Goal: Task Accomplishment & Management: Use online tool/utility

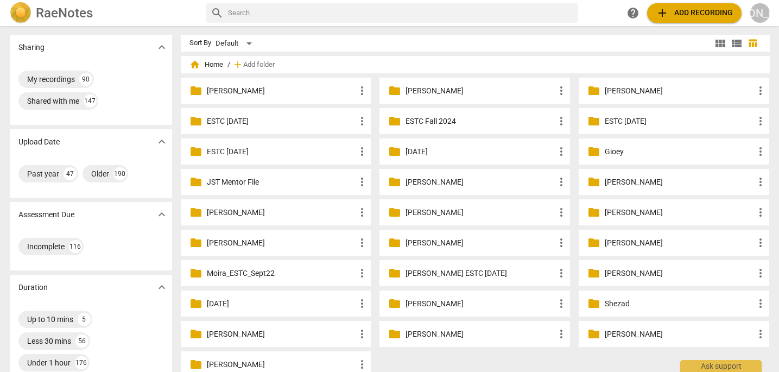
click at [250, 89] on p "[PERSON_NAME]" at bounding box center [281, 90] width 149 height 11
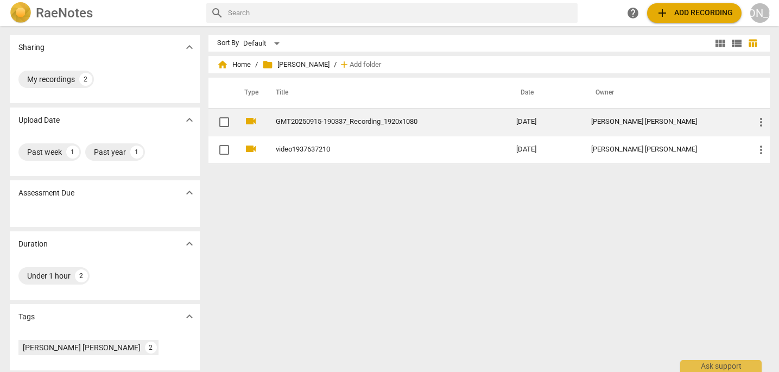
click at [575, 120] on td "[DATE]" at bounding box center [544, 122] width 75 height 28
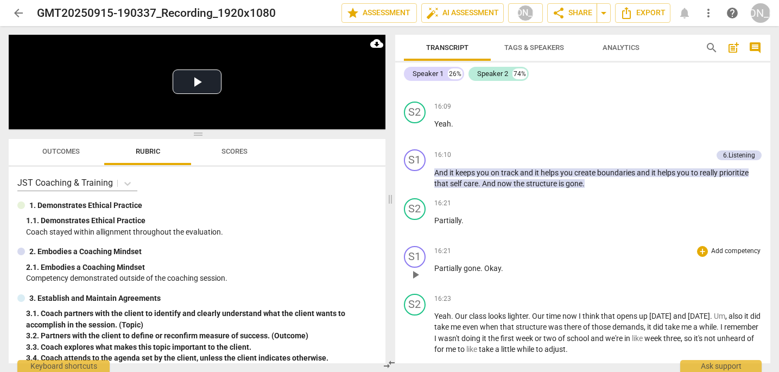
scroll to position [5462, 0]
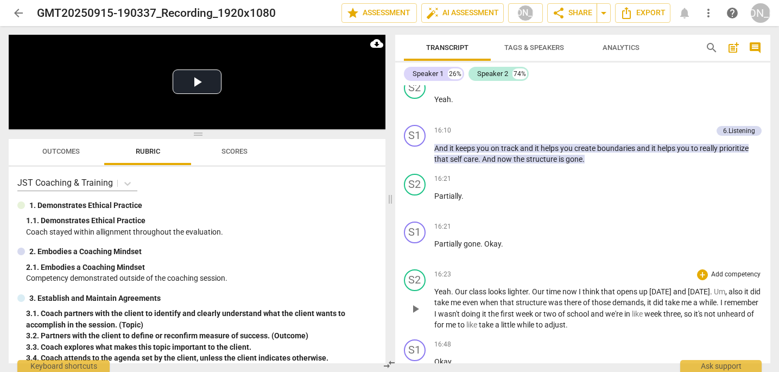
click at [415, 302] on span "play_arrow" at bounding box center [415, 308] width 13 height 13
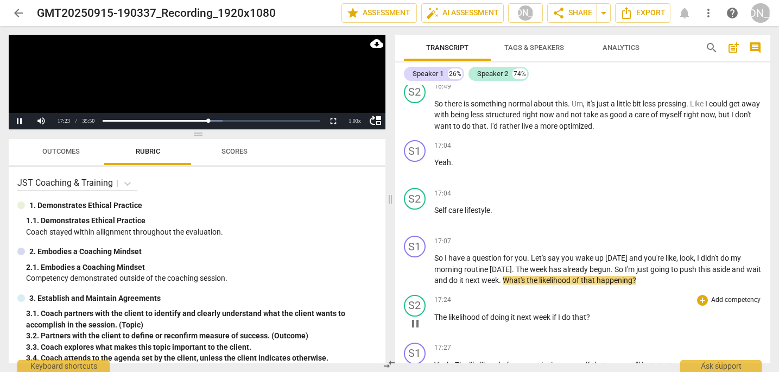
scroll to position [5761, 0]
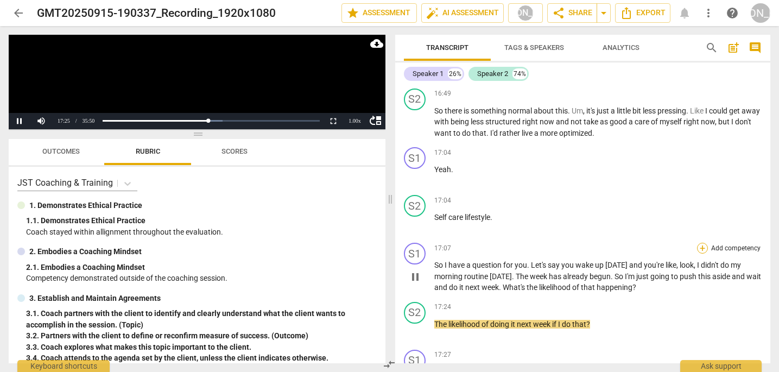
click at [699, 243] on div "+" at bounding box center [702, 248] width 11 height 11
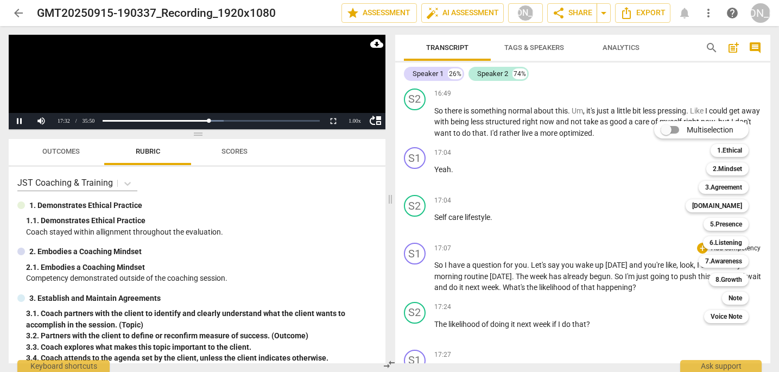
click at [424, 311] on div at bounding box center [389, 186] width 779 height 372
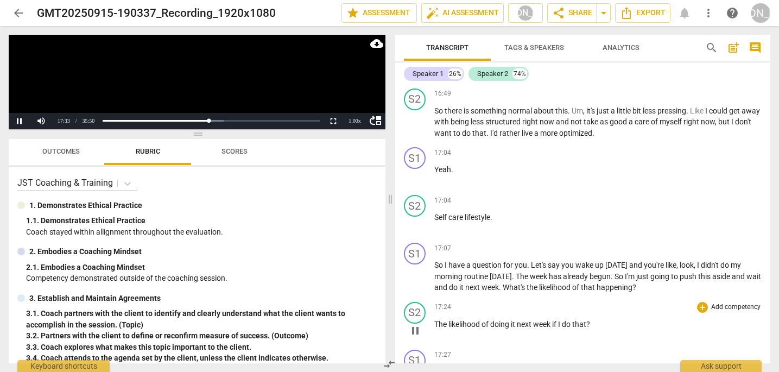
click at [415, 324] on span "pause" at bounding box center [415, 330] width 13 height 13
click at [698, 243] on div "+" at bounding box center [702, 248] width 11 height 11
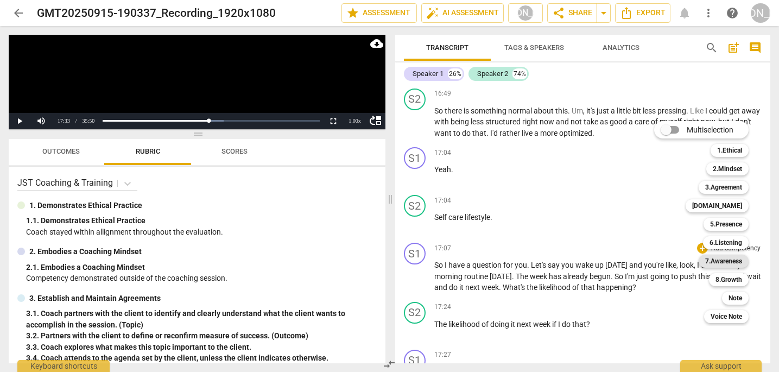
click at [725, 261] on b "7.Awareness" at bounding box center [723, 261] width 37 height 13
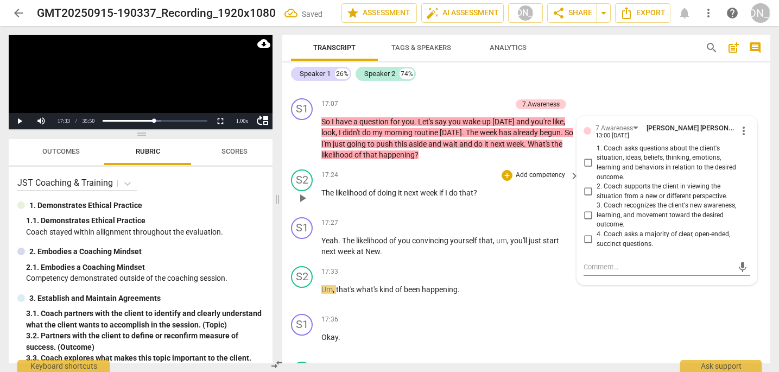
scroll to position [6449, 0]
click at [587, 157] on input "1. Coach asks questions about the client's situation, ideas, beliefs, thinking,…" at bounding box center [587, 163] width 17 height 13
checkbox input "true"
click at [593, 262] on textarea at bounding box center [657, 267] width 149 height 10
type textarea "H"
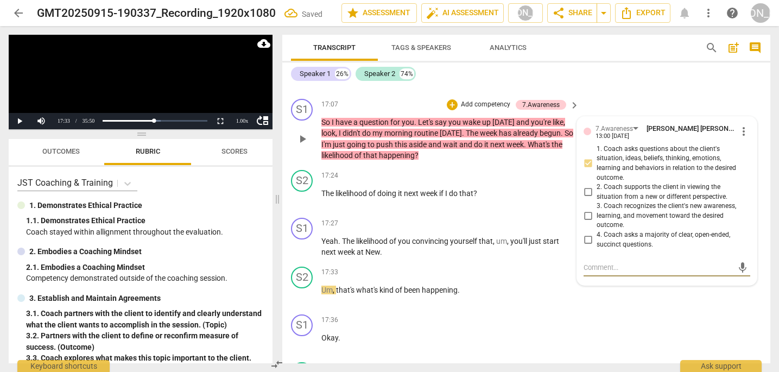
type textarea "H"
type textarea "Ho"
type textarea "How"
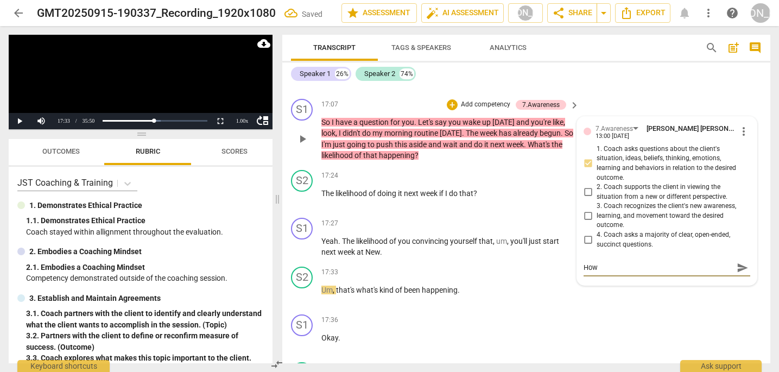
type textarea "How"
type textarea "How c"
type textarea "How co"
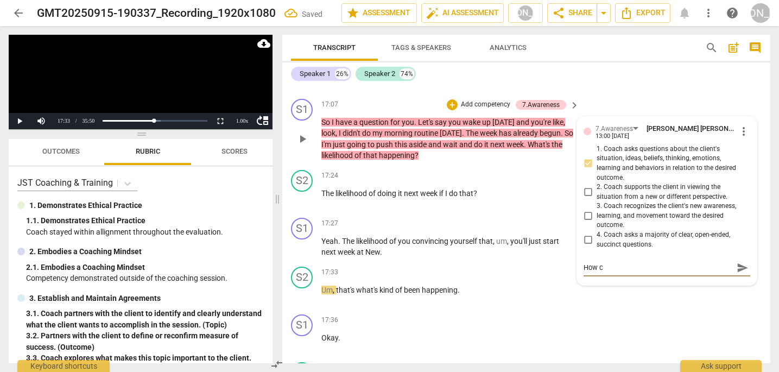
type textarea "How co"
type textarea "How cou"
type textarea "How coul"
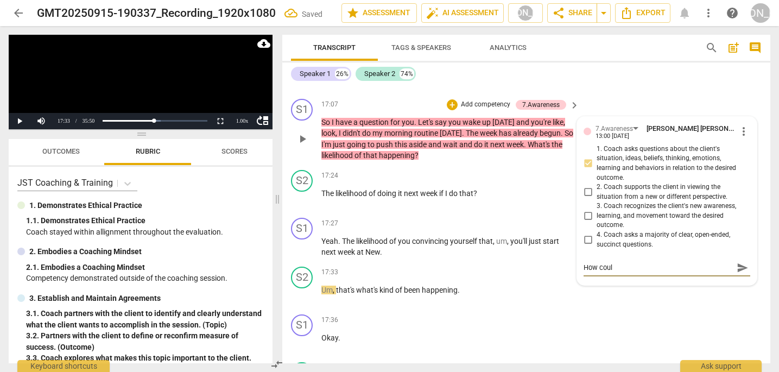
type textarea "How could"
type textarea "How could y"
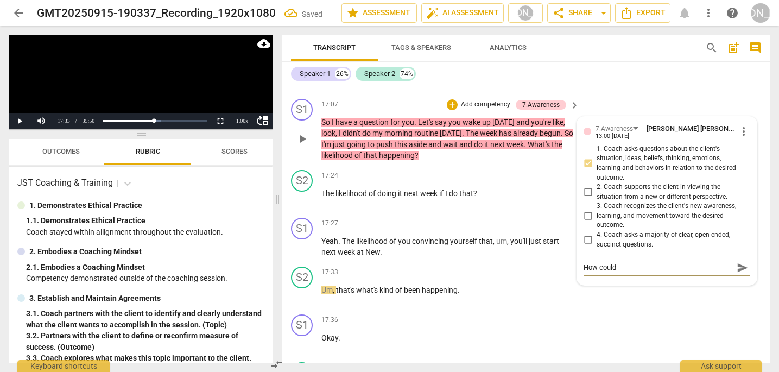
type textarea "How could y"
type textarea "How could yo"
type textarea "How could you"
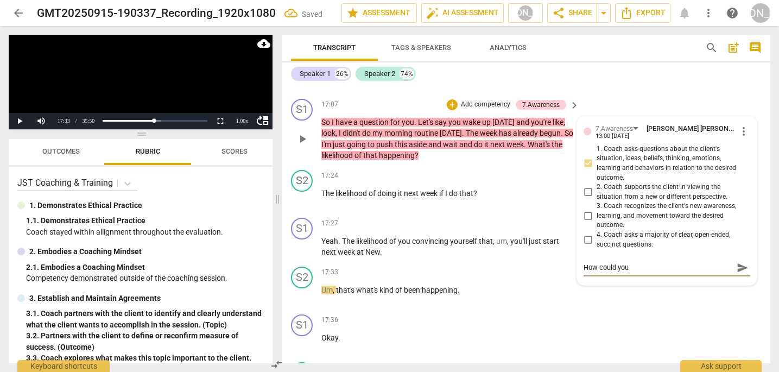
type textarea "How could you"
type textarea "How could you r"
type textarea "How could you re"
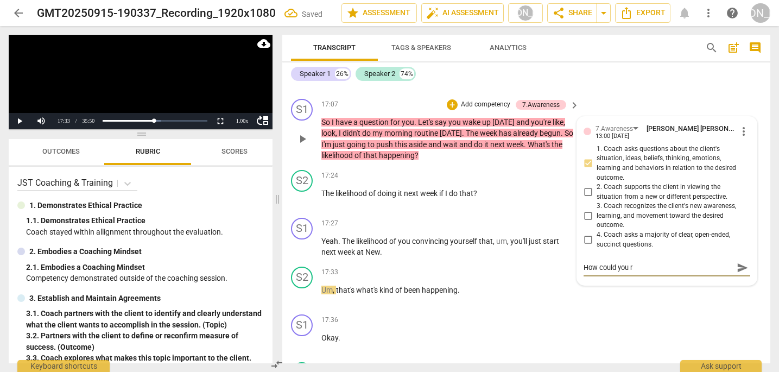
type textarea "How could you re"
type textarea "How could you ref"
type textarea "How could you refr"
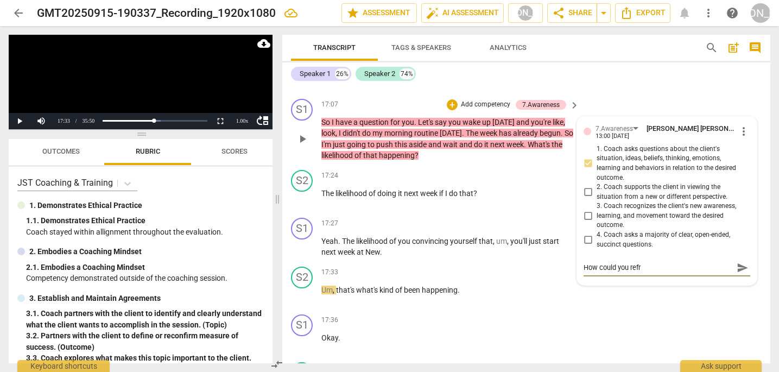
type textarea "How could you refra"
type textarea "How could you refram"
type textarea "How could you reframe"
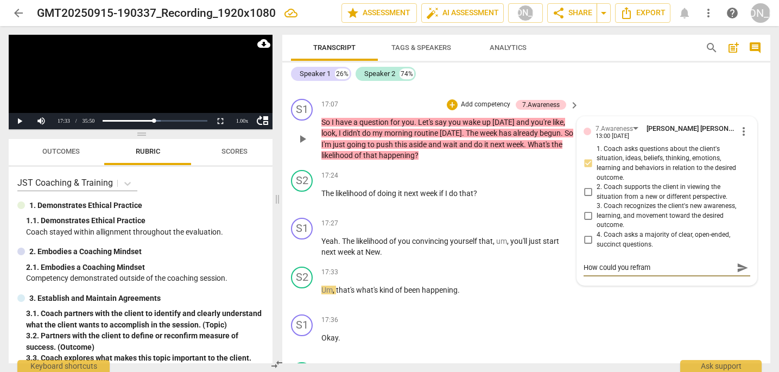
type textarea "How could you reframe"
type textarea "How could you reframe t"
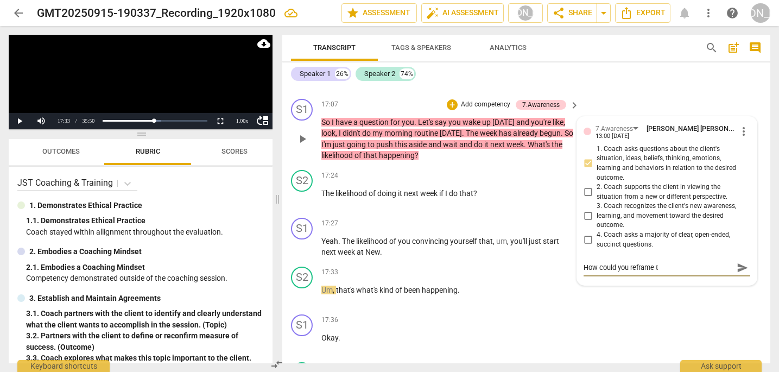
type textarea "How could you reframe th"
type textarea "How could you reframe thi"
type textarea "How could you reframe this"
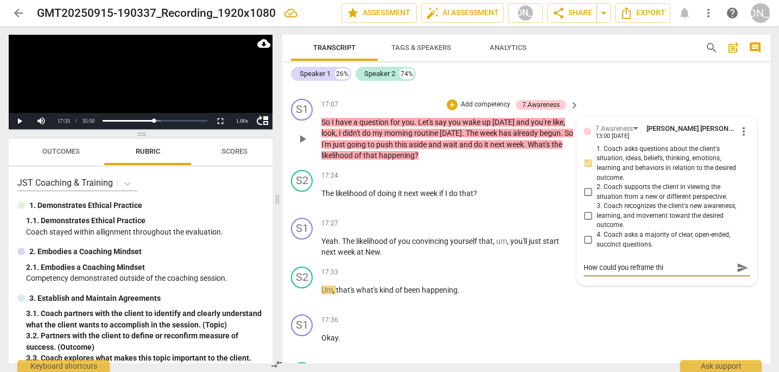
type textarea "How could you reframe this"
type textarea "How could you reframe this q"
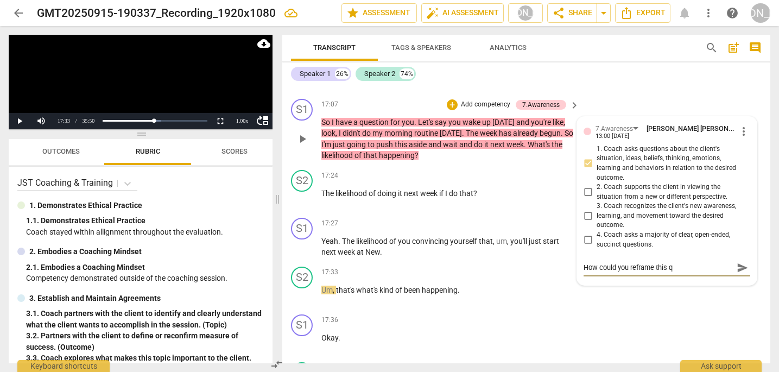
type textarea "How could you reframe this qu"
type textarea "How could you reframe this que"
type textarea "How could you reframe this ques"
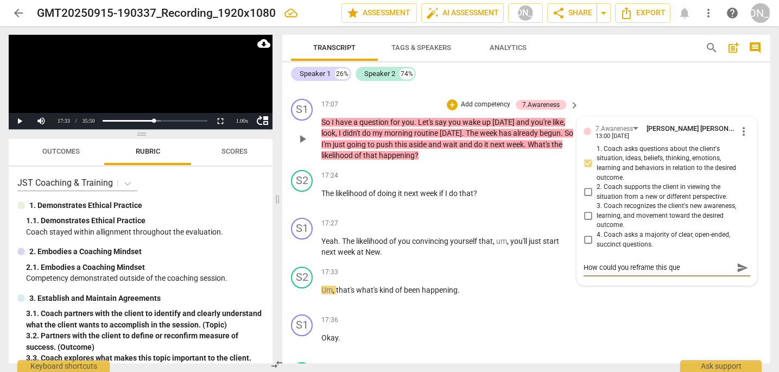
type textarea "How could you reframe this ques"
type textarea "How could you reframe this quest"
type textarea "How could you reframe this questi"
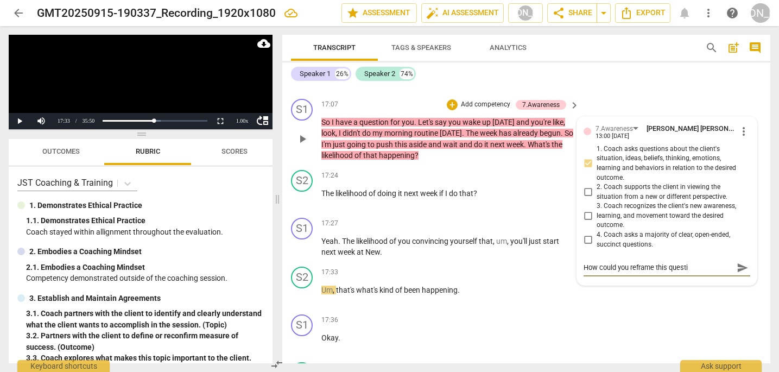
type textarea "How could you reframe this questio"
type textarea "How could you reframe this question"
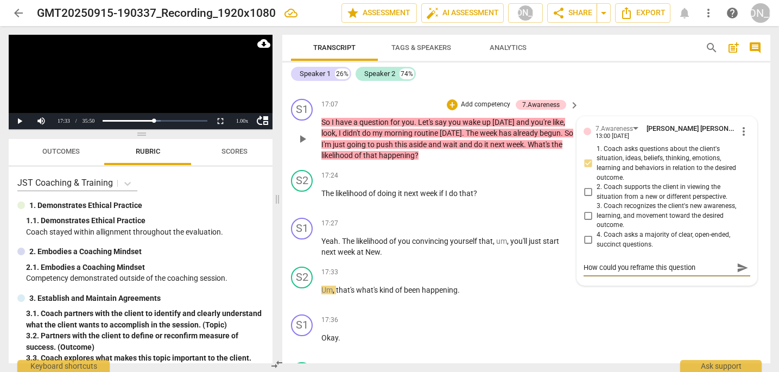
type textarea "How could you reframe this question"
type textarea "How could you reframe this question t"
type textarea "How could you reframe this question to"
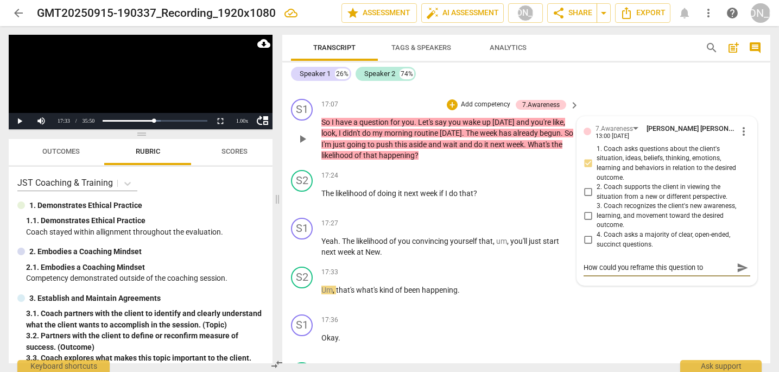
type textarea "How could you reframe this question to"
type textarea "How could you reframe this question to b"
type textarea "How could you reframe this question to be"
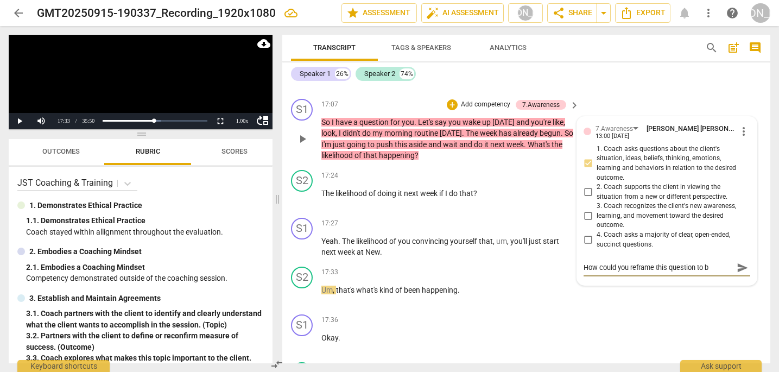
type textarea "How could you reframe this question to be"
type textarea "How could you reframe this question to be m"
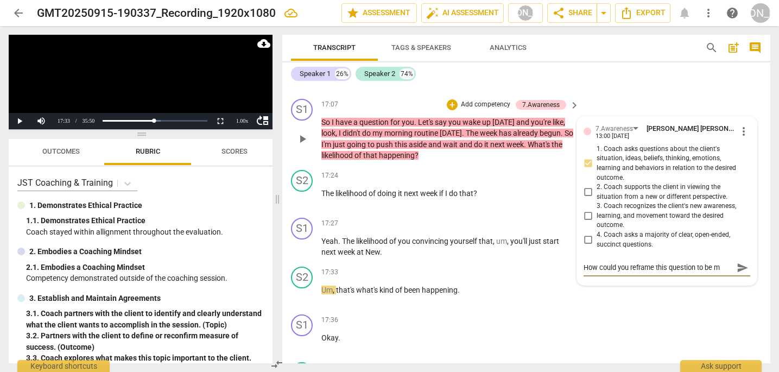
type textarea "How could you reframe this question to be mo"
type textarea "How could you reframe this question to be mor"
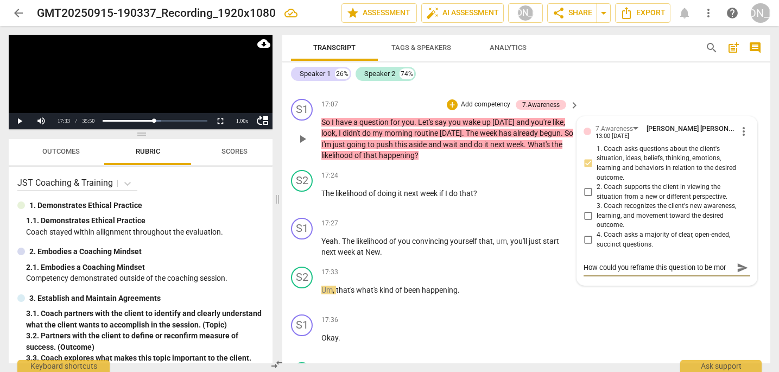
type textarea "How could you reframe this question to be more"
type textarea "How could you reframe this question to be more n"
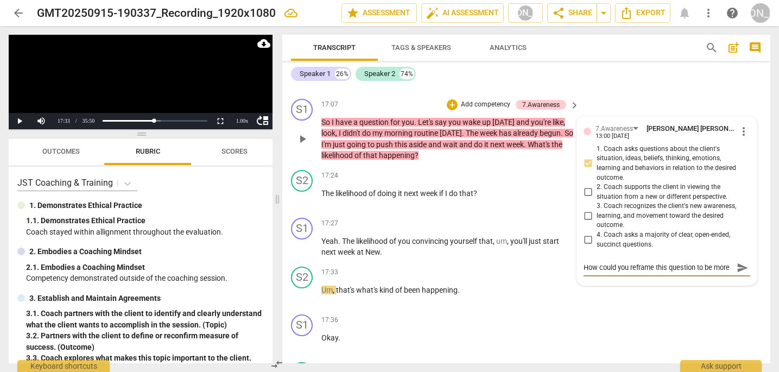
type textarea "How could you reframe this question to be more n"
type textarea "How could you reframe this question to be more ne"
type textarea "How could you reframe this question to be more nea"
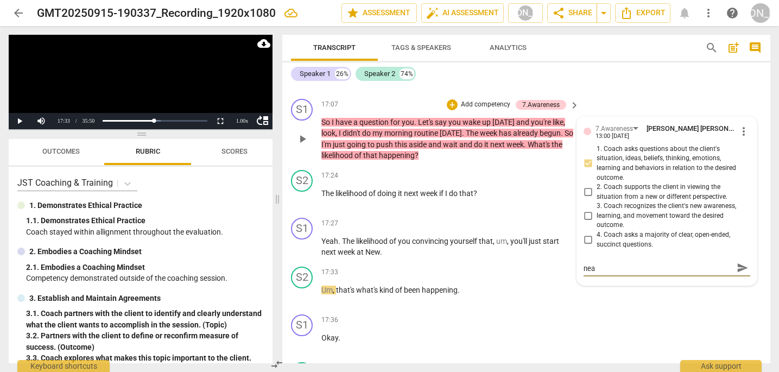
type textarea "How could you reframe this question to be more neau"
type textarea "How could you reframe this question to be more neaut"
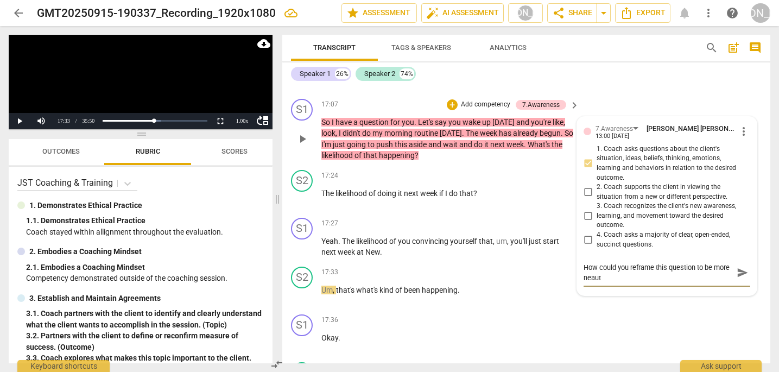
type textarea "How could you reframe this question to be more neautr"
type textarea "How could you reframe this question to be more neautra"
type textarea "How could you reframe this question to be more neautral"
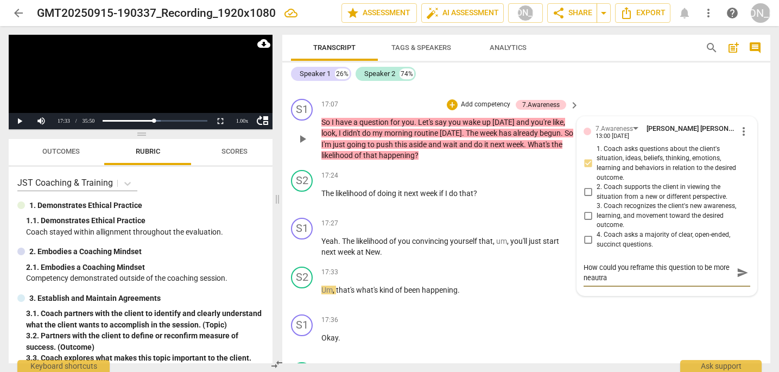
type textarea "How could you reframe this question to be more neautral"
type textarea "How could you reframe this question to be more neutral?"
click at [738, 266] on span "send" at bounding box center [743, 272] width 12 height 12
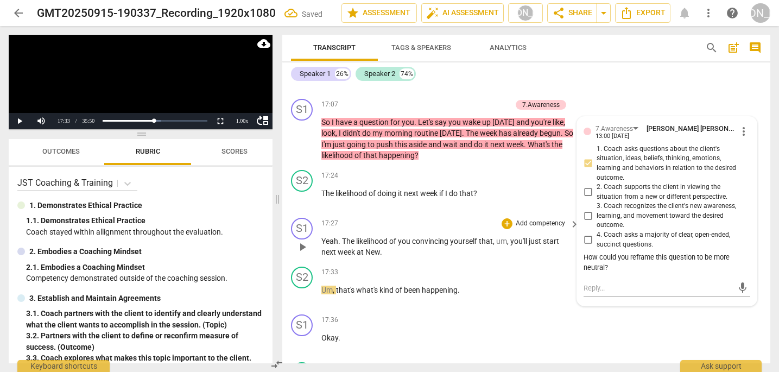
click at [440, 213] on div "S1 play_arrow pause 17:27 + Add competency keyboard_arrow_right Yeah . The like…" at bounding box center [526, 237] width 488 height 49
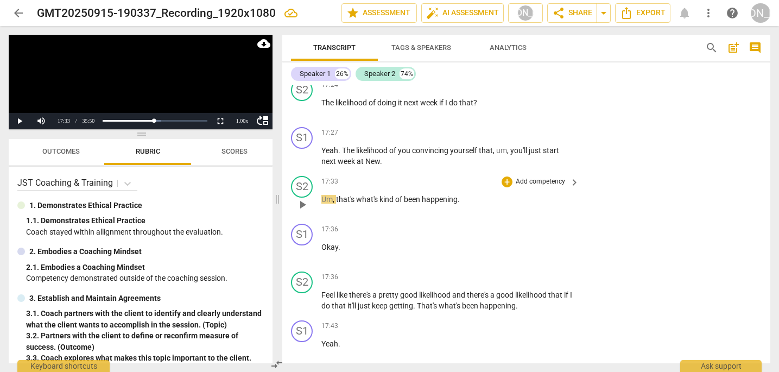
scroll to position [6545, 0]
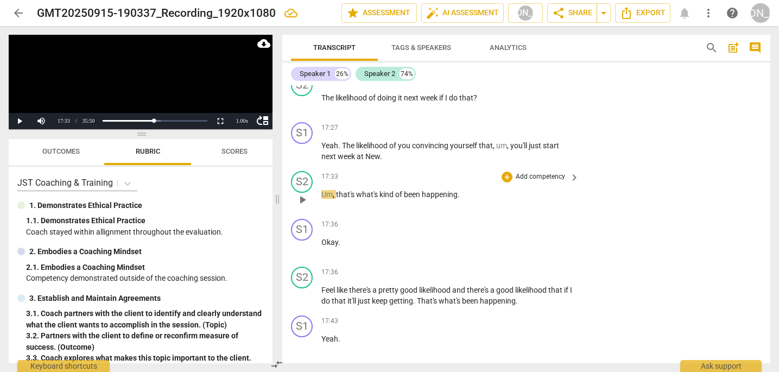
click at [301, 193] on span "play_arrow" at bounding box center [302, 199] width 13 height 13
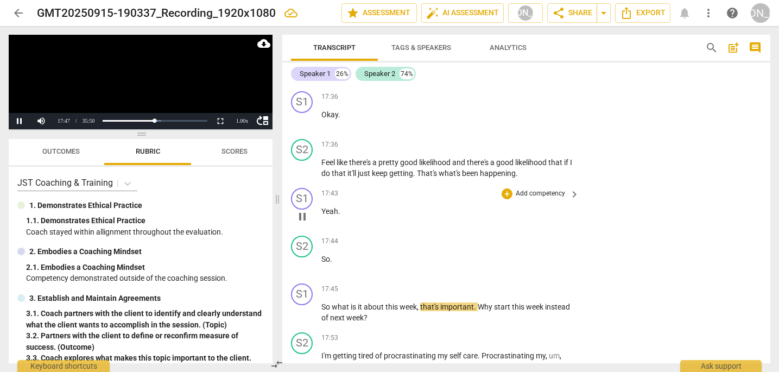
scroll to position [6674, 0]
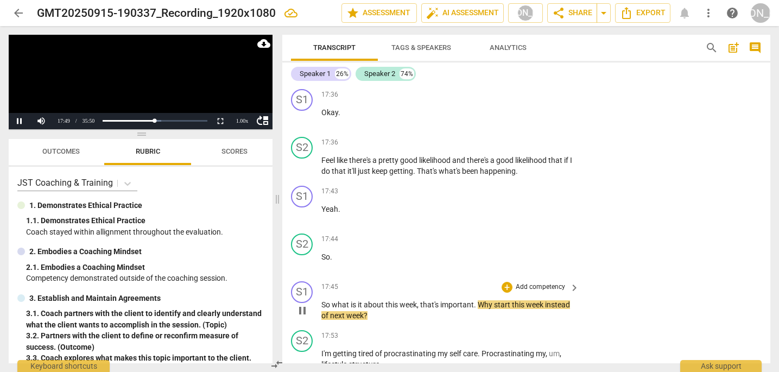
click at [299, 304] on span "pause" at bounding box center [302, 310] width 13 height 13
click at [504, 282] on div "+" at bounding box center [507, 287] width 11 height 11
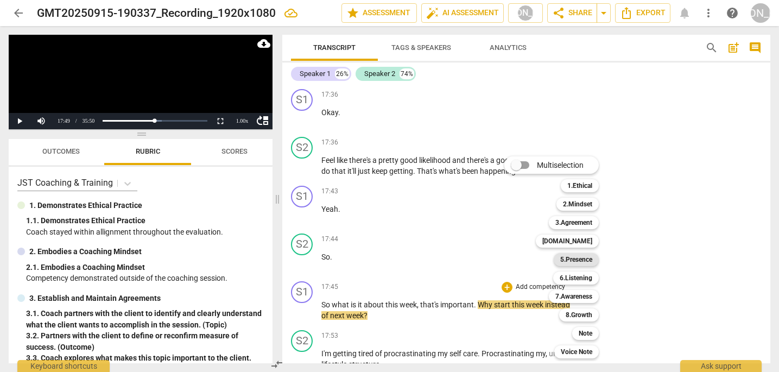
click at [574, 263] on b "5.Presence" at bounding box center [576, 259] width 32 height 13
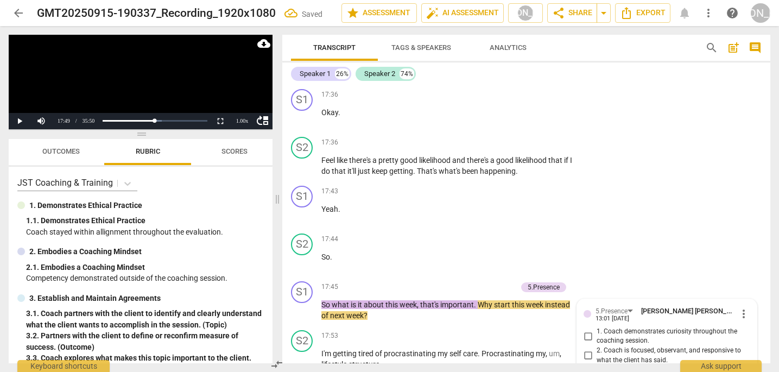
scroll to position [6848, 0]
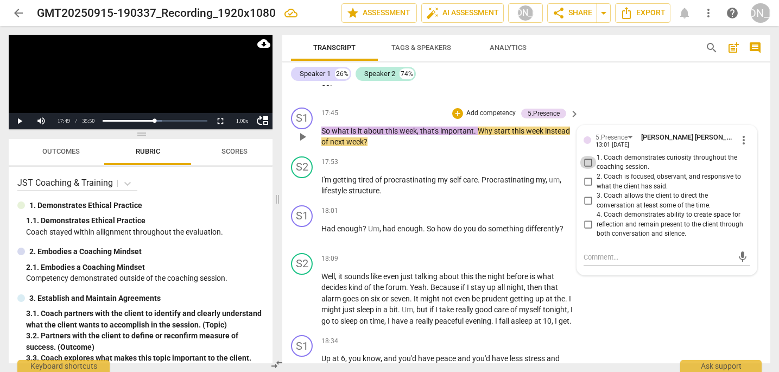
click at [585, 156] on input "1. Coach demonstrates curiosity throughout the coaching session." at bounding box center [587, 162] width 17 height 13
checkbox input "true"
click at [304, 179] on span "play_arrow" at bounding box center [302, 185] width 13 height 13
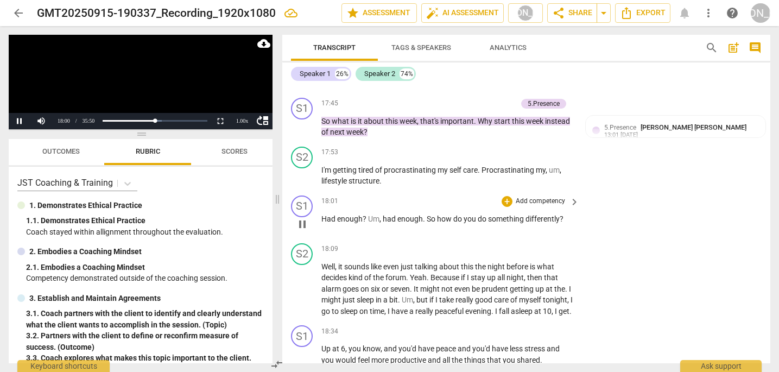
scroll to position [6858, 0]
click at [302, 217] on span "pause" at bounding box center [302, 223] width 13 height 13
click at [506, 195] on div "+" at bounding box center [507, 200] width 11 height 11
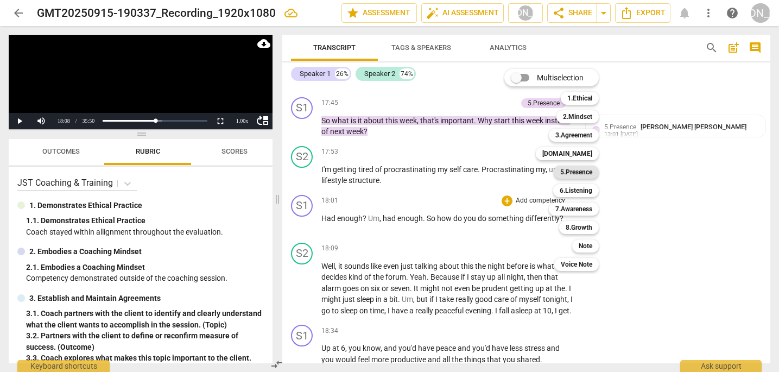
click at [578, 169] on b "5.Presence" at bounding box center [576, 172] width 32 height 13
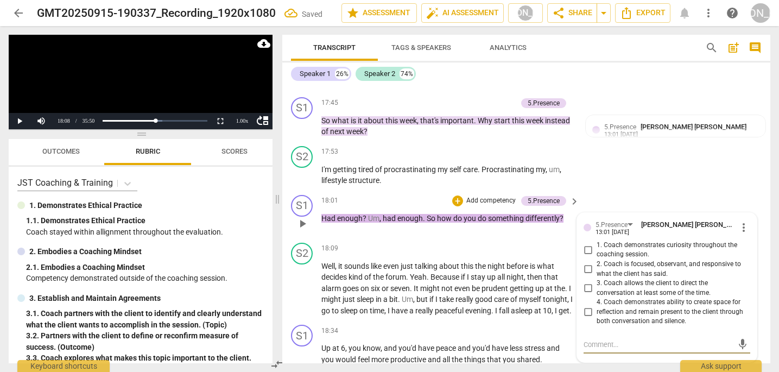
click at [587, 243] on input "1. Coach demonstrates curiosity throughout the coaching session." at bounding box center [587, 249] width 17 height 13
checkbox input "true"
click at [301, 282] on span "play_arrow" at bounding box center [302, 288] width 13 height 13
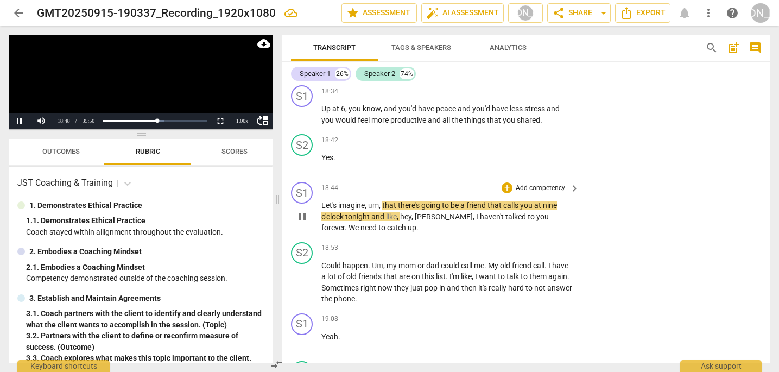
scroll to position [7104, 0]
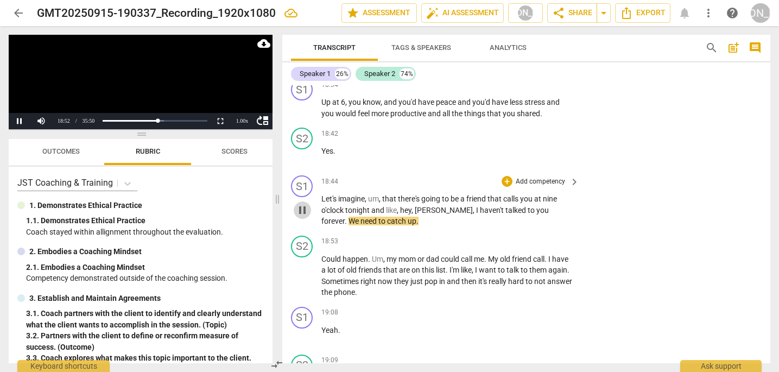
click at [302, 204] on span "pause" at bounding box center [302, 210] width 13 height 13
click at [507, 176] on div "+" at bounding box center [507, 181] width 11 height 11
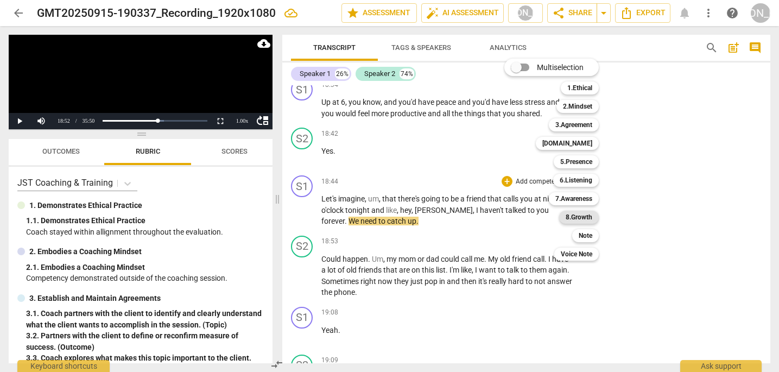
click at [584, 217] on b "8.Growth" at bounding box center [579, 217] width 27 height 13
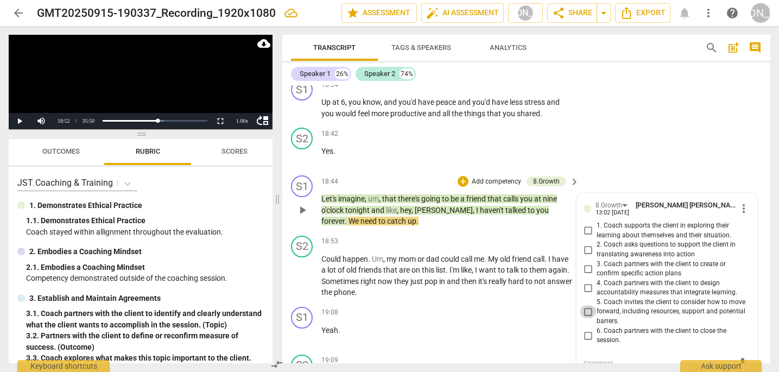
click at [586, 305] on input "5. Coach invites the client to consider how to move forward, including resource…" at bounding box center [587, 311] width 17 height 13
checkbox input "true"
click at [589, 358] on textarea at bounding box center [657, 363] width 149 height 10
type textarea "I"
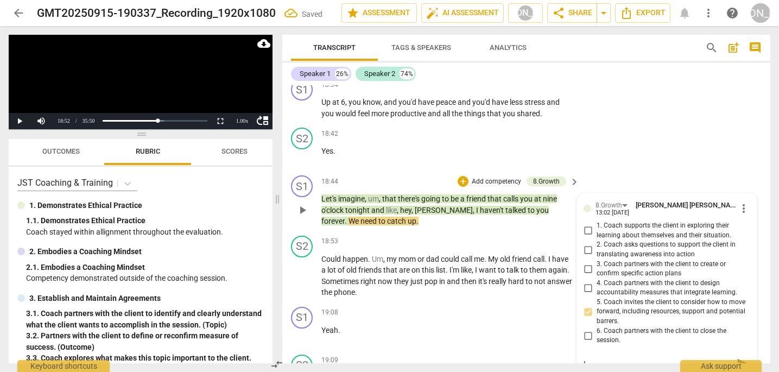
type textarea "I"
type textarea "I n"
type textarea "I no"
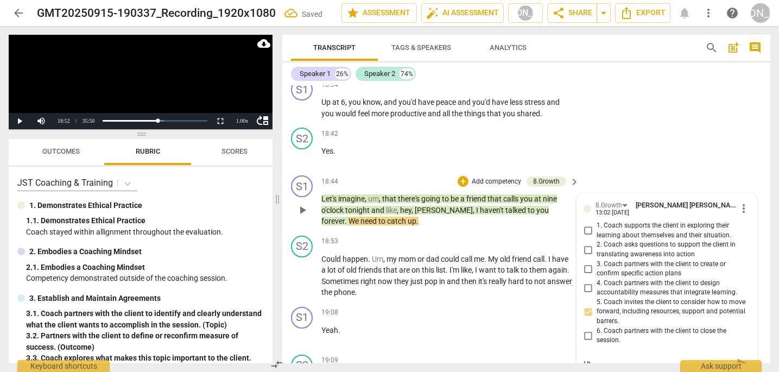
type textarea "I no"
type textarea "I not"
type textarea "I noti"
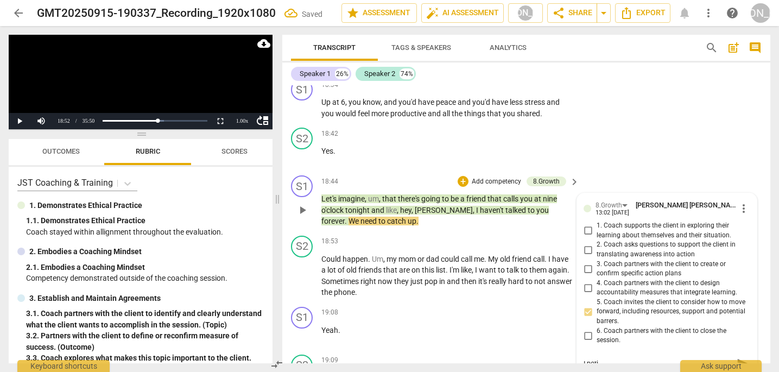
type textarea "I notic"
type textarea "I notice"
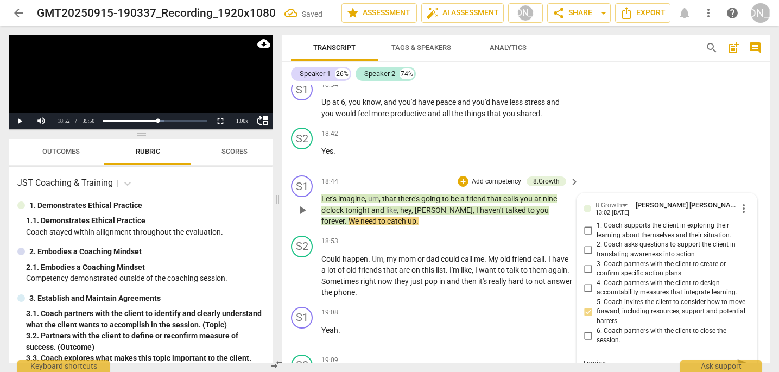
type textarea "I notice"
type textarea "I notice y"
type textarea "I notice yo"
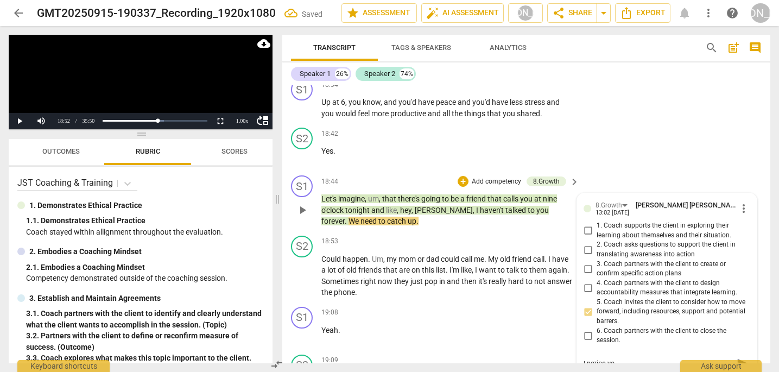
type textarea "I notice you"
type textarea "I notice you a"
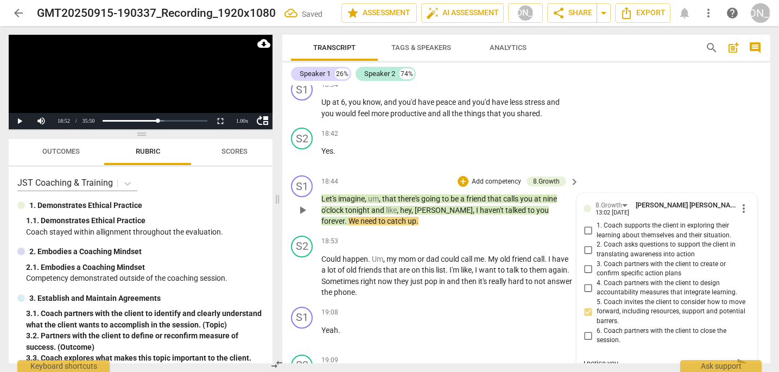
type textarea "I notice you a"
type textarea "I notice you ar"
type textarea "I notice you are"
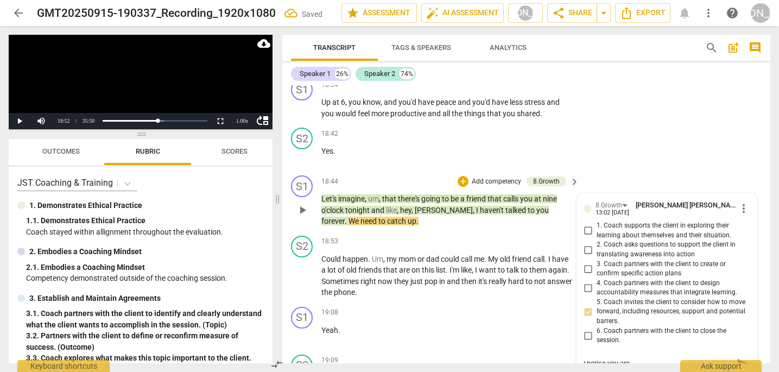
type textarea "I notice you are"
type textarea "I notice you are t"
type textarea "I notice you are ta"
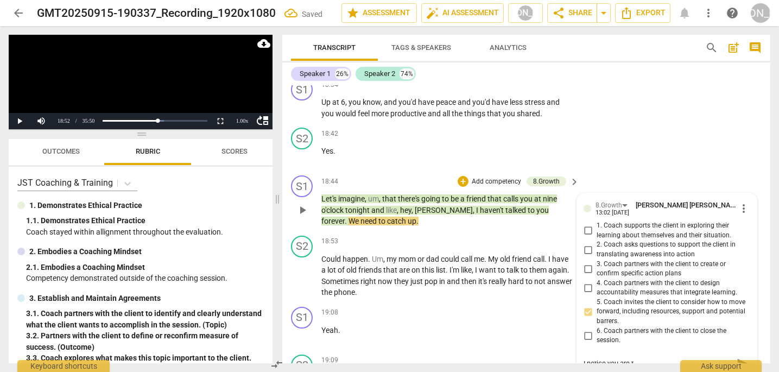
type textarea "I notice you are ta"
type textarea "I notice you are tal"
type textarea "I notice you are talk"
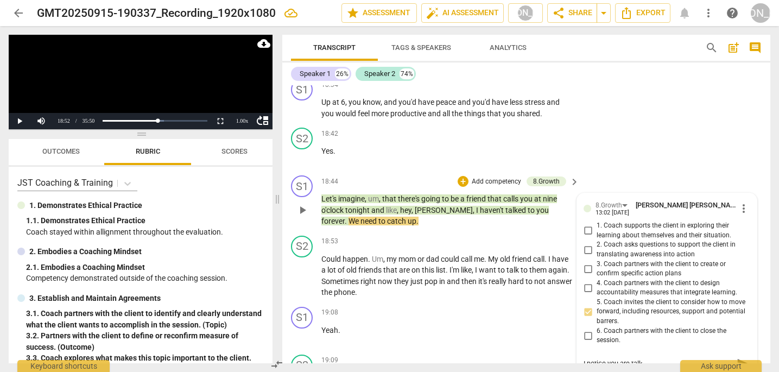
type textarea "I notice you are talki"
type textarea "I notice you are talkin"
type textarea "I notice you are talking"
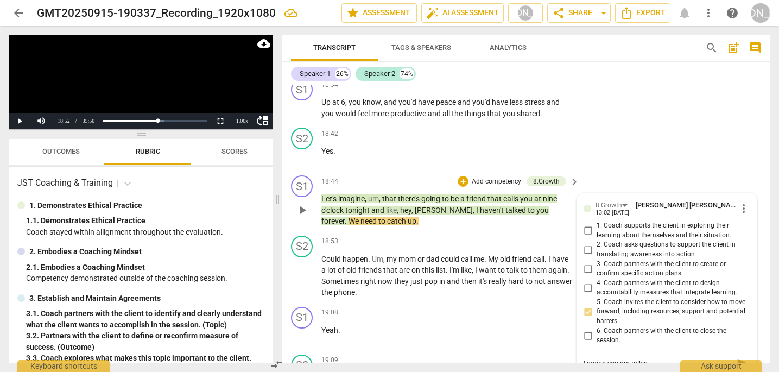
type textarea "I notice you are talking"
type textarea "I notice you are talking a"
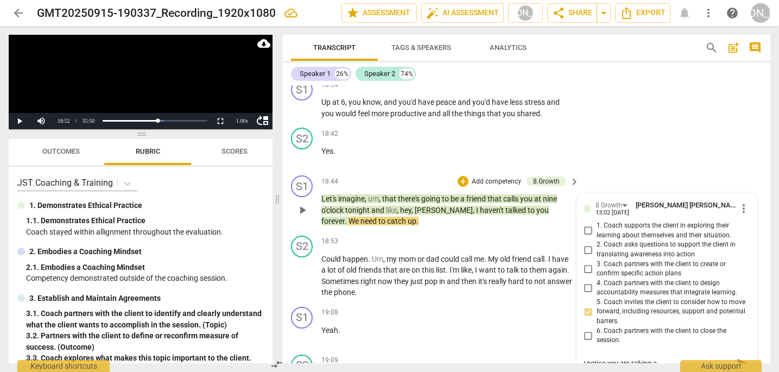
type textarea "I notice you are talking ab"
type textarea "I notice you are talking abo"
type textarea "I notice you are talking abou"
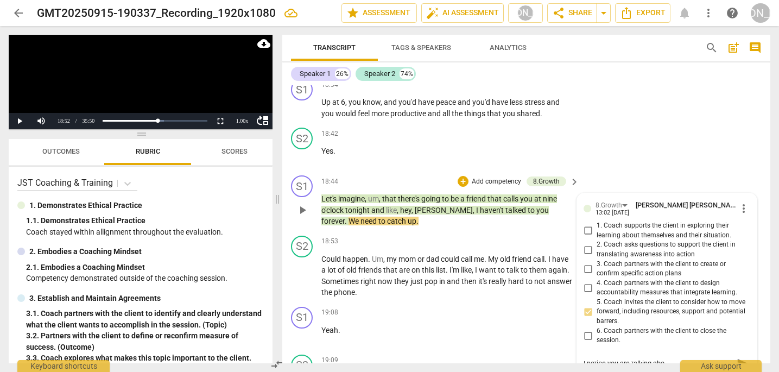
type textarea "I notice you are talking abou"
type textarea "I notice you are talking about"
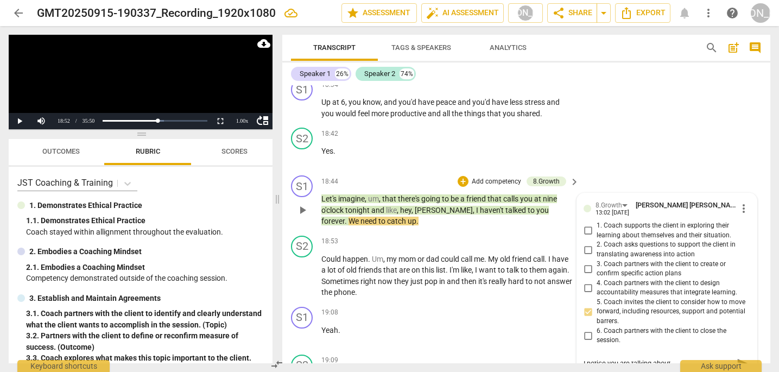
type textarea "I notice you are talking about b"
type textarea "I notice you are talking about ba"
type textarea "I notice you are talking about bar"
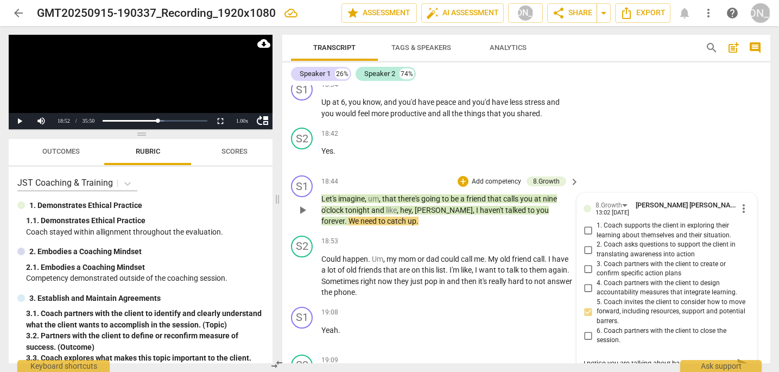
type textarea "I notice you are talking about bar"
type textarea "I notice you are talking about barr"
type textarea "I notice you are talking about barri"
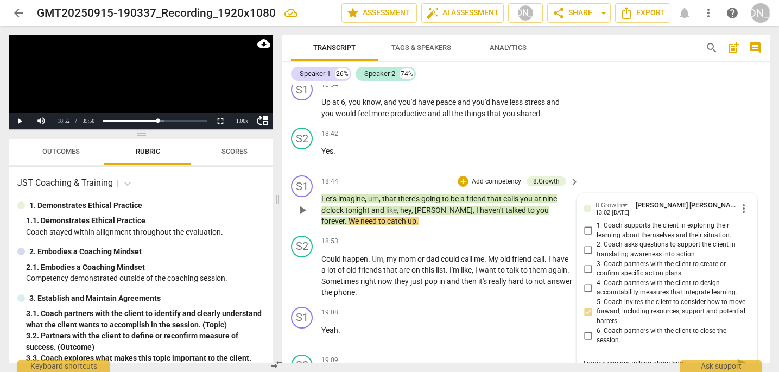
type textarea "I notice you are talking about barrie"
type textarea "I notice you are talking about barrier"
type textarea "I notice you are talking about barriers"
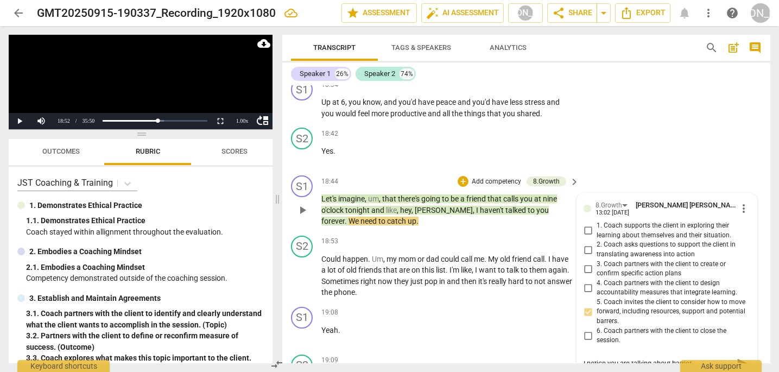
type textarea "I notice you are talking about barriers"
type textarea "I notice you are talking about barriers t"
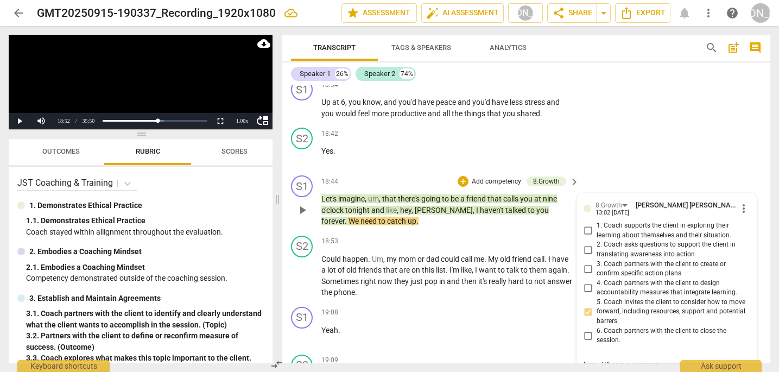
scroll to position [0, 0]
click at [737, 367] on span "send" at bounding box center [743, 373] width 12 height 12
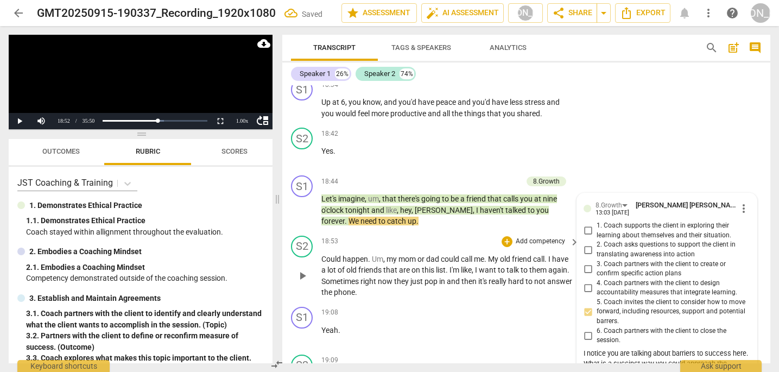
click at [302, 269] on span "play_arrow" at bounding box center [302, 275] width 13 height 13
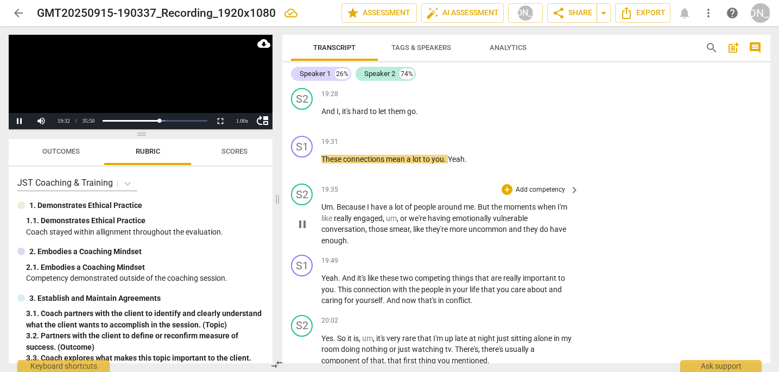
scroll to position [7673, 0]
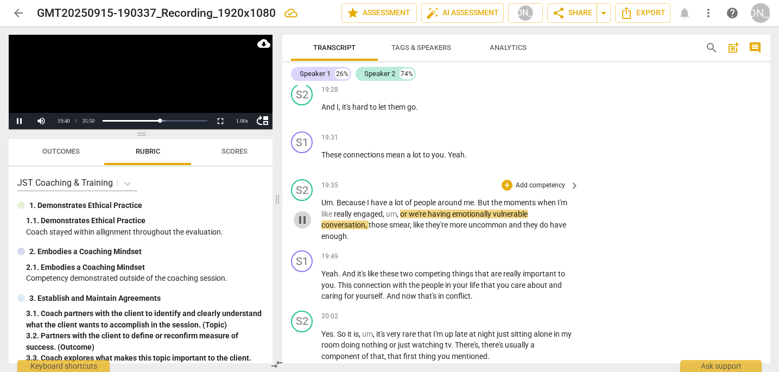
click at [302, 213] on span "pause" at bounding box center [302, 219] width 13 height 13
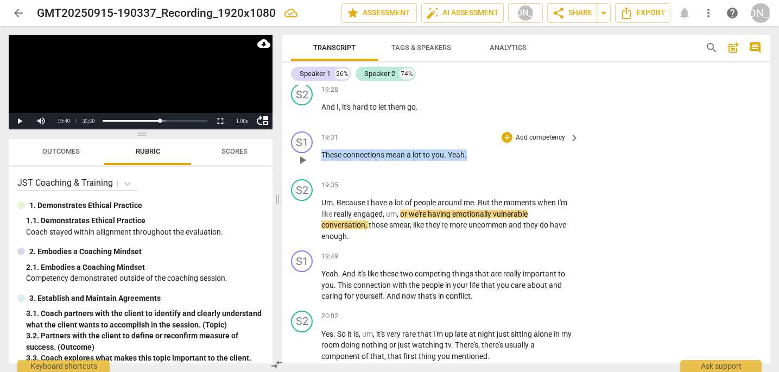
drag, startPoint x: 470, startPoint y: 130, endPoint x: 310, endPoint y: 133, distance: 160.1
click at [310, 133] on div "S1 play_arrow pause 19:31 + Add competency keyboard_arrow_right These connectio…" at bounding box center [526, 151] width 488 height 48
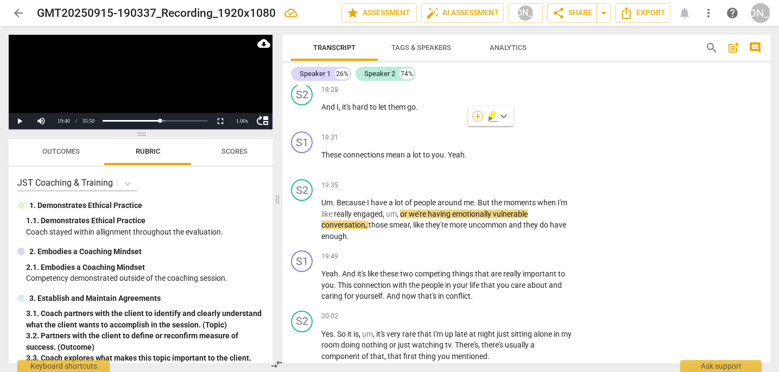
click at [478, 115] on div "+" at bounding box center [477, 116] width 11 height 11
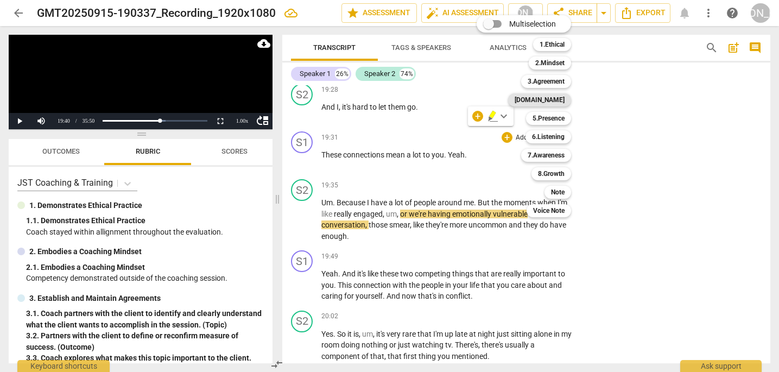
click at [560, 99] on b "[DOMAIN_NAME]" at bounding box center [540, 99] width 50 height 13
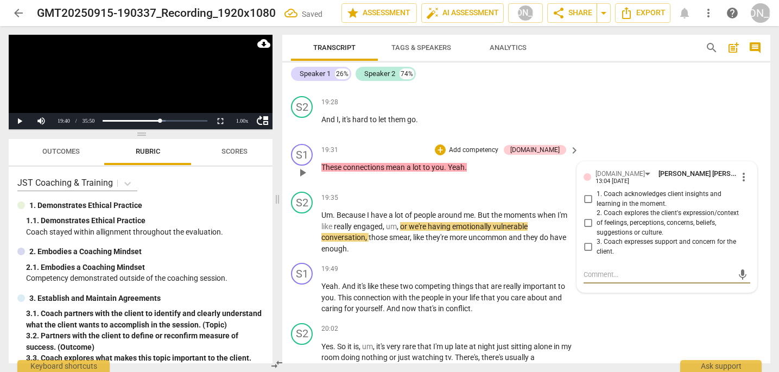
scroll to position [7658, 0]
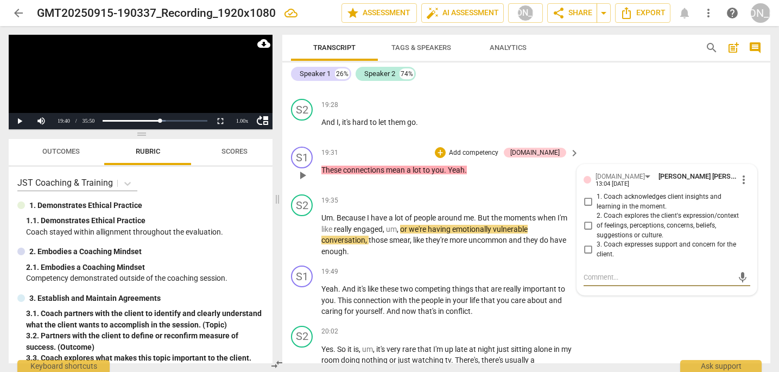
click at [586, 195] on input "1. Coach acknowledges client insights and learning in the moment." at bounding box center [587, 201] width 17 height 13
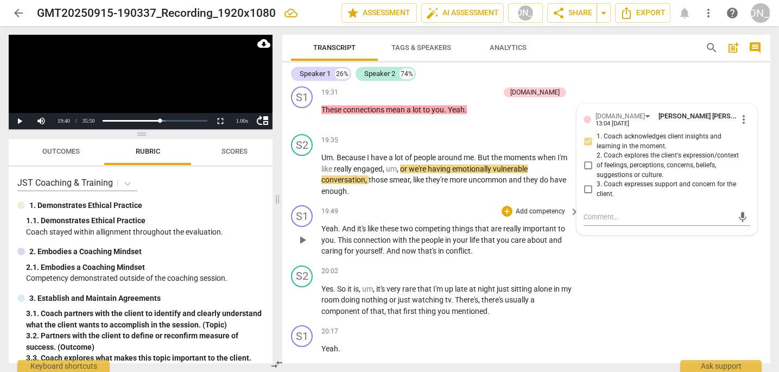
scroll to position [7720, 0]
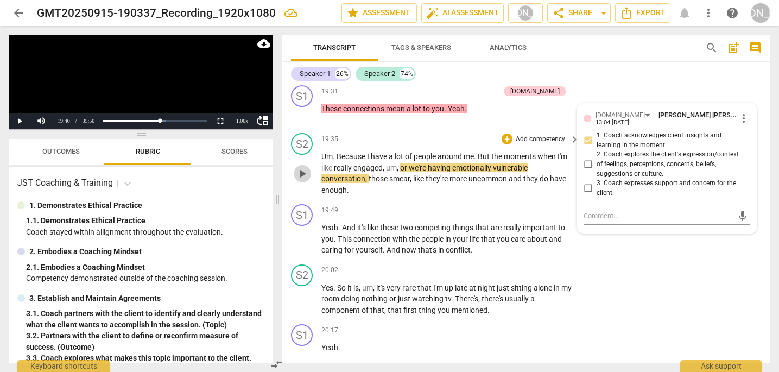
click at [302, 167] on span "play_arrow" at bounding box center [302, 173] width 13 height 13
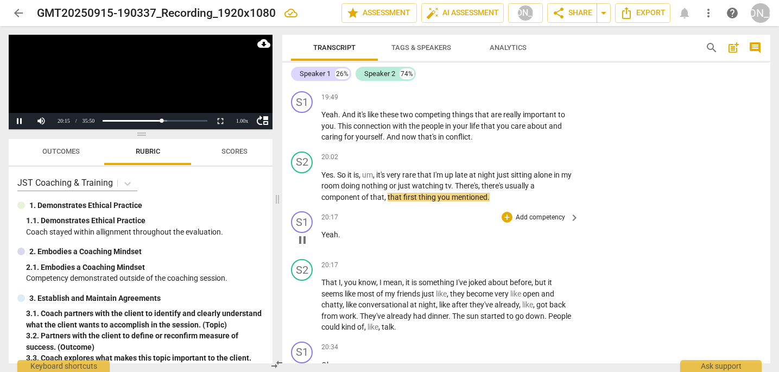
scroll to position [7848, 0]
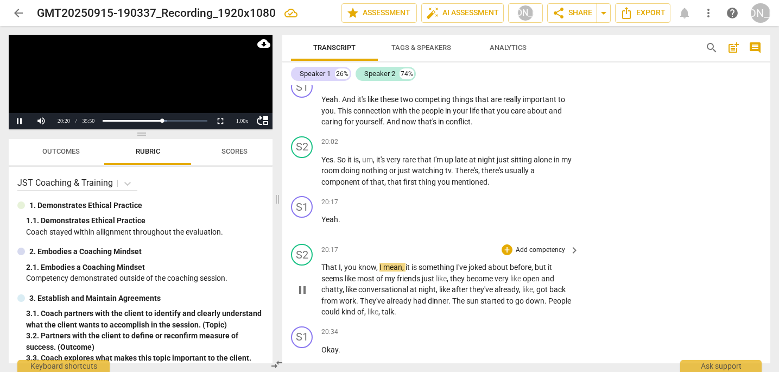
click at [301, 283] on span "pause" at bounding box center [302, 289] width 13 height 13
click at [301, 283] on span "play_arrow" at bounding box center [302, 289] width 13 height 13
click at [301, 283] on span "pause" at bounding box center [302, 289] width 13 height 13
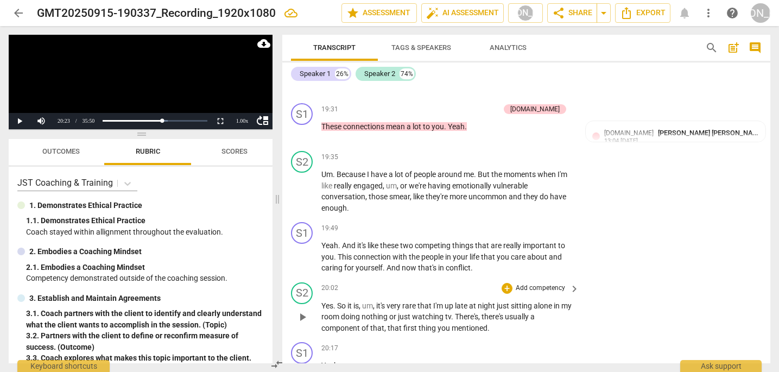
scroll to position [7646, 0]
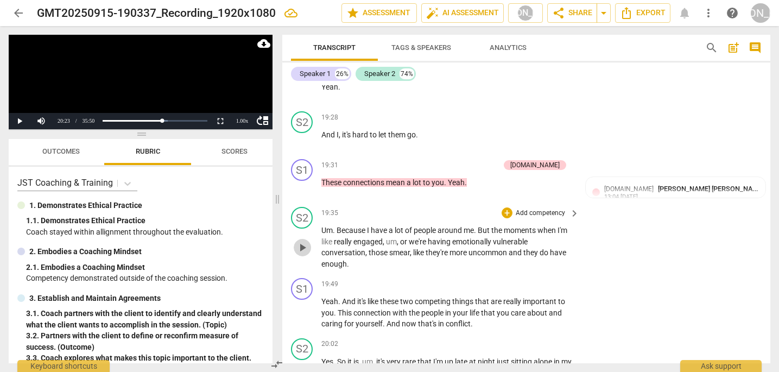
click at [305, 241] on span "play_arrow" at bounding box center [302, 247] width 13 height 13
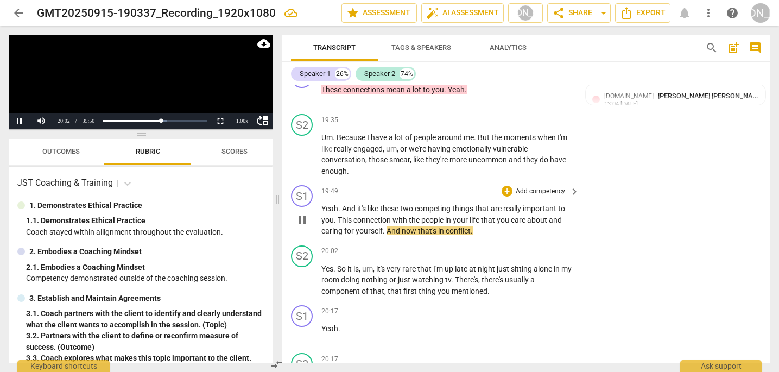
scroll to position [7743, 0]
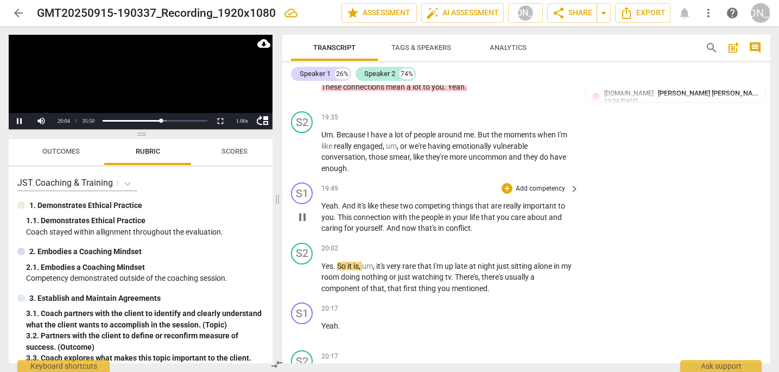
click at [669, 202] on div "S1 play_arrow pause 19:49 + Add competency keyboard_arrow_right Yeah . And it's…" at bounding box center [526, 208] width 488 height 60
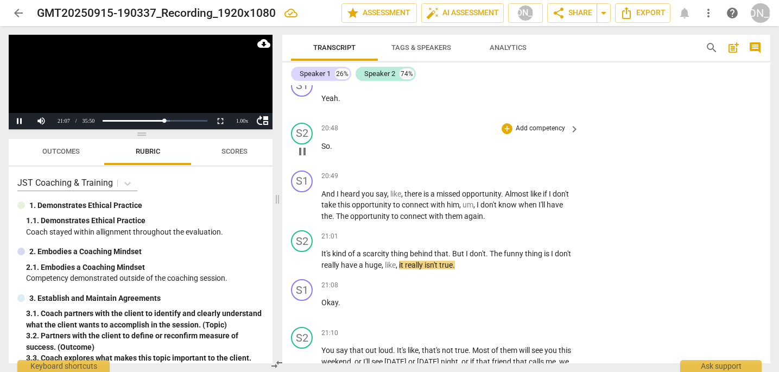
scroll to position [8293, 0]
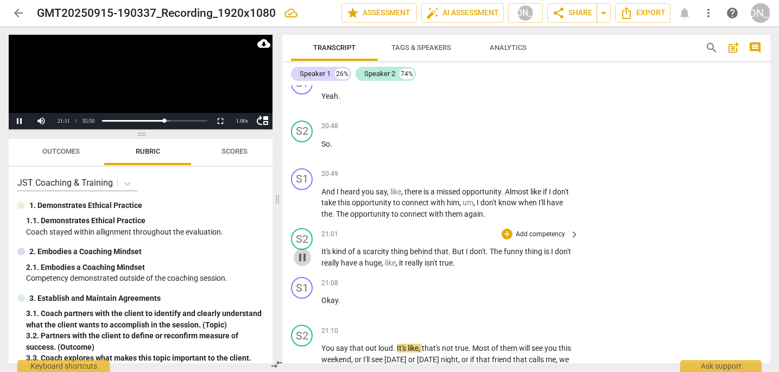
click at [303, 251] on span "pause" at bounding box center [302, 257] width 13 height 13
click at [303, 251] on span "play_arrow" at bounding box center [302, 257] width 13 height 13
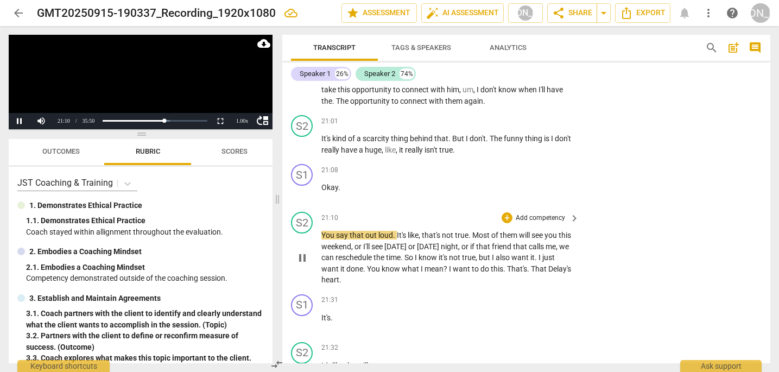
scroll to position [8413, 0]
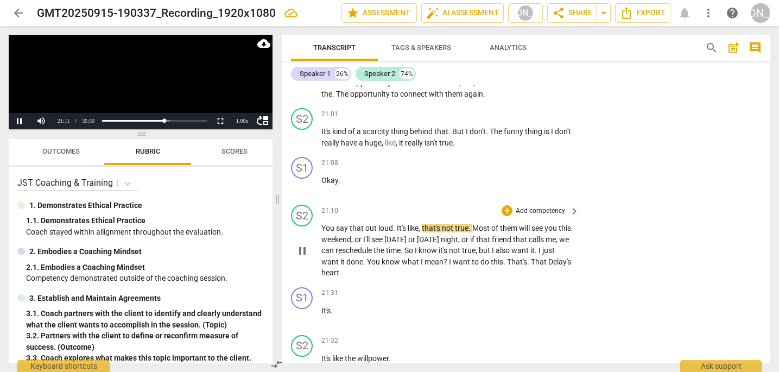
click at [757, 231] on div "S2 play_arrow pause 21:10 + Add competency keyboard_arrow_right You say that ou…" at bounding box center [526, 241] width 488 height 82
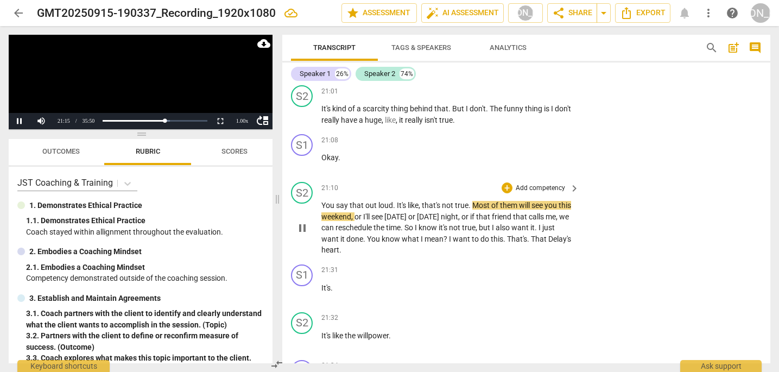
scroll to position [8438, 0]
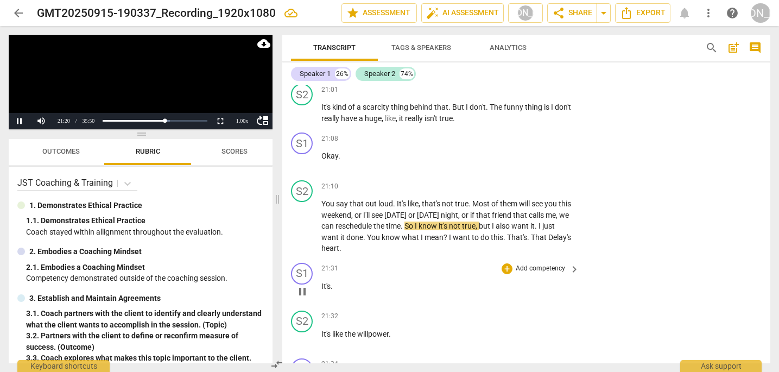
click at [760, 258] on div "S1 play_arrow pause 21:31 + Add competency keyboard_arrow_right It's ." at bounding box center [526, 282] width 488 height 48
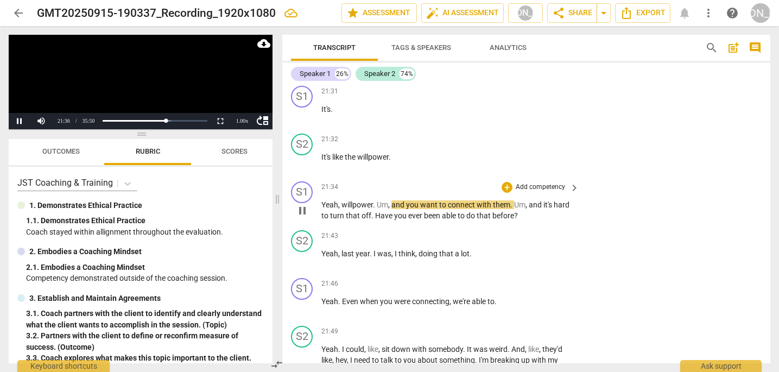
scroll to position [8623, 0]
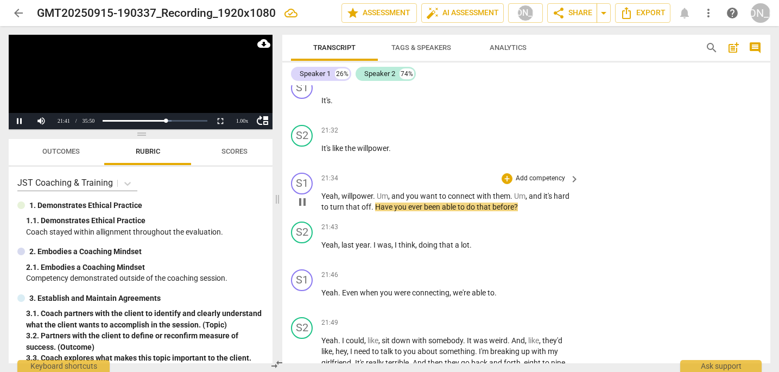
click at [300, 195] on span "pause" at bounding box center [302, 201] width 13 height 13
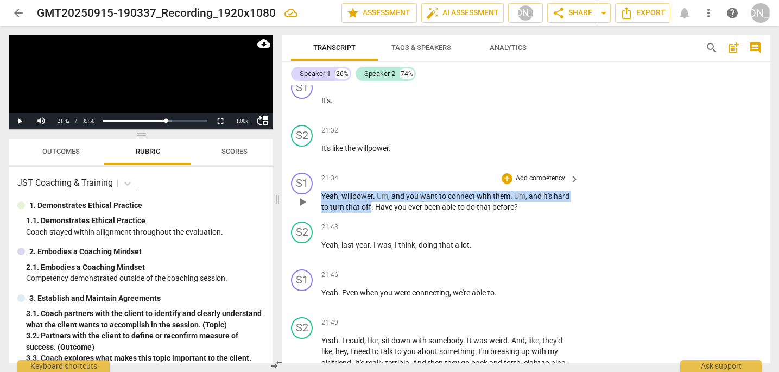
drag, startPoint x: 371, startPoint y: 177, endPoint x: 363, endPoint y: 155, distance: 23.7
click at [363, 173] on div "21:34 + Add competency keyboard_arrow_right Yeah , willpower . Um , and you wan…" at bounding box center [450, 193] width 259 height 40
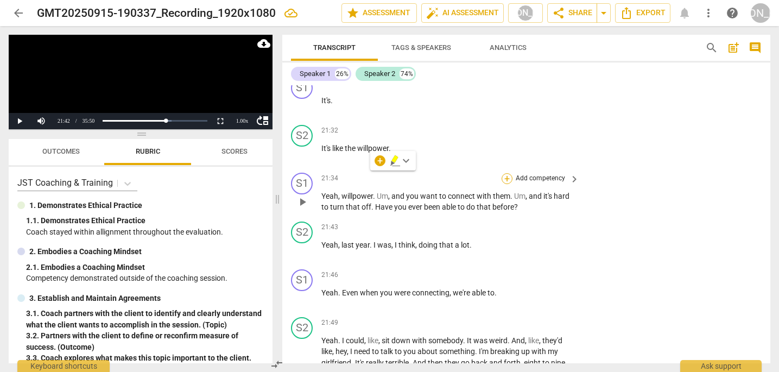
click at [504, 173] on div "+" at bounding box center [507, 178] width 11 height 11
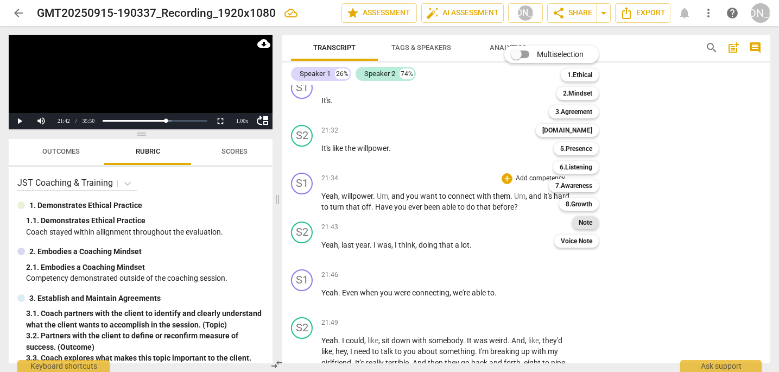
click at [585, 218] on b "Note" at bounding box center [586, 222] width 14 height 13
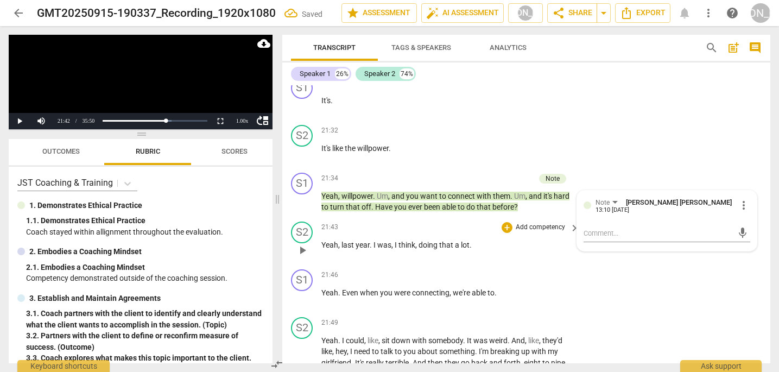
click at [537, 223] on p "Add competency" at bounding box center [541, 228] width 52 height 10
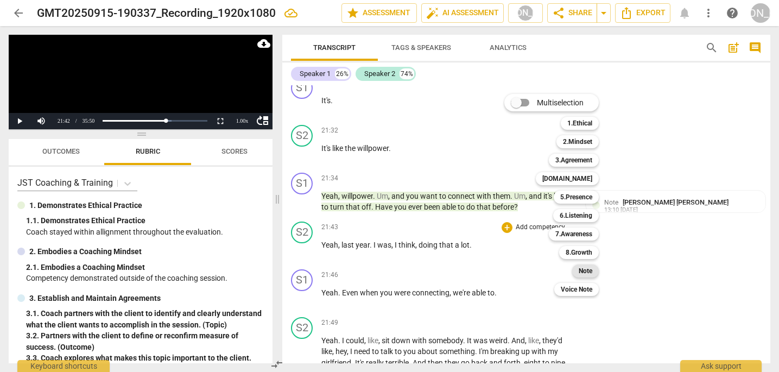
click at [583, 270] on b "Note" at bounding box center [586, 270] width 14 height 13
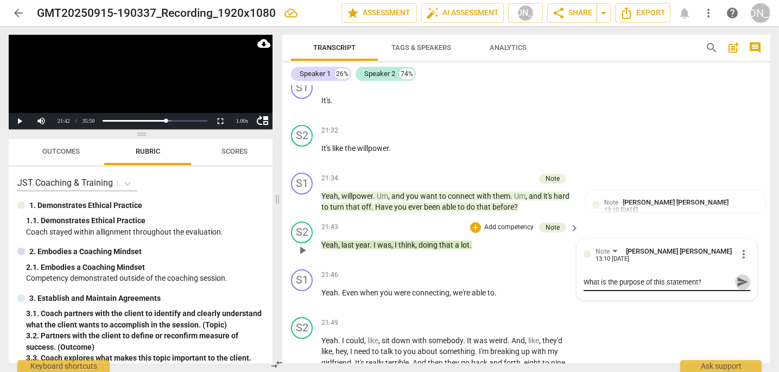
click at [738, 276] on span "send" at bounding box center [743, 282] width 12 height 12
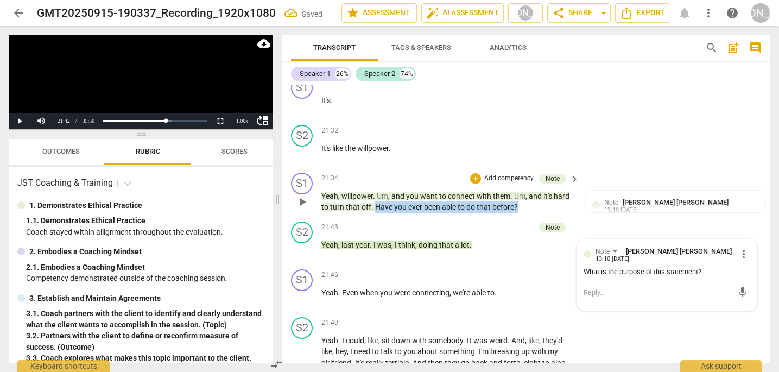
drag, startPoint x: 521, startPoint y: 174, endPoint x: 374, endPoint y: 174, distance: 147.1
click at [374, 191] on p "Yeah , willpower . Um , and you want to connect with them . Um , and it's hard …" at bounding box center [447, 202] width 252 height 22
click at [473, 173] on div "+" at bounding box center [475, 178] width 11 height 11
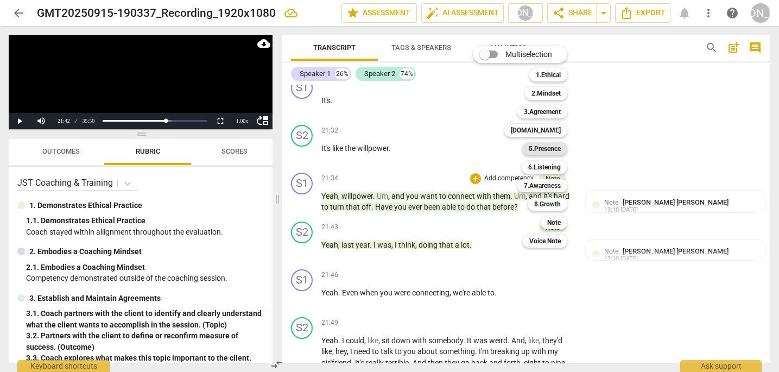
click at [550, 148] on b "5.Presence" at bounding box center [545, 148] width 32 height 13
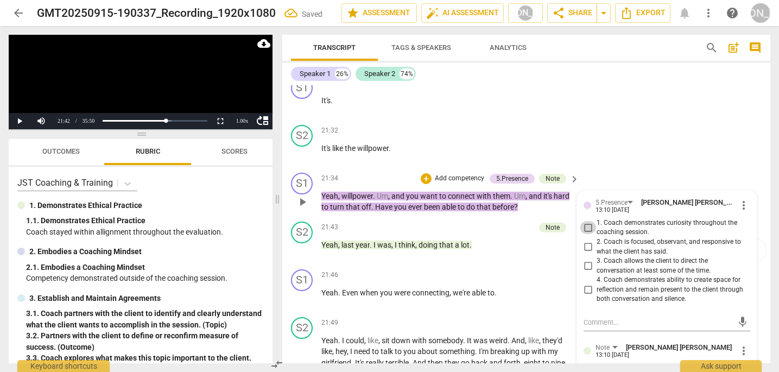
click at [586, 221] on input "1. Coach demonstrates curiosity throughout the coaching session." at bounding box center [587, 227] width 17 height 13
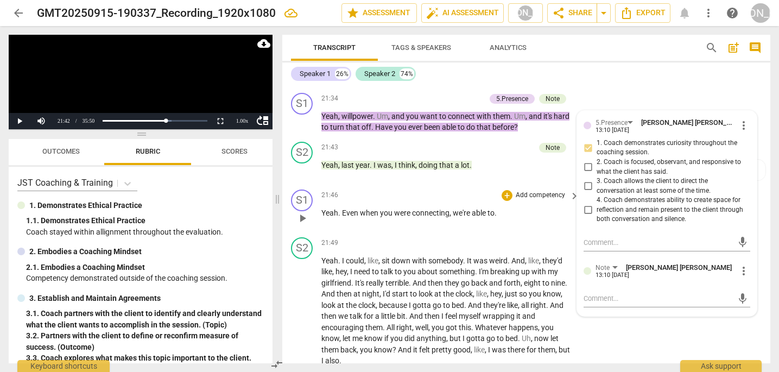
scroll to position [8703, 0]
click at [300, 164] on span "play_arrow" at bounding box center [302, 170] width 13 height 13
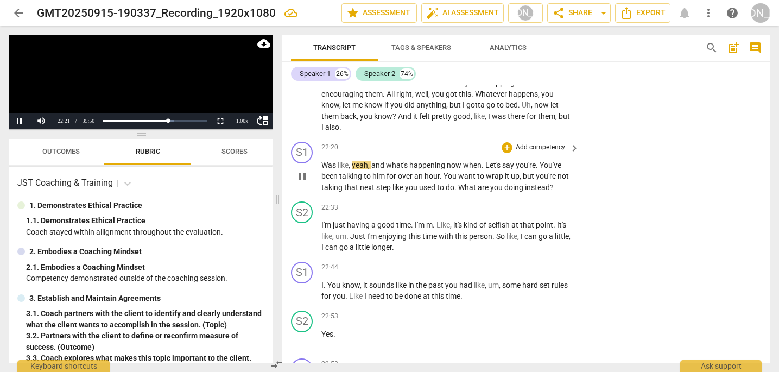
scroll to position [8939, 0]
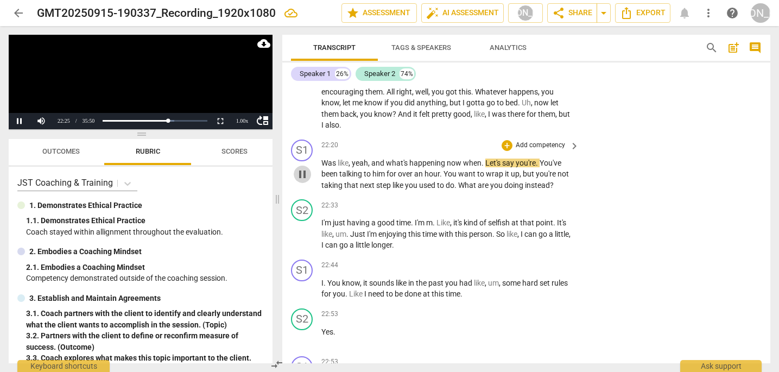
click at [299, 168] on span "pause" at bounding box center [302, 174] width 13 height 13
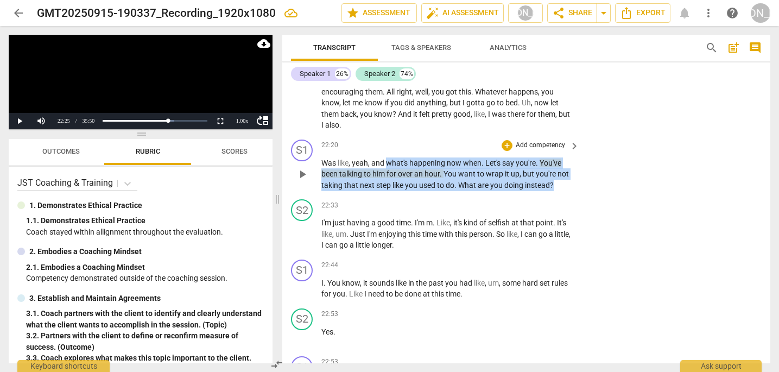
drag, startPoint x: 388, startPoint y: 126, endPoint x: 570, endPoint y: 153, distance: 184.4
click at [570, 157] on p "Was like , yeah , and what's happening now when . Let's say you're . You've bee…" at bounding box center [447, 174] width 252 height 34
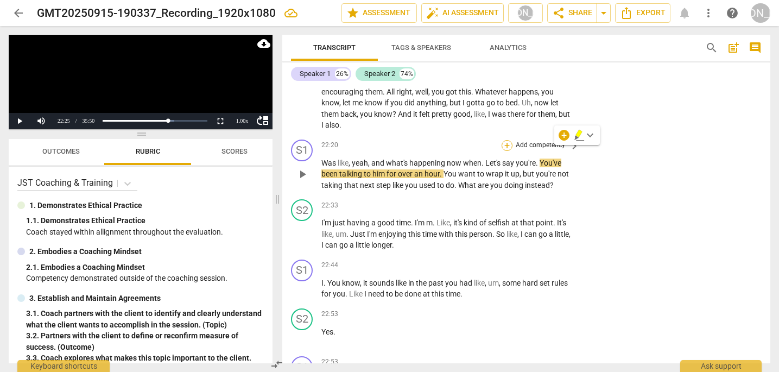
click at [507, 140] on div "+" at bounding box center [507, 145] width 11 height 11
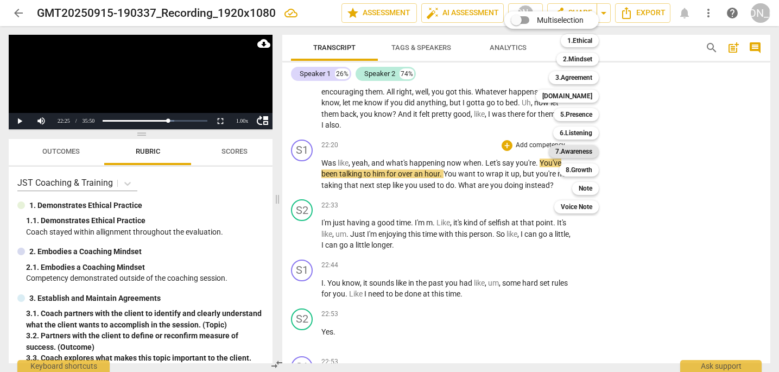
click at [580, 153] on b "7.Awareness" at bounding box center [573, 151] width 37 height 13
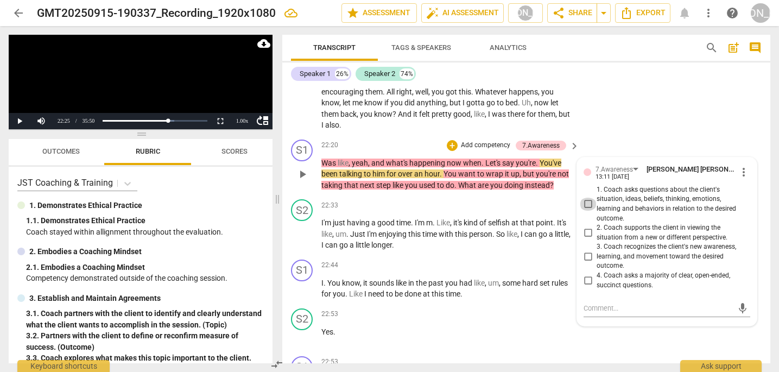
click at [587, 198] on input "1. Coach asks questions about the client's situation, ideas, beliefs, thinking,…" at bounding box center [587, 204] width 17 height 13
click at [301, 227] on span "play_arrow" at bounding box center [302, 233] width 13 height 13
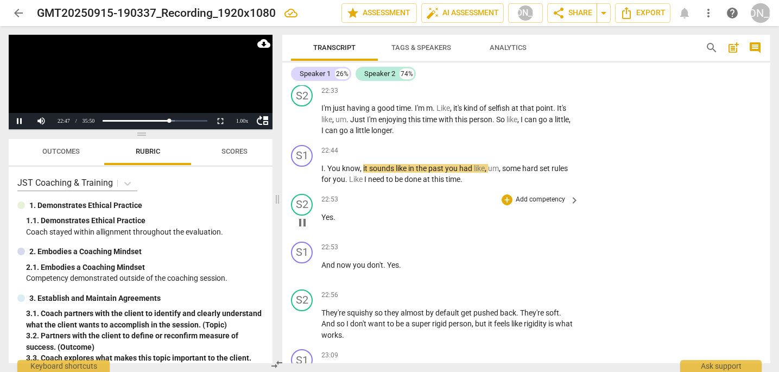
scroll to position [9057, 0]
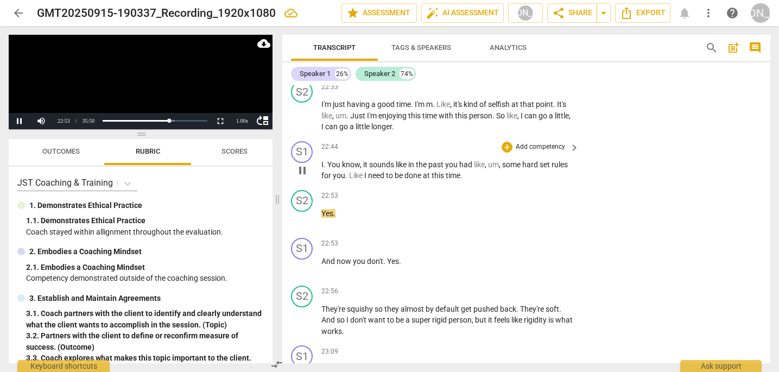
click at [306, 164] on span "pause" at bounding box center [302, 170] width 13 height 13
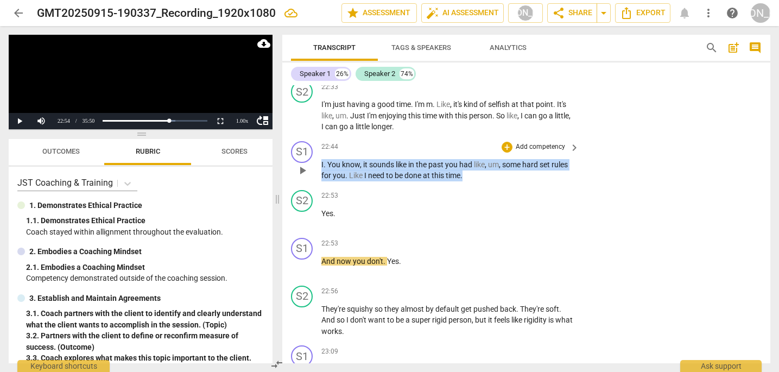
drag, startPoint x: 470, startPoint y: 141, endPoint x: 462, endPoint y: 117, distance: 25.1
click at [463, 141] on div "22:44 + Add competency keyboard_arrow_right I . You know , it sounds like in th…" at bounding box center [450, 161] width 259 height 40
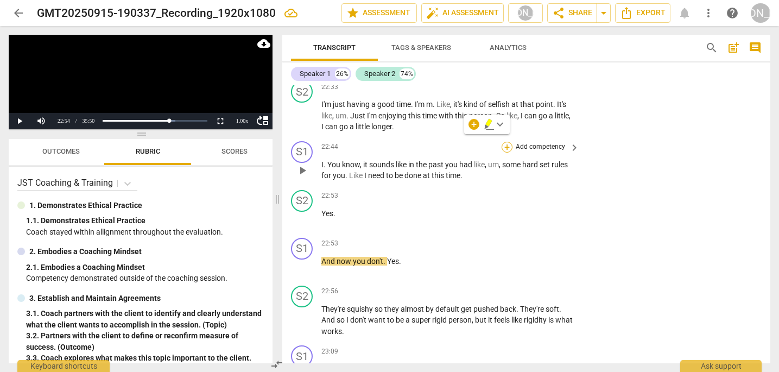
click at [505, 142] on div "+" at bounding box center [507, 147] width 11 height 11
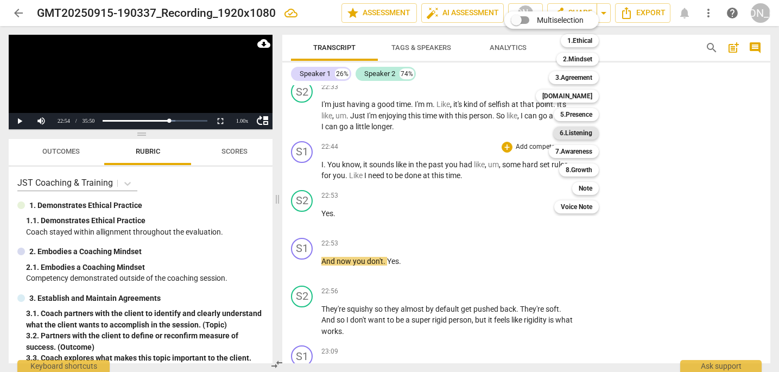
click at [577, 130] on b "6.Listening" at bounding box center [576, 132] width 33 height 13
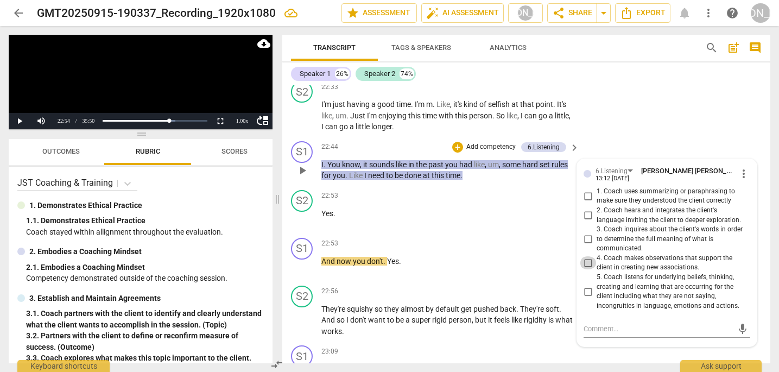
click at [586, 256] on input "4. Coach makes observations that support the client in creating new association…" at bounding box center [587, 262] width 17 height 13
click at [595, 323] on textarea at bounding box center [657, 328] width 149 height 10
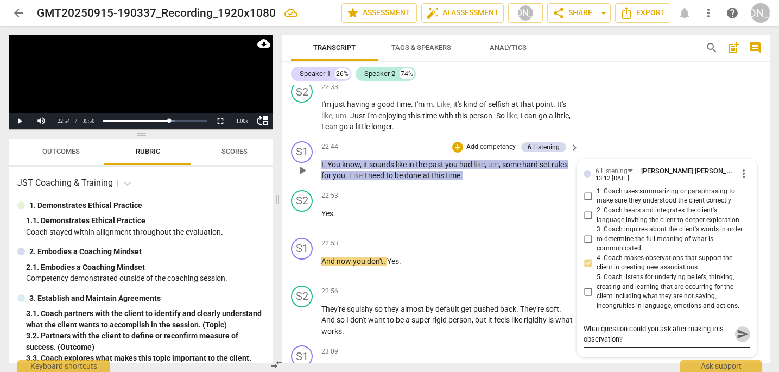
click at [738, 328] on span "send" at bounding box center [743, 334] width 12 height 12
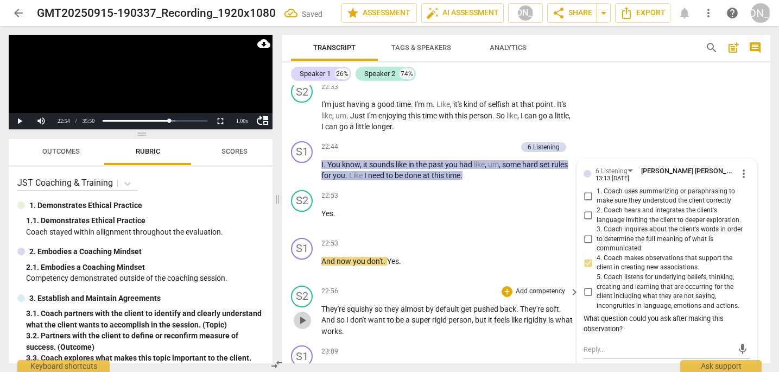
click at [306, 314] on span "play_arrow" at bounding box center [302, 320] width 13 height 13
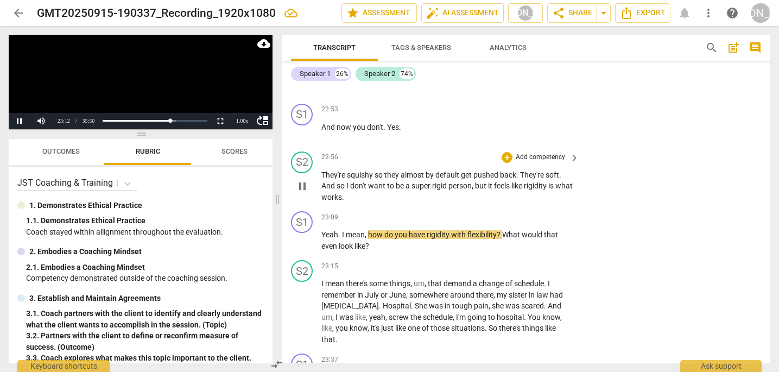
scroll to position [9190, 0]
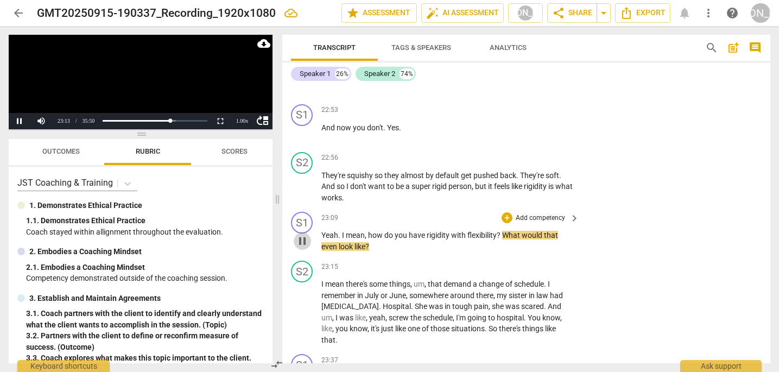
click at [301, 234] on span "pause" at bounding box center [302, 240] width 13 height 13
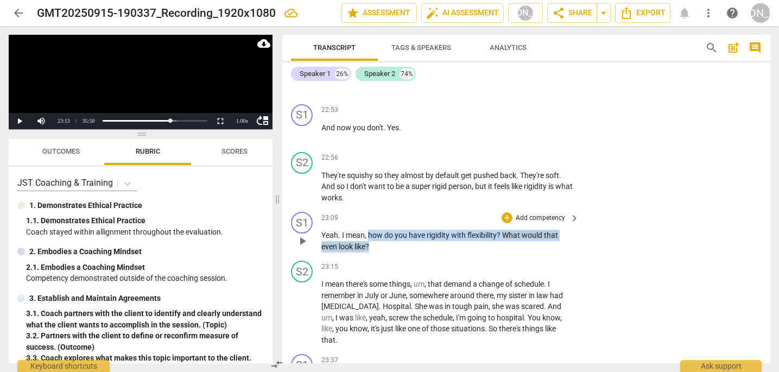
drag, startPoint x: 378, startPoint y: 212, endPoint x: 369, endPoint y: 192, distance: 21.9
click at [369, 230] on p "Yeah . I mean , how do you have rigidity with flexibility ? What would that eve…" at bounding box center [447, 241] width 252 height 22
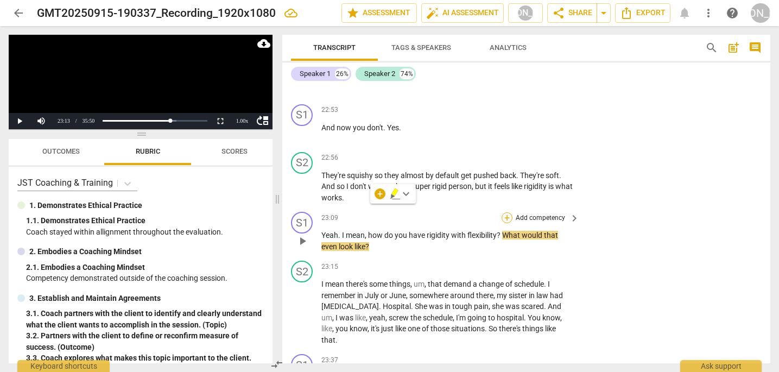
click at [506, 212] on div "+" at bounding box center [507, 217] width 11 height 11
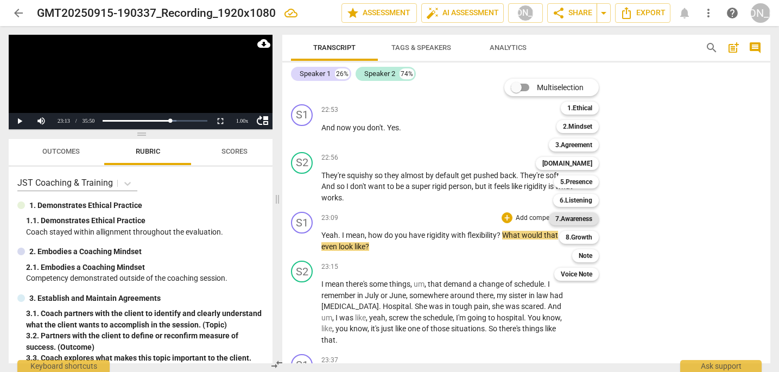
click at [586, 219] on b "7.Awareness" at bounding box center [573, 218] width 37 height 13
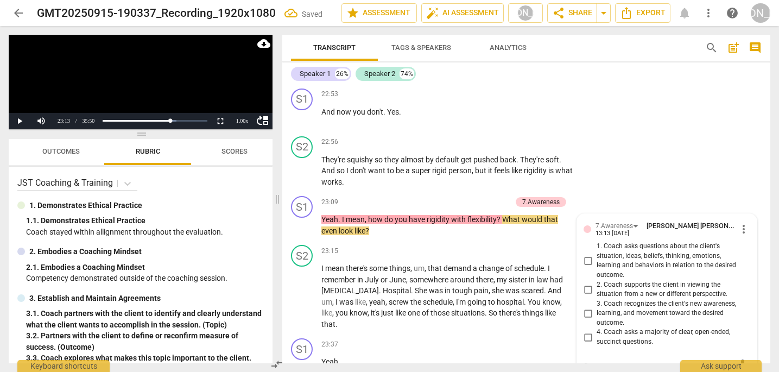
scroll to position [9208, 0]
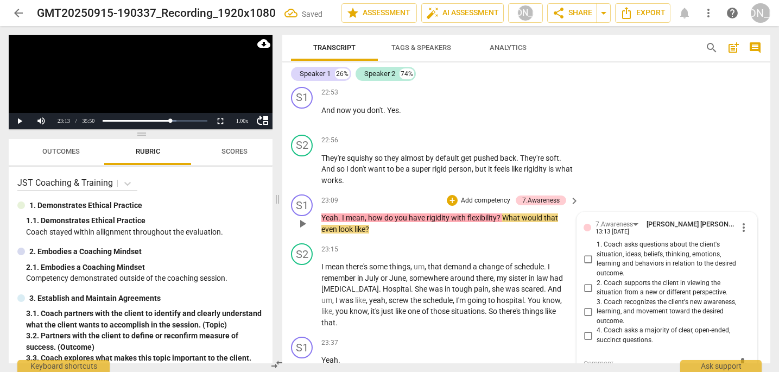
click at [586, 281] on input "2. Coach supports the client in viewing the situation from a new or different p…" at bounding box center [587, 287] width 17 height 13
click at [300, 288] on span "play_arrow" at bounding box center [302, 294] width 13 height 13
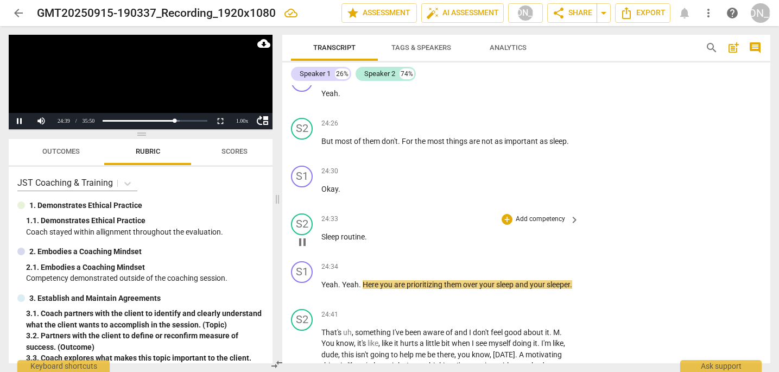
scroll to position [9717, 0]
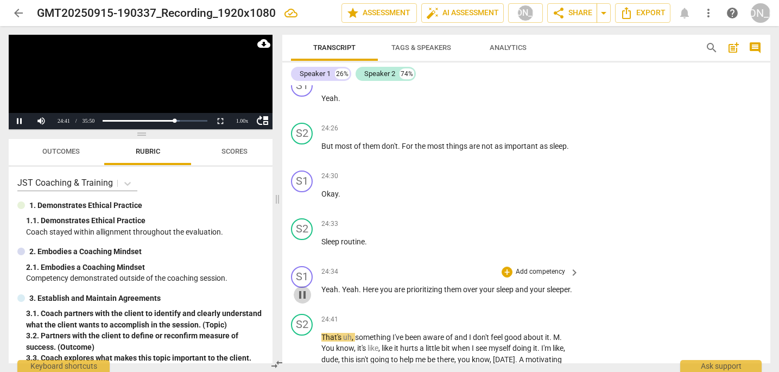
click at [303, 288] on span "pause" at bounding box center [302, 294] width 13 height 13
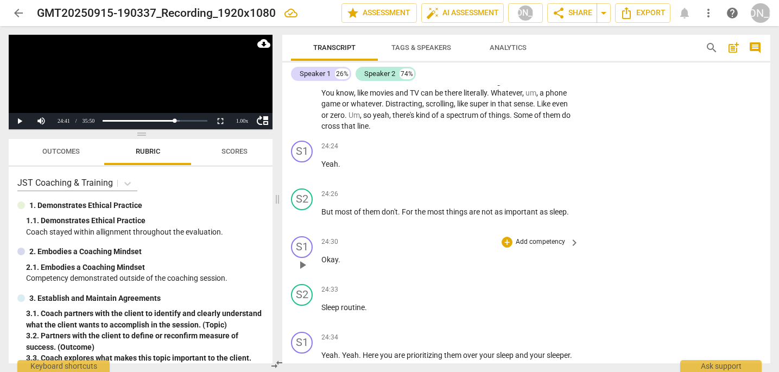
scroll to position [9650, 0]
click at [504, 191] on div "+" at bounding box center [507, 196] width 11 height 11
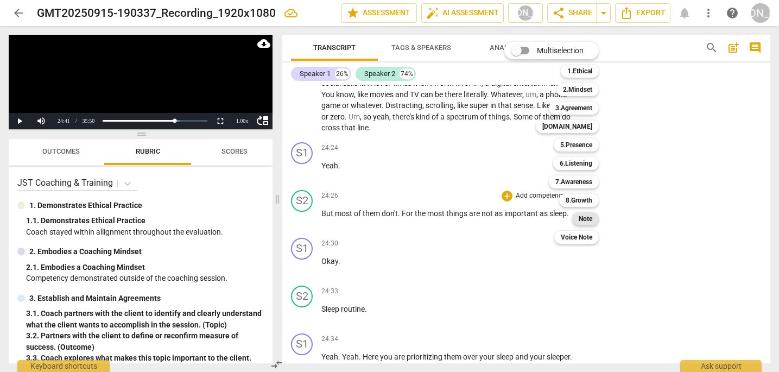
click at [588, 222] on b "Note" at bounding box center [586, 218] width 14 height 13
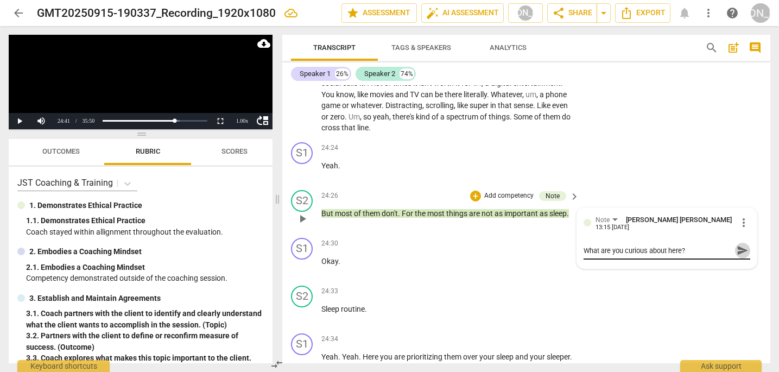
click at [737, 244] on span "send" at bounding box center [743, 250] width 12 height 12
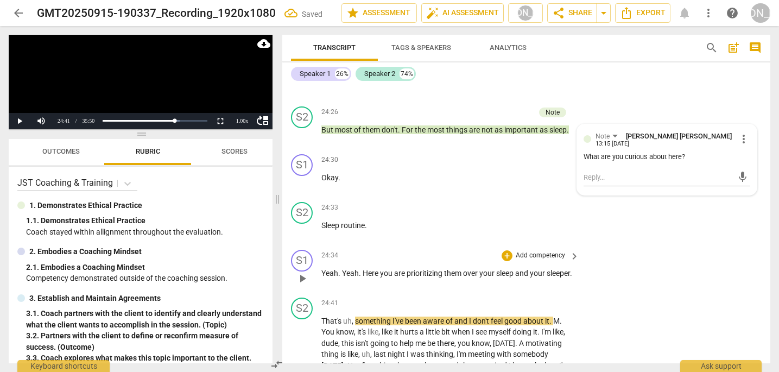
scroll to position [9744, 0]
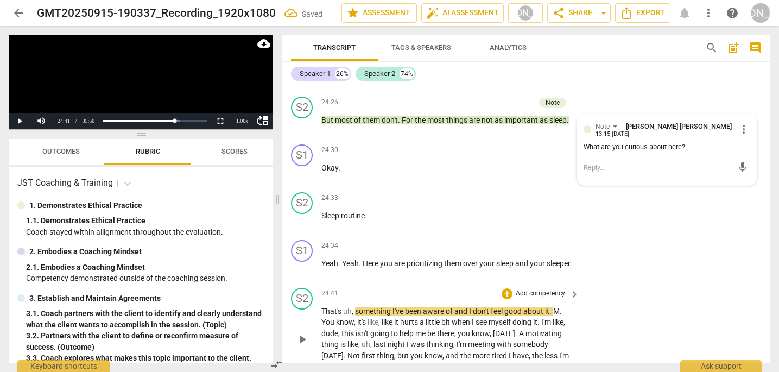
click at [303, 333] on span "play_arrow" at bounding box center [302, 339] width 13 height 13
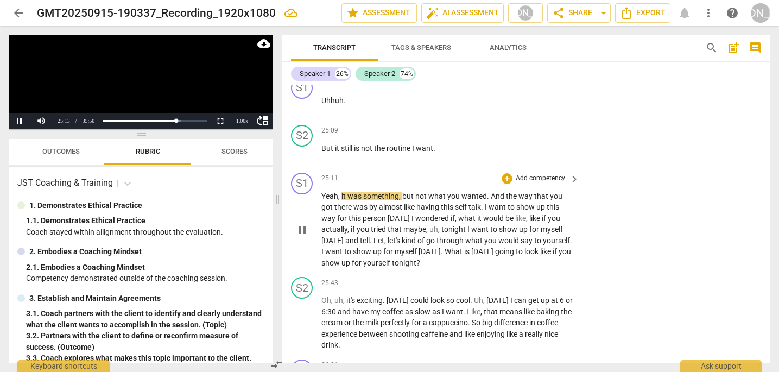
scroll to position [10142, 0]
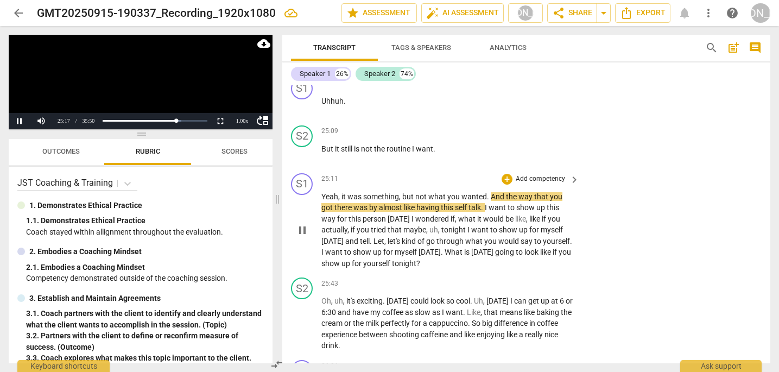
click at [300, 224] on span "pause" at bounding box center [302, 230] width 13 height 13
click at [300, 224] on span "play_arrow" at bounding box center [302, 230] width 13 height 13
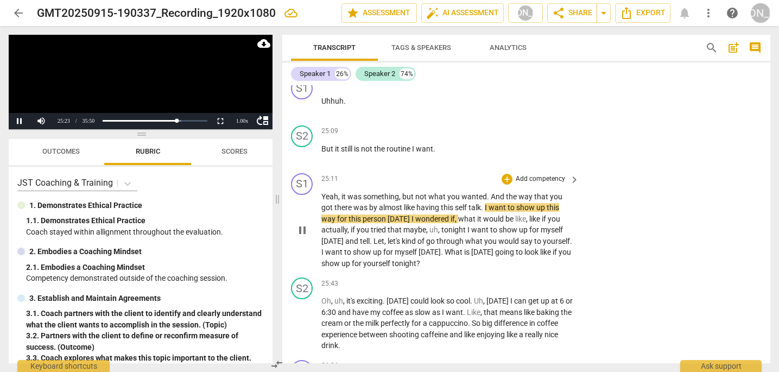
click at [502, 211] on p "Yeah , it was something , but not what you wanted . And the way that you got th…" at bounding box center [447, 230] width 252 height 78
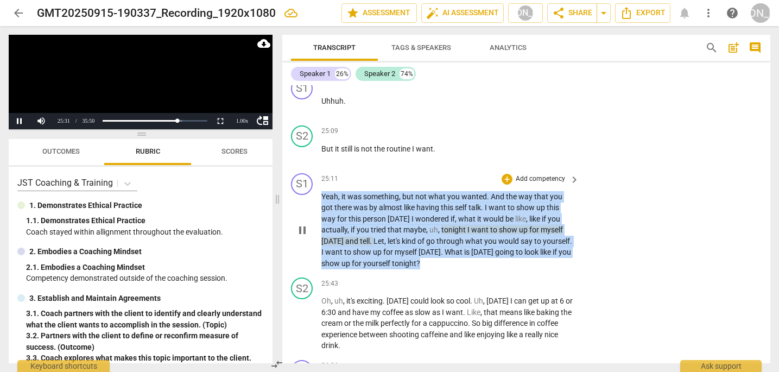
drag, startPoint x: 502, startPoint y: 211, endPoint x: 491, endPoint y: 135, distance: 76.8
click at [491, 173] on div "25:11 + Add competency keyboard_arrow_right Yeah , it was something , but not w…" at bounding box center [450, 221] width 259 height 96
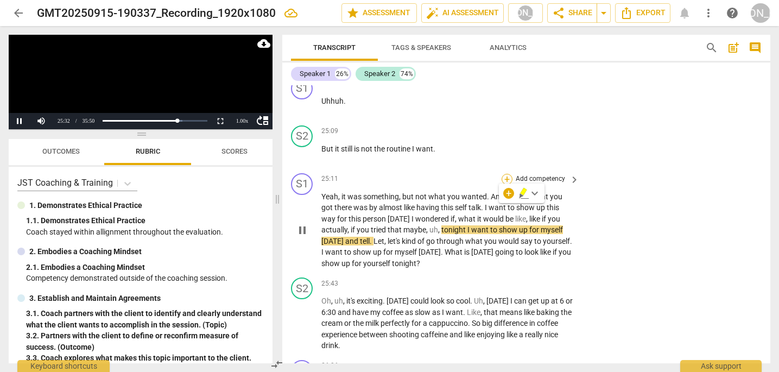
click at [506, 174] on div "+" at bounding box center [507, 179] width 11 height 11
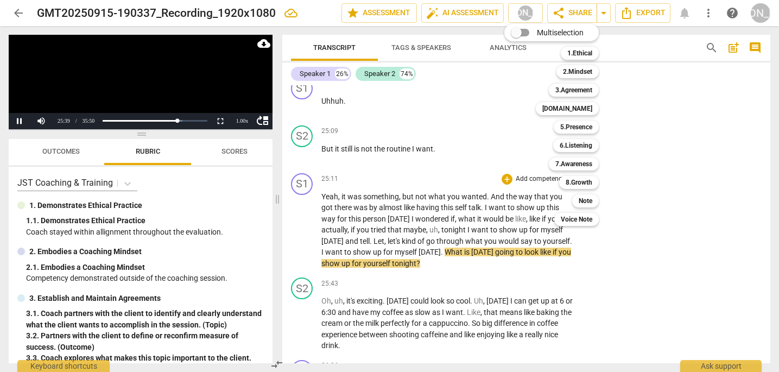
click at [301, 195] on div at bounding box center [389, 186] width 779 height 372
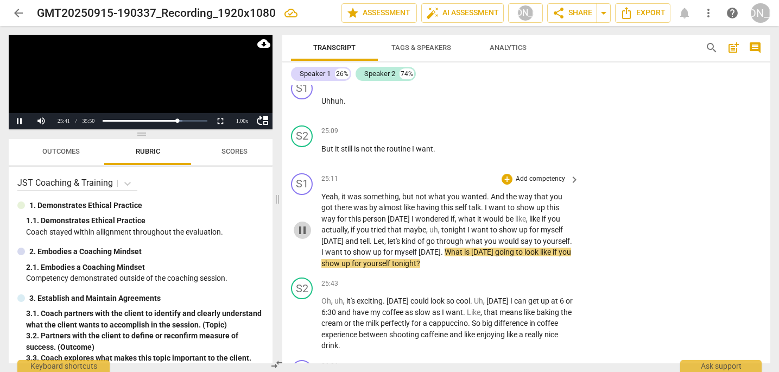
click at [301, 224] on span "pause" at bounding box center [302, 230] width 13 height 13
click at [535, 216] on div "S1 play_arrow pause 25:11 + Add competency keyboard_arrow_right Yeah , it was s…" at bounding box center [526, 221] width 488 height 105
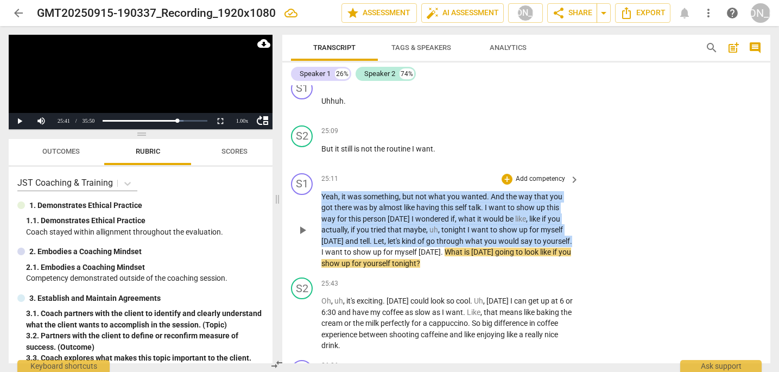
drag, startPoint x: 358, startPoint y: 194, endPoint x: 358, endPoint y: 132, distance: 61.3
click at [358, 173] on div "25:11 + Add competency keyboard_arrow_right Yeah , it was something , but not w…" at bounding box center [450, 221] width 259 height 96
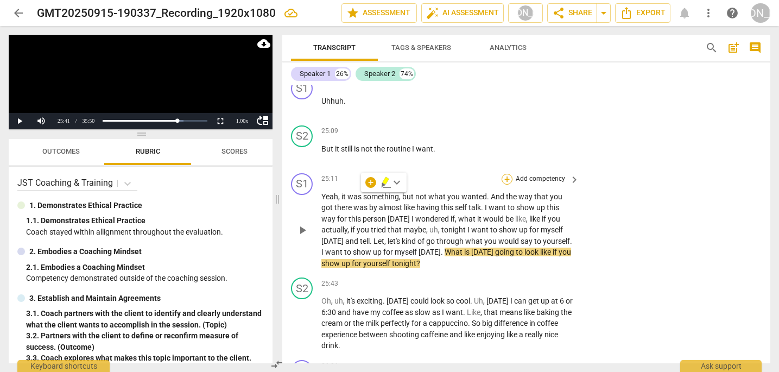
click at [505, 174] on div "+" at bounding box center [507, 179] width 11 height 11
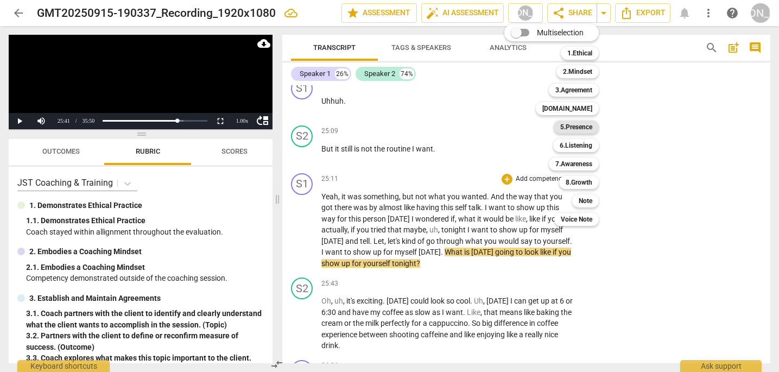
click at [577, 127] on b "5.Presence" at bounding box center [576, 126] width 32 height 13
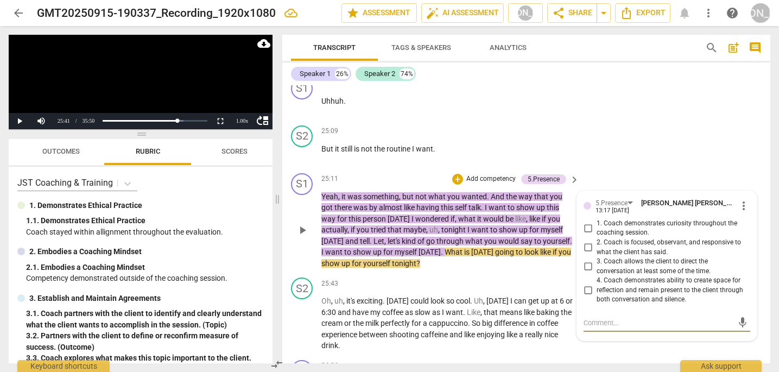
click at [586, 260] on input "3. Coach allows the client to direct the conversation at least some of the time." at bounding box center [587, 266] width 17 height 13
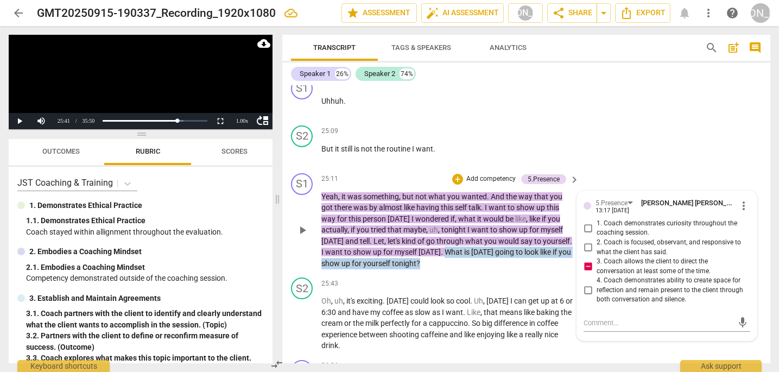
drag, startPoint x: 506, startPoint y: 207, endPoint x: 496, endPoint y: 193, distance: 17.0
click at [496, 193] on p "Yeah , it was something , but not what you wanted . And the way that you got th…" at bounding box center [447, 230] width 252 height 78
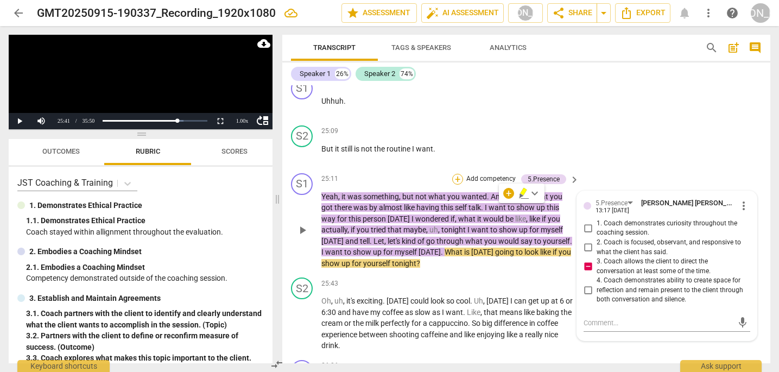
click at [453, 174] on div "+" at bounding box center [457, 179] width 11 height 11
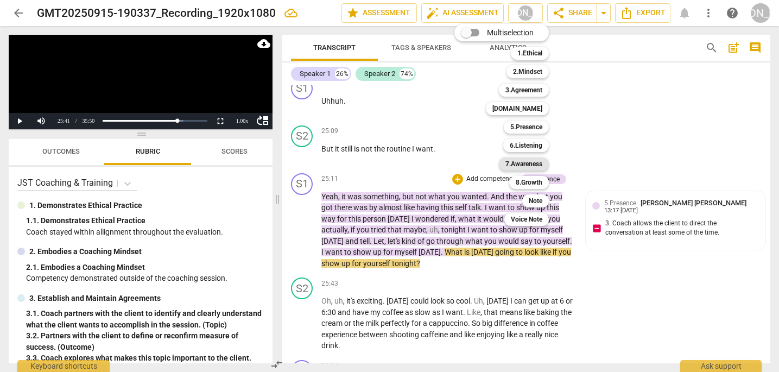
click at [528, 161] on b "7.Awareness" at bounding box center [523, 163] width 37 height 13
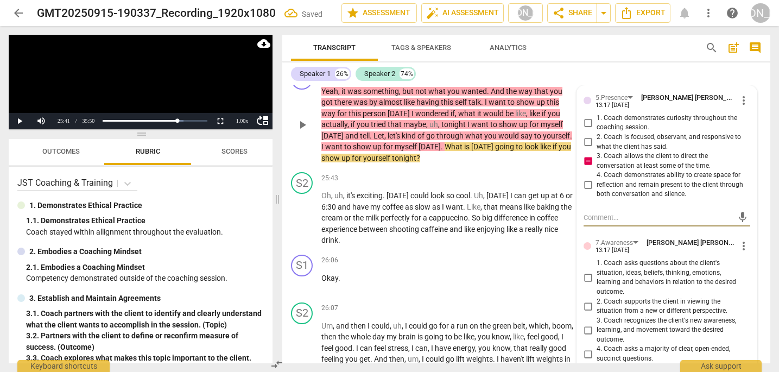
scroll to position [10250, 0]
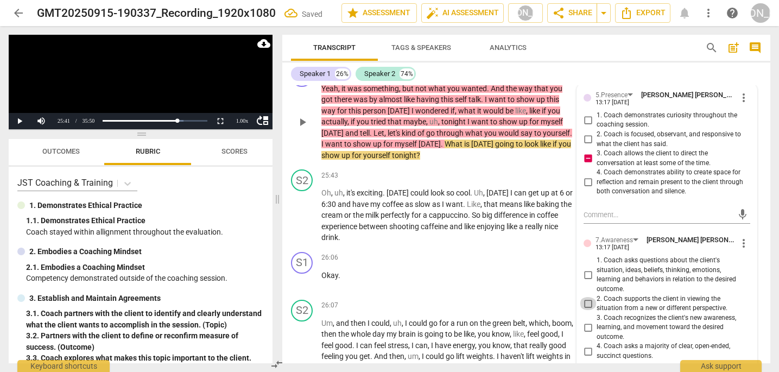
click at [585, 297] on input "2. Coach supports the client in viewing the situation from a new or different p…" at bounding box center [587, 303] width 17 height 13
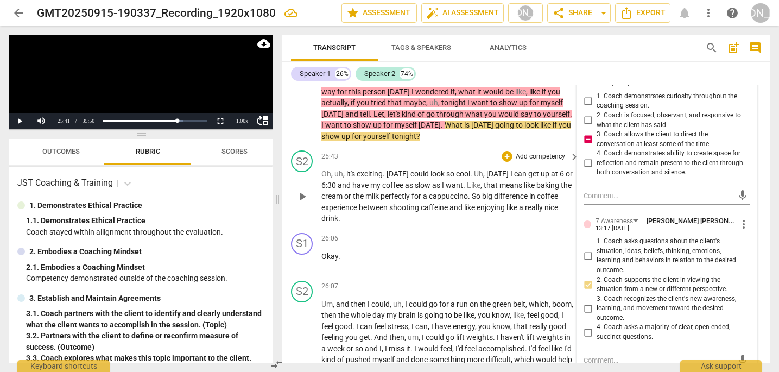
scroll to position [10269, 0]
click at [301, 191] on span "play_arrow" at bounding box center [302, 197] width 13 height 13
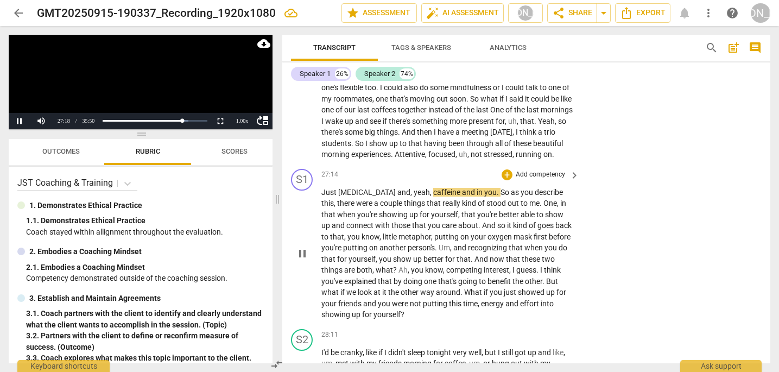
scroll to position [10567, 0]
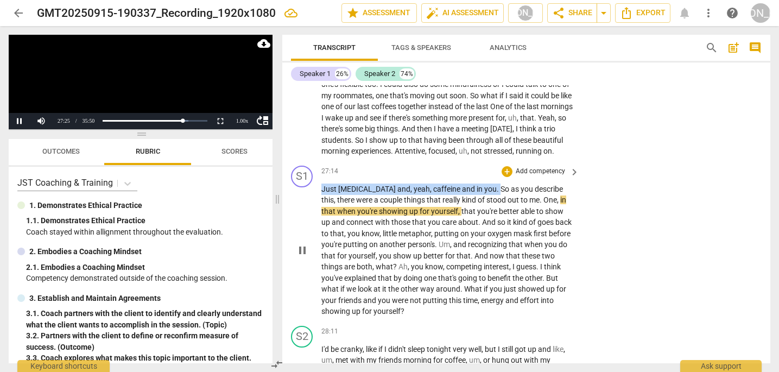
drag, startPoint x: 468, startPoint y: 137, endPoint x: 320, endPoint y: 137, distance: 148.2
click at [320, 161] on div "S1 play_arrow pause 27:14 + Add competency keyboard_arrow_right Just cortisol a…" at bounding box center [526, 241] width 488 height 160
copy p "Just cortisol and , yeah , caffeine and in you ."
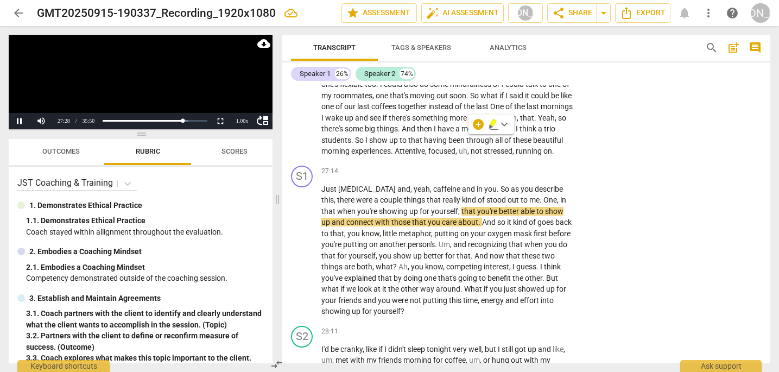
click at [539, 102] on p "Um , and then I could , uh , I could go for a run on the green belt , which , b…" at bounding box center [447, 79] width 252 height 156
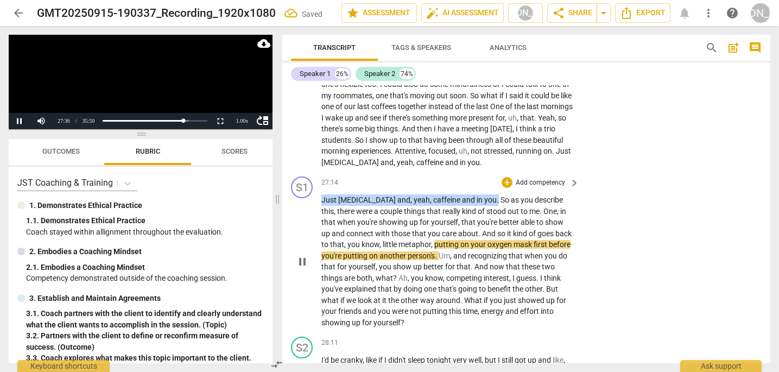
drag, startPoint x: 467, startPoint y: 149, endPoint x: 322, endPoint y: 151, distance: 144.9
click at [322, 194] on p "Just cortisol and , yeah , caffeine and in you . So as you describe this , ther…" at bounding box center [447, 261] width 252 height 134
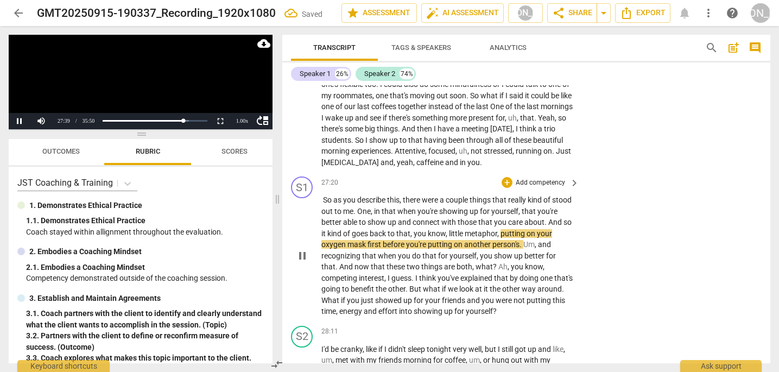
click at [302, 249] on span "pause" at bounding box center [302, 255] width 13 height 13
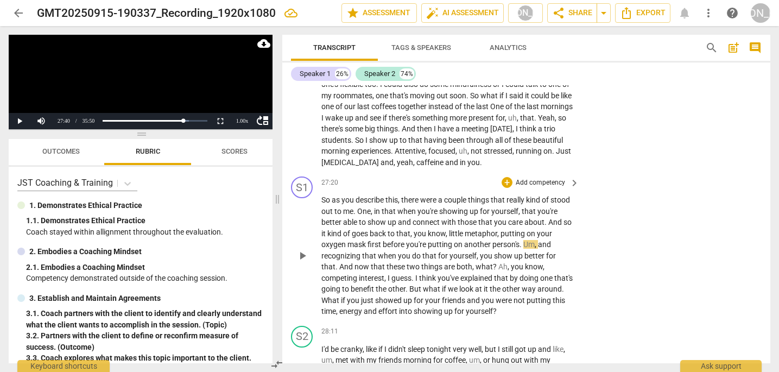
click at [302, 249] on span "play_arrow" at bounding box center [302, 255] width 13 height 13
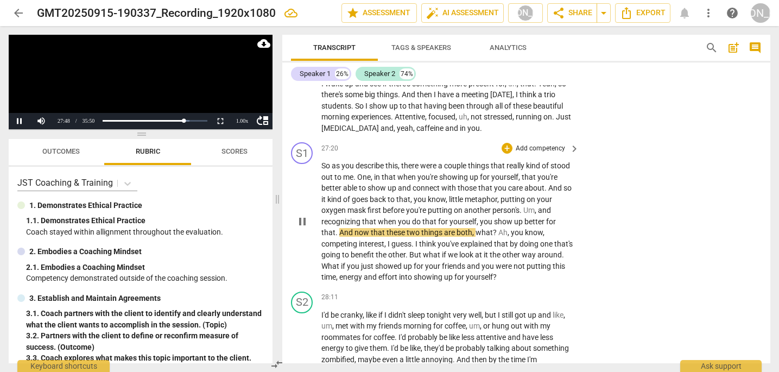
scroll to position [10605, 0]
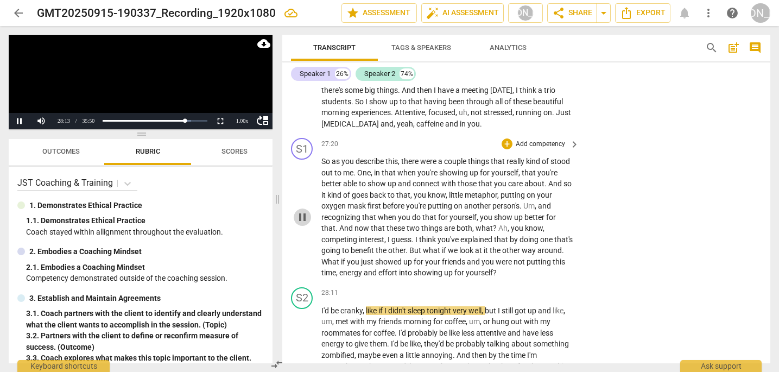
click at [304, 211] on span "pause" at bounding box center [302, 217] width 13 height 13
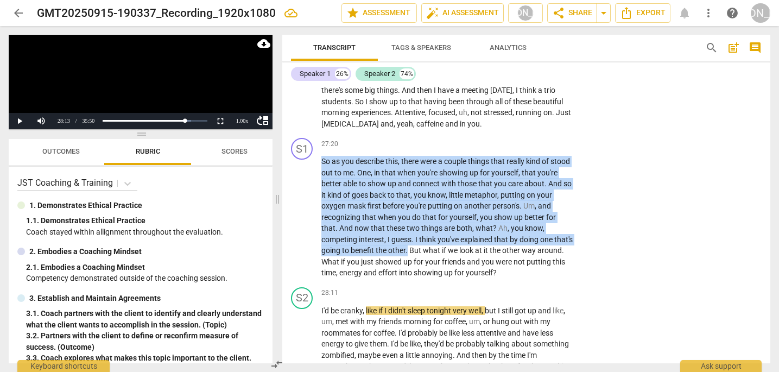
drag, startPoint x: 429, startPoint y: 196, endPoint x: 426, endPoint y: 98, distance: 98.3
click at [426, 138] on div "27:20 + Add competency keyboard_arrow_right So as you describe this , there wer…" at bounding box center [450, 208] width 259 height 141
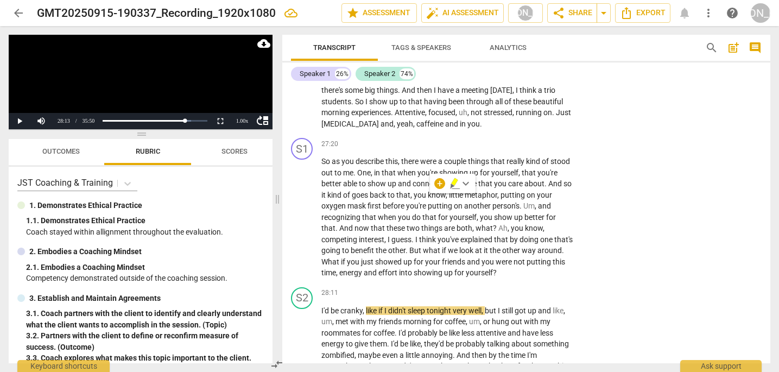
click at [506, 138] on div "+" at bounding box center [507, 143] width 11 height 11
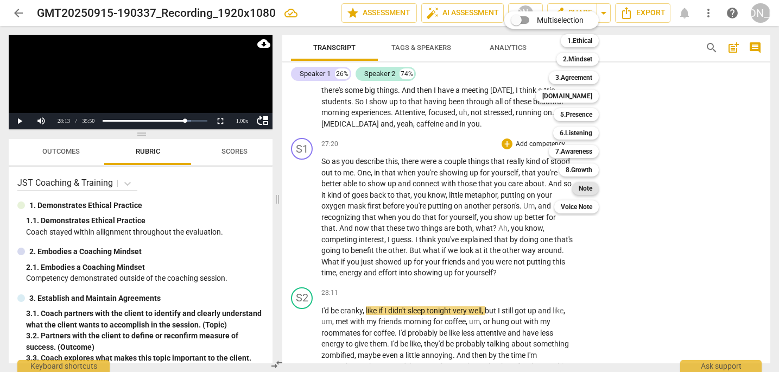
click at [588, 192] on b "Note" at bounding box center [586, 188] width 14 height 13
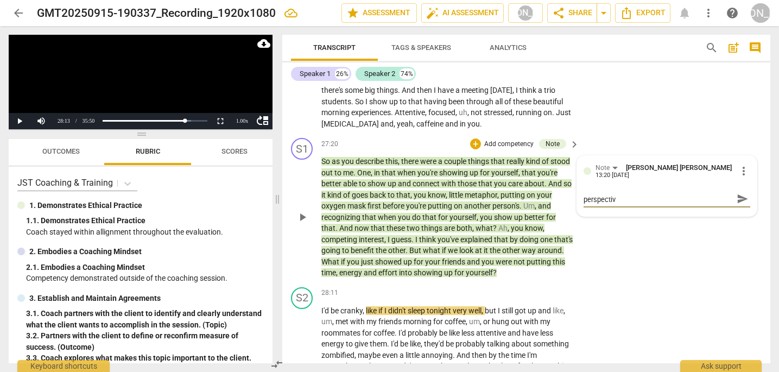
scroll to position [0, 0]
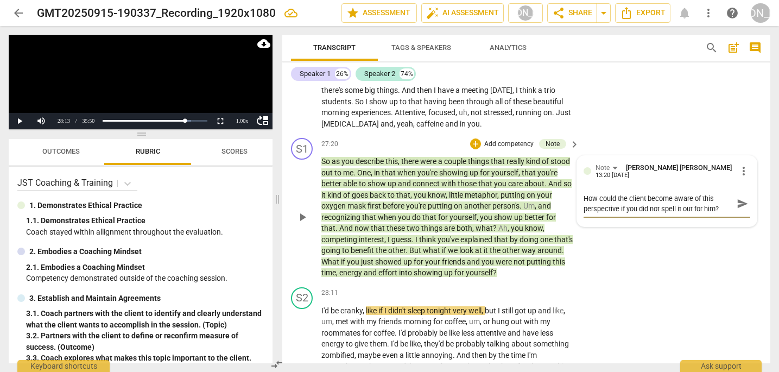
click at [737, 198] on span "send" at bounding box center [743, 204] width 12 height 12
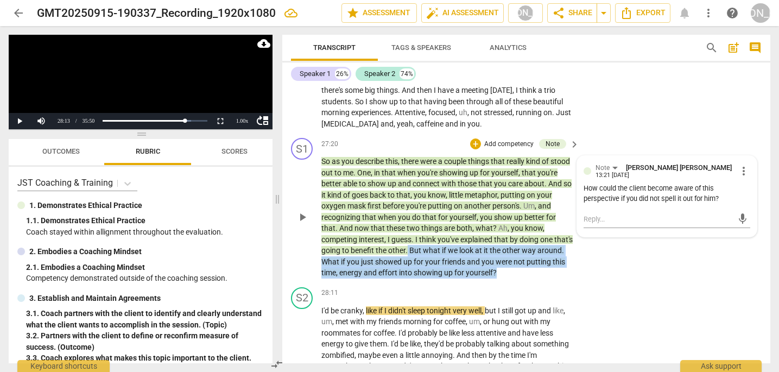
drag, startPoint x: 543, startPoint y: 216, endPoint x: 428, endPoint y: 196, distance: 116.3
click at [428, 196] on p "So as you describe this , there were a couple things that really kind of stood …" at bounding box center [447, 217] width 252 height 123
copy p "But what if we look at it the other way around . What if you just showed up for…"
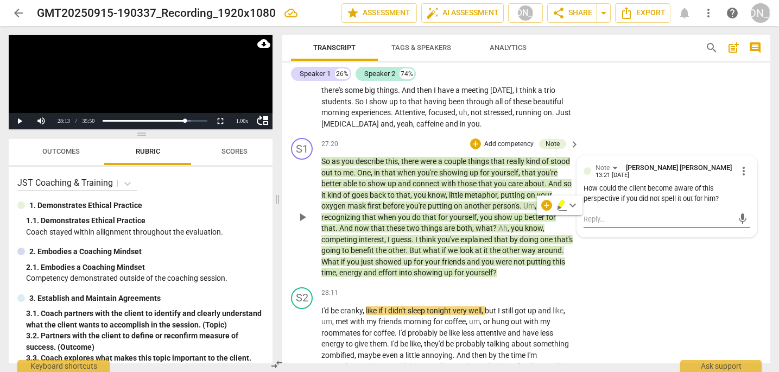
click at [589, 214] on textarea at bounding box center [657, 219] width 149 height 10
click at [587, 193] on div "S1 play_arrow pause 27:20 + Add competency Note keyboard_arrow_right So as you …" at bounding box center [526, 208] width 488 height 149
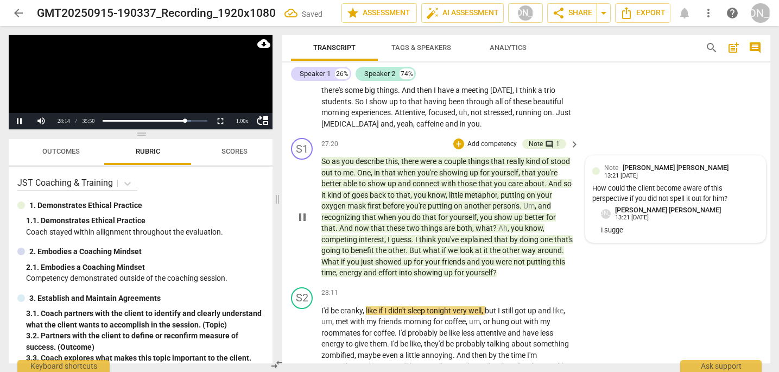
click at [623, 225] on p "I sugge" at bounding box center [680, 230] width 158 height 10
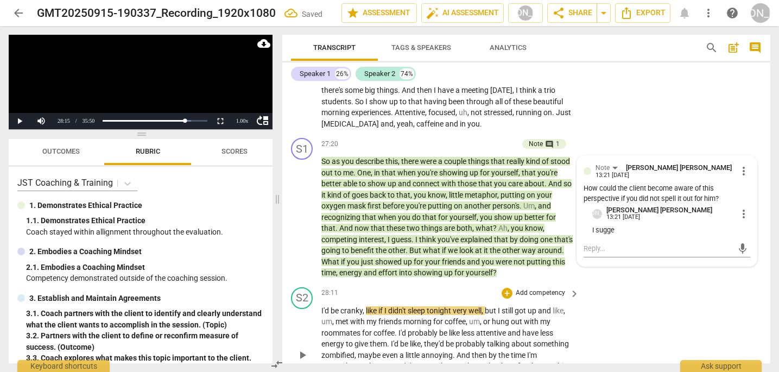
click at [300, 348] on span "play_arrow" at bounding box center [302, 354] width 13 height 13
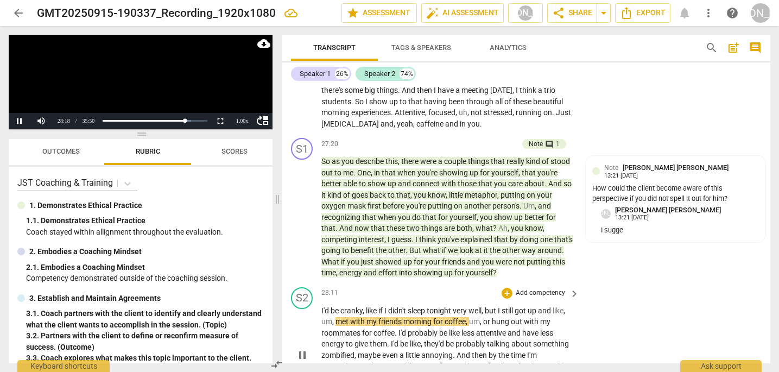
click at [303, 348] on span "pause" at bounding box center [302, 354] width 13 height 13
click at [649, 214] on div "13:21 [DATE]" at bounding box center [632, 217] width 34 height 7
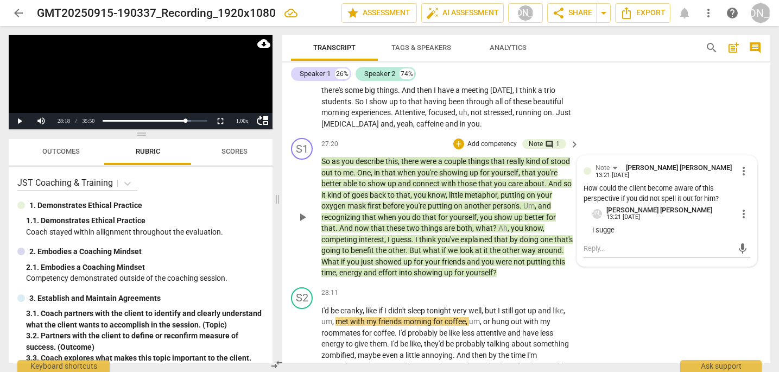
click at [740, 207] on span "more_vert" at bounding box center [743, 213] width 13 height 13
click at [750, 156] on li "Edit" at bounding box center [750, 158] width 37 height 21
click at [614, 228] on textarea "I sugge" at bounding box center [671, 233] width 158 height 10
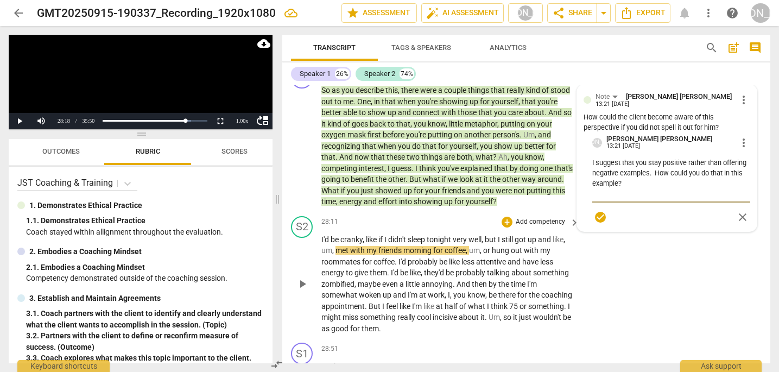
scroll to position [10689, 0]
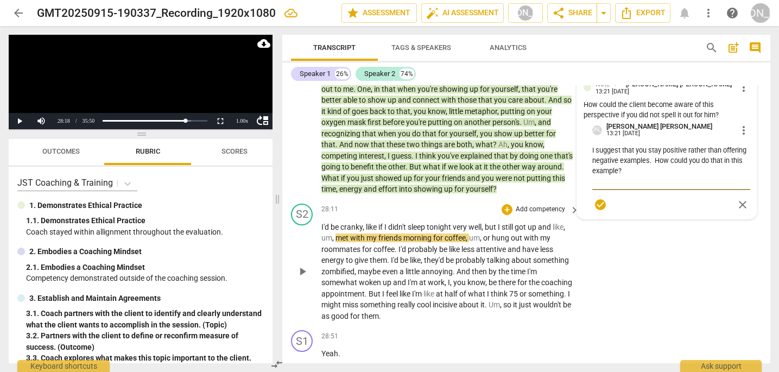
click at [302, 265] on span "play_arrow" at bounding box center [302, 271] width 13 height 13
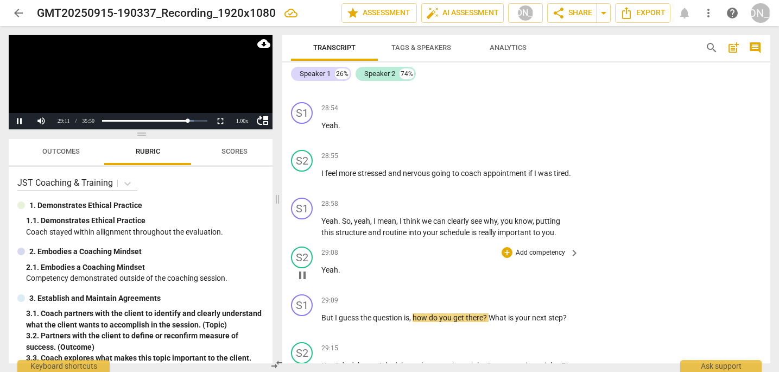
scroll to position [11034, 0]
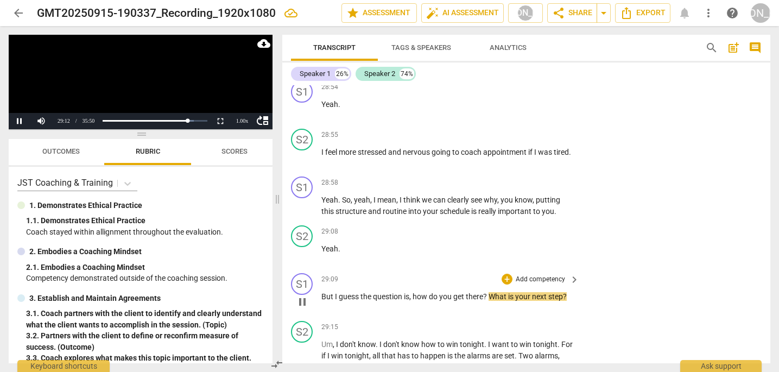
click at [301, 295] on span "pause" at bounding box center [302, 301] width 13 height 13
drag, startPoint x: 573, startPoint y: 237, endPoint x: 491, endPoint y: 238, distance: 82.0
click at [491, 291] on div "But I guess the question is , how do you get there ? What is your next step ?" at bounding box center [450, 296] width 259 height 11
click at [503, 274] on div "+" at bounding box center [507, 279] width 11 height 11
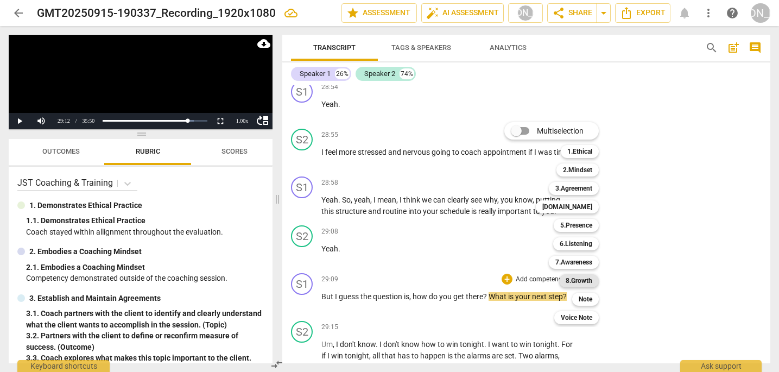
click at [583, 282] on b "8.Growth" at bounding box center [579, 280] width 27 height 13
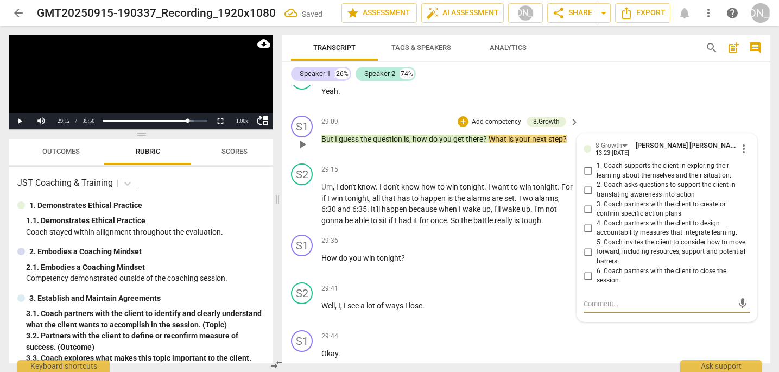
scroll to position [11187, 0]
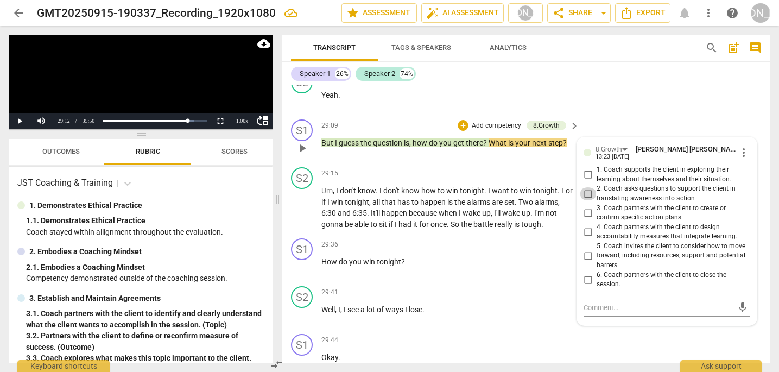
click at [587, 187] on input "2. Coach asks questions to support the client in translating awareness into act…" at bounding box center [587, 193] width 17 height 13
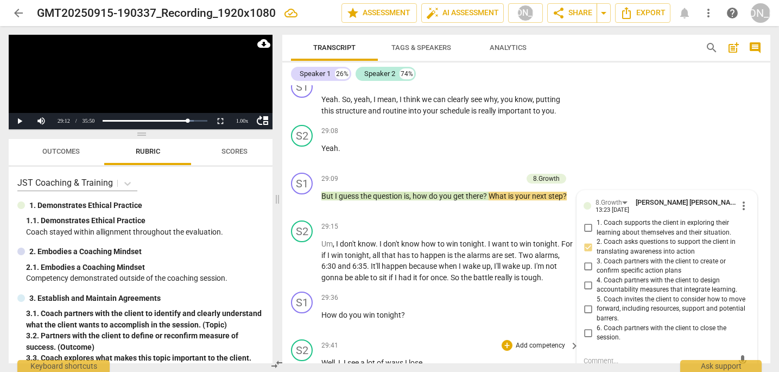
scroll to position [11126, 0]
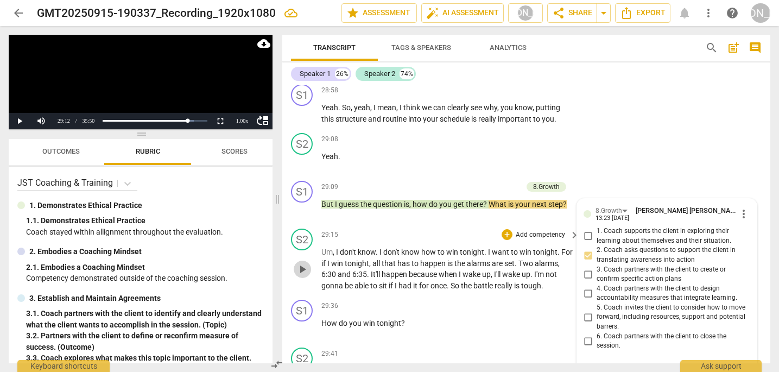
click at [302, 263] on span "play_arrow" at bounding box center [302, 269] width 13 height 13
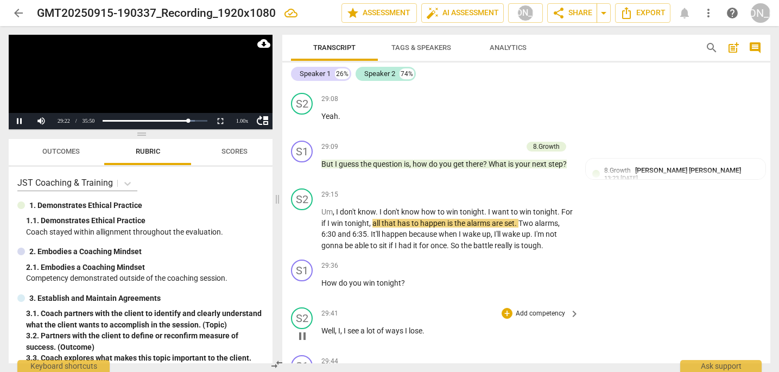
scroll to position [11180, 0]
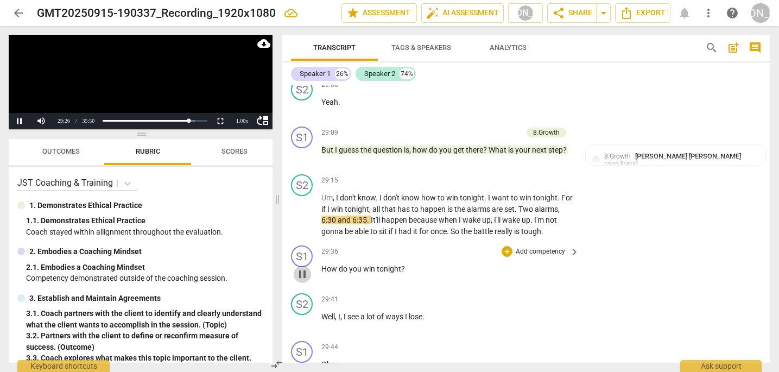
click at [301, 268] on span "pause" at bounding box center [302, 274] width 13 height 13
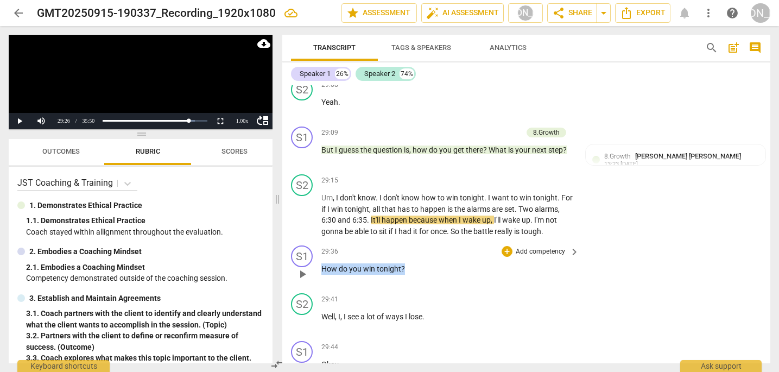
drag, startPoint x: 409, startPoint y: 211, endPoint x: 318, endPoint y: 213, distance: 91.8
click at [318, 241] on div "S1 play_arrow pause 29:36 + Add competency keyboard_arrow_right How do you win …" at bounding box center [526, 265] width 488 height 48
click at [505, 246] on div "+" at bounding box center [507, 251] width 11 height 11
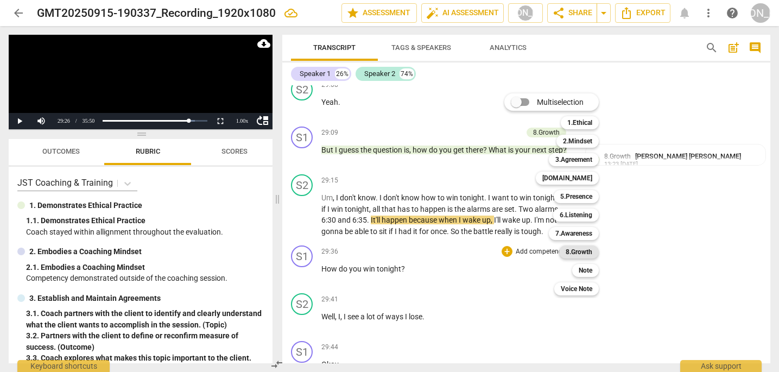
click at [587, 254] on b "8.Growth" at bounding box center [579, 251] width 27 height 13
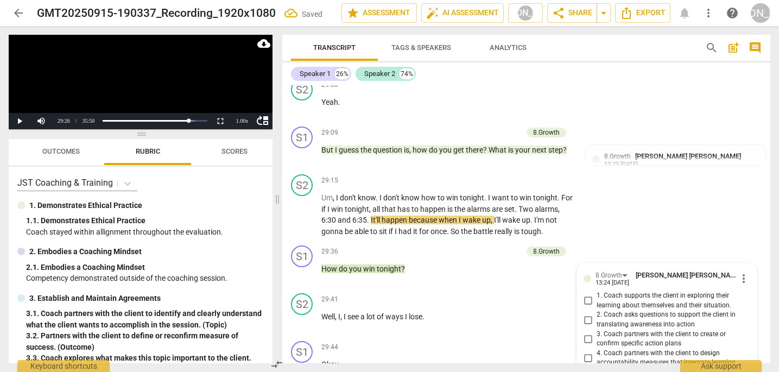
scroll to position [11325, 0]
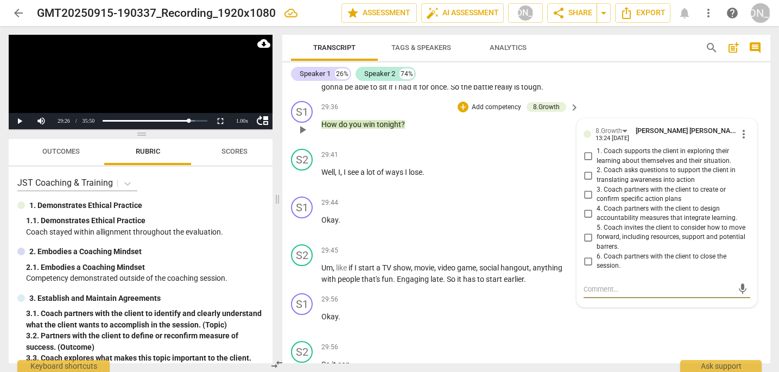
click at [588, 169] on input "2. Coach asks questions to support the client in translating awareness into act…" at bounding box center [587, 175] width 17 height 13
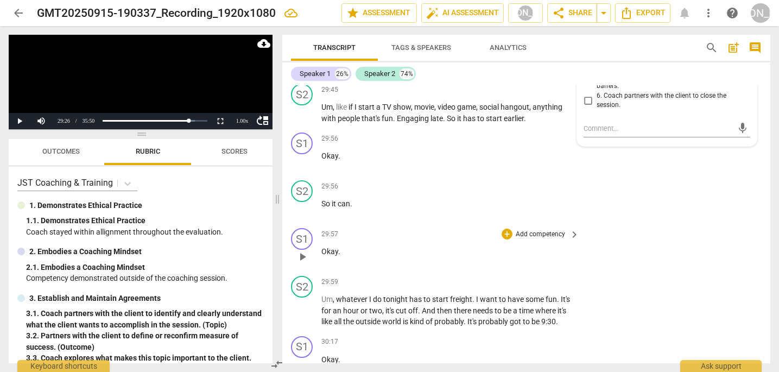
scroll to position [11487, 0]
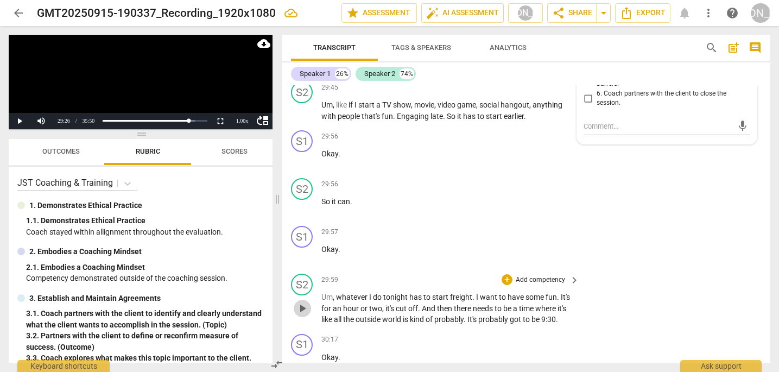
click at [306, 302] on span "play_arrow" at bounding box center [302, 308] width 13 height 13
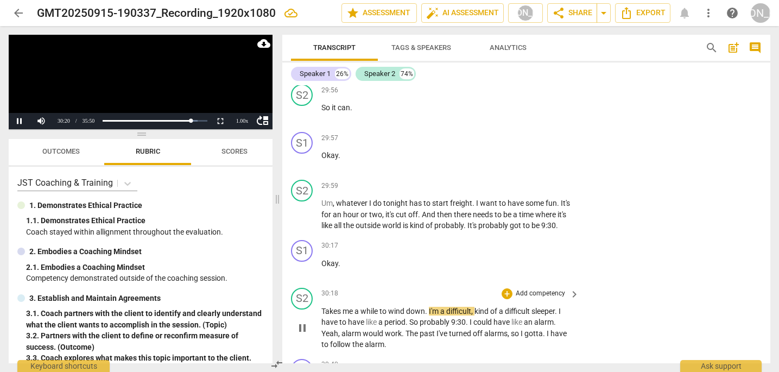
scroll to position [11590, 0]
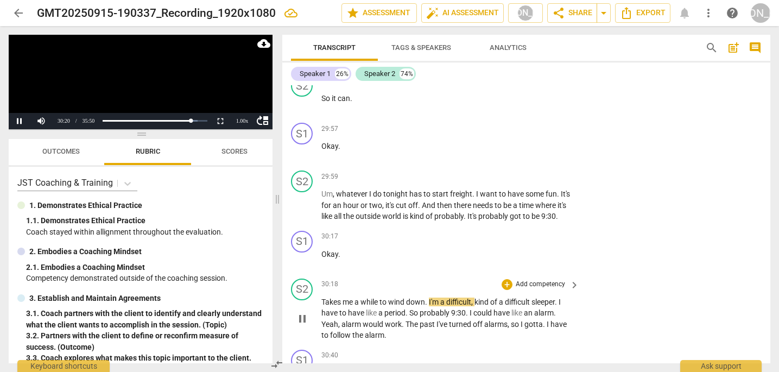
click at [649, 274] on div "S2 play_arrow pause 30:18 + Add competency keyboard_arrow_right Takes me a whil…" at bounding box center [526, 309] width 488 height 71
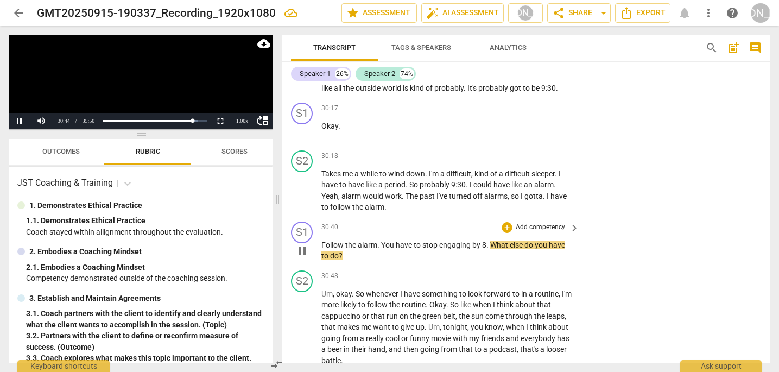
scroll to position [11721, 0]
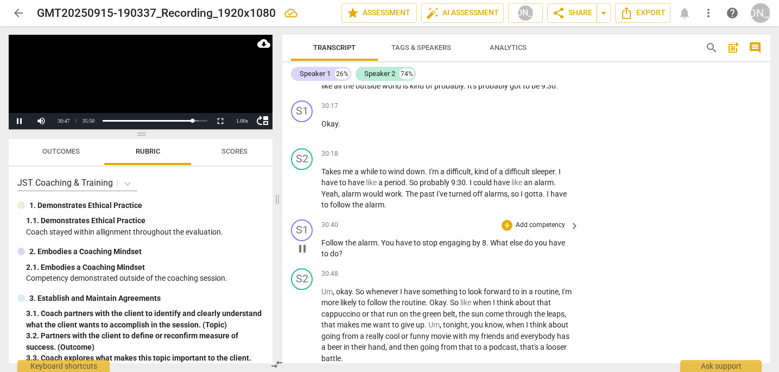
click at [306, 242] on span "pause" at bounding box center [302, 248] width 13 height 13
drag, startPoint x: 491, startPoint y: 181, endPoint x: 491, endPoint y: 197, distance: 15.7
click at [491, 237] on p "Follow the alarm . You have to stop engaging by 8 . What else do you have to do…" at bounding box center [447, 248] width 252 height 22
click at [506, 220] on div "+" at bounding box center [507, 225] width 11 height 11
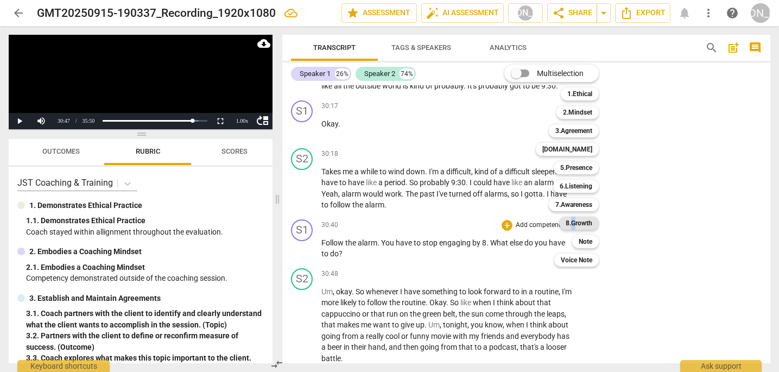
click at [575, 224] on b "8.Growth" at bounding box center [579, 223] width 27 height 13
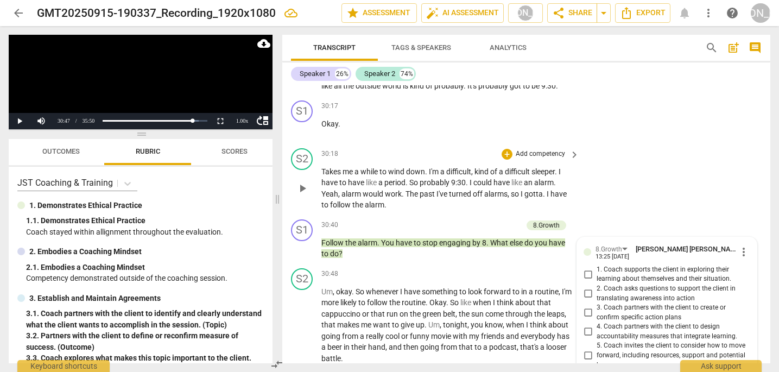
click at [634, 148] on div "S2 play_arrow pause 30:18 + Add competency keyboard_arrow_right Takes me a whil…" at bounding box center [526, 179] width 488 height 71
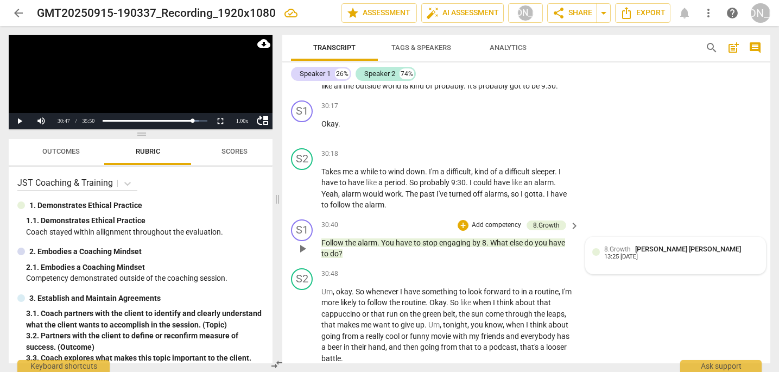
click at [656, 245] on span "[PERSON_NAME] [PERSON_NAME]" at bounding box center [688, 249] width 106 height 8
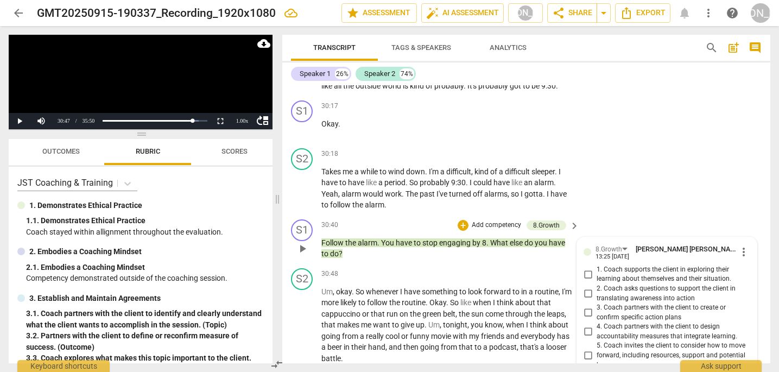
click at [586, 306] on input "3. Coach partners with the client to create or confirm specific action plans" at bounding box center [587, 312] width 17 height 13
click at [305, 319] on span "play_arrow" at bounding box center [302, 325] width 13 height 13
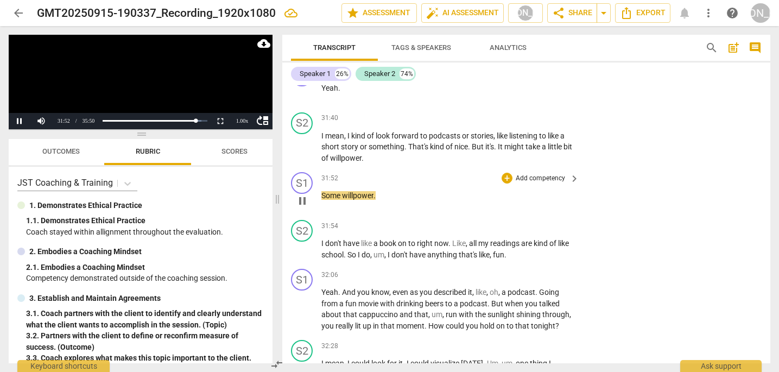
scroll to position [12334, 0]
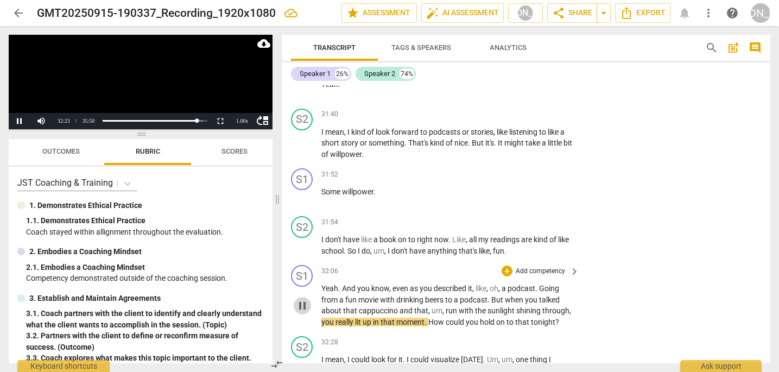
click at [304, 299] on span "pause" at bounding box center [302, 305] width 13 height 13
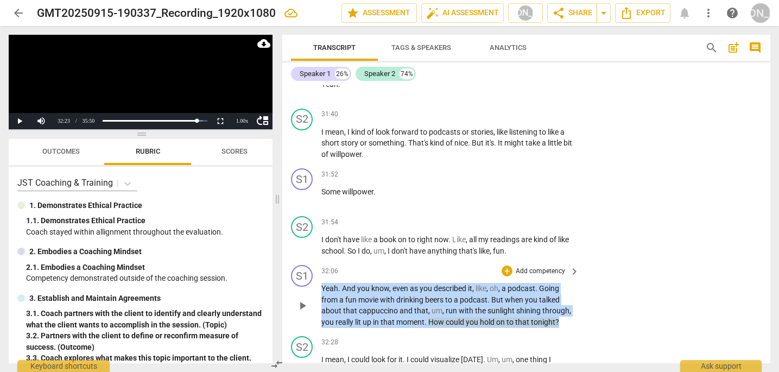
drag, startPoint x: 558, startPoint y: 257, endPoint x: 550, endPoint y: 214, distance: 43.7
click at [550, 265] on div "32:06 + Add competency keyboard_arrow_right Yeah . And you know , even as you d…" at bounding box center [450, 296] width 259 height 62
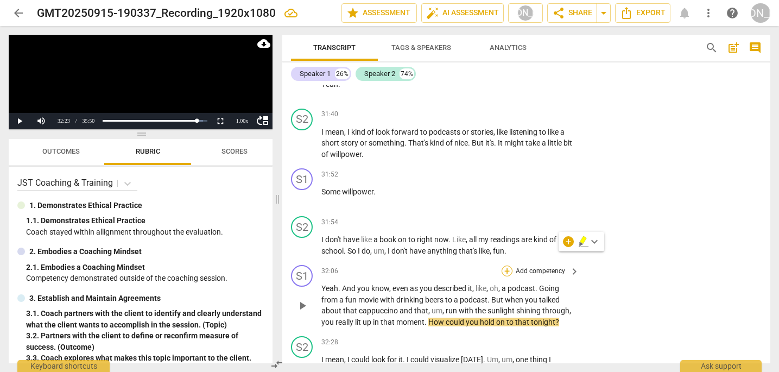
click at [505, 265] on div "+" at bounding box center [507, 270] width 11 height 11
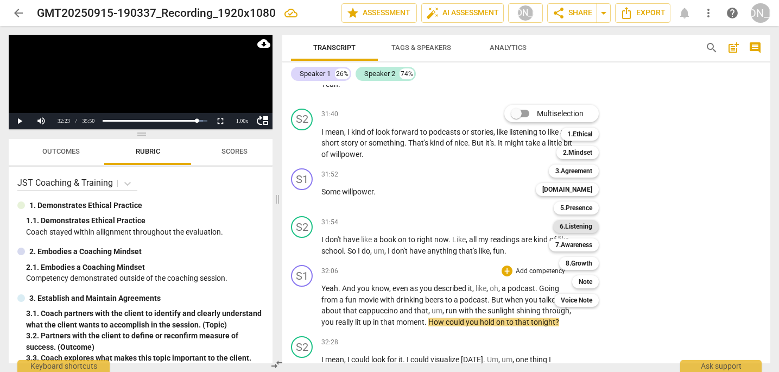
click at [585, 225] on b "6.Listening" at bounding box center [576, 226] width 33 height 13
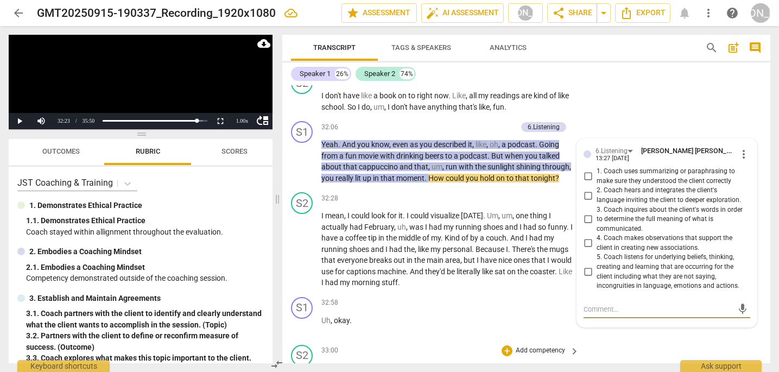
scroll to position [12477, 0]
click at [584, 237] on input "4. Coach makes observations that support the client in creating new association…" at bounding box center [587, 243] width 17 height 13
click at [583, 266] on input "5. Coach listens for underlying beliefs, thinking, creating and learning that a…" at bounding box center [587, 272] width 17 height 13
click at [601, 304] on textarea at bounding box center [657, 309] width 149 height 10
click at [611, 341] on div "S2 play_arrow pause 33:00 + Add competency keyboard_arrow_right And I , uh , wo…" at bounding box center [526, 376] width 488 height 71
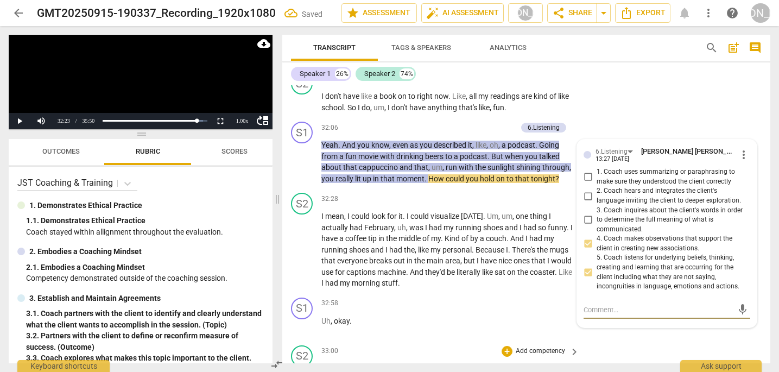
click at [611, 341] on div "S2 play_arrow pause 33:00 + Add competency keyboard_arrow_right And I , uh , wo…" at bounding box center [526, 376] width 488 height 71
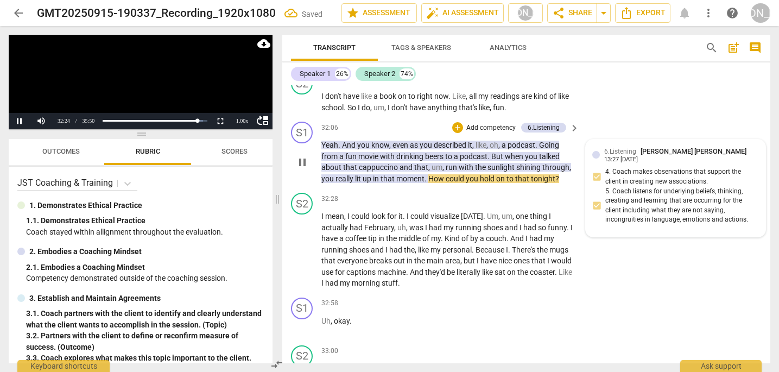
click at [637, 146] on div "6.Listening Jo Ann Skinner 13:27 09-17-2025 4. Coach makes observations that su…" at bounding box center [675, 188] width 167 height 84
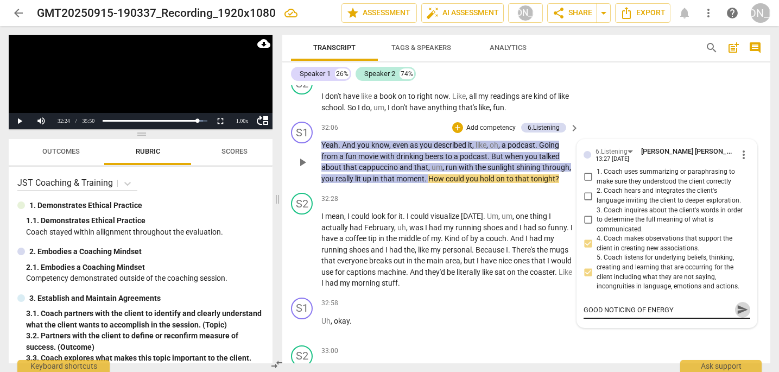
click at [738, 303] on span "send" at bounding box center [743, 309] width 12 height 12
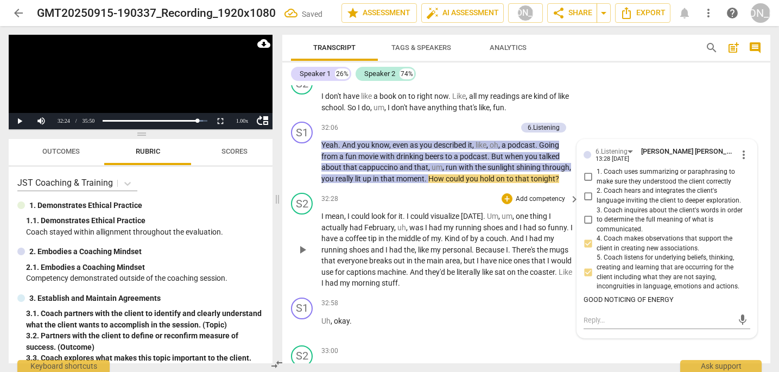
click at [301, 243] on span "play_arrow" at bounding box center [302, 249] width 13 height 13
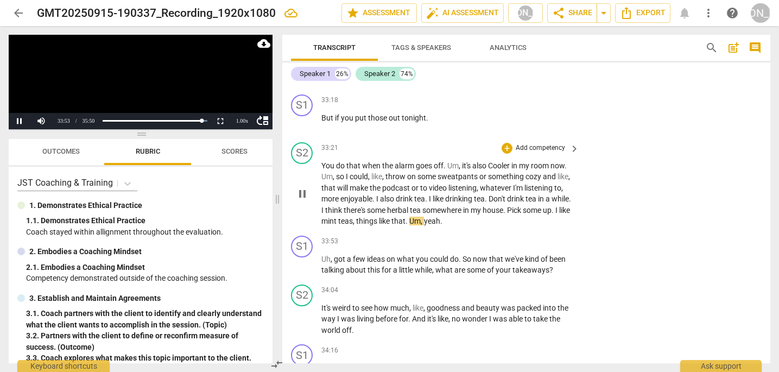
scroll to position [12800, 0]
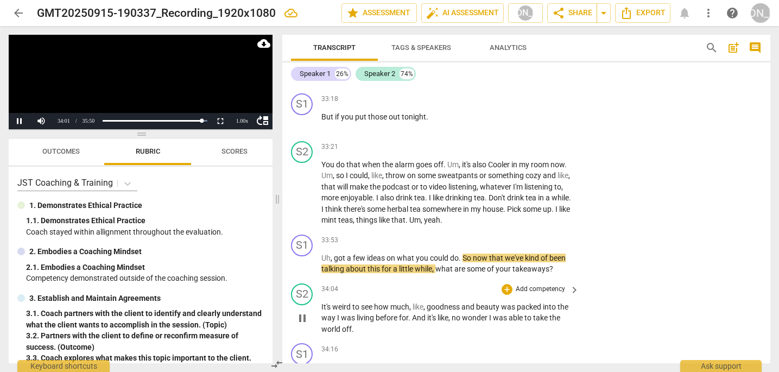
click at [304, 312] on span "pause" at bounding box center [302, 318] width 13 height 13
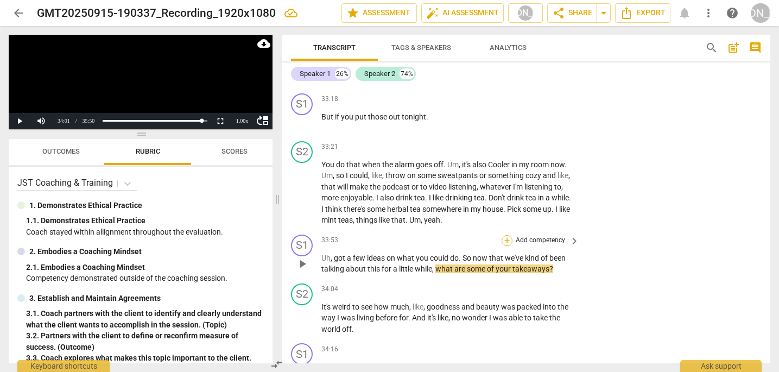
click at [506, 235] on div "+" at bounding box center [507, 240] width 11 height 11
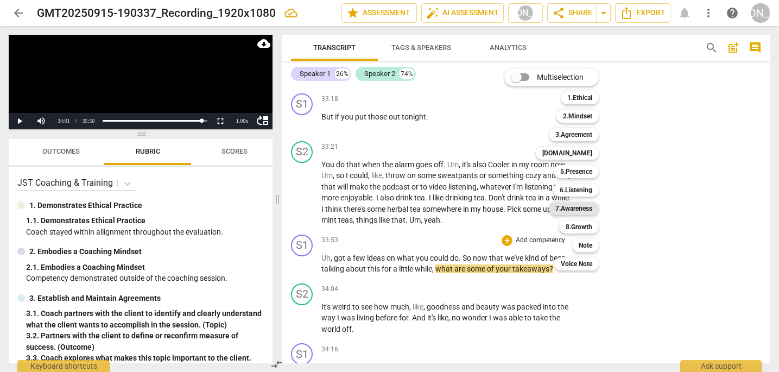
click at [579, 209] on b "7.Awareness" at bounding box center [573, 208] width 37 height 13
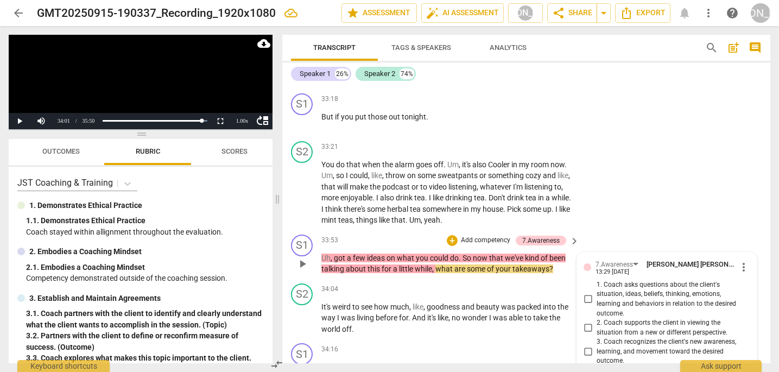
click at [586, 345] on input "3. Coach recognizes the client's new awareness, learning, and movement toward t…" at bounding box center [587, 351] width 17 height 13
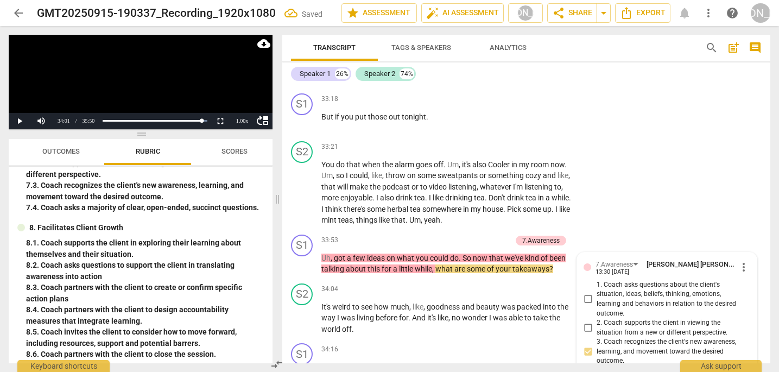
scroll to position [602, 0]
click at [474, 236] on p "Add competency" at bounding box center [486, 241] width 52 height 10
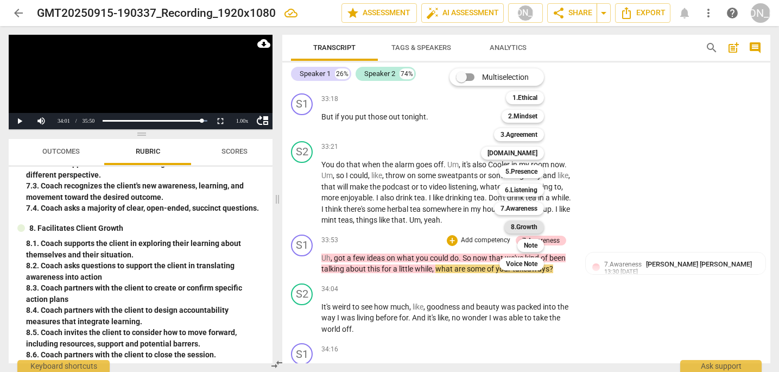
click at [532, 226] on b "8.Growth" at bounding box center [524, 226] width 27 height 13
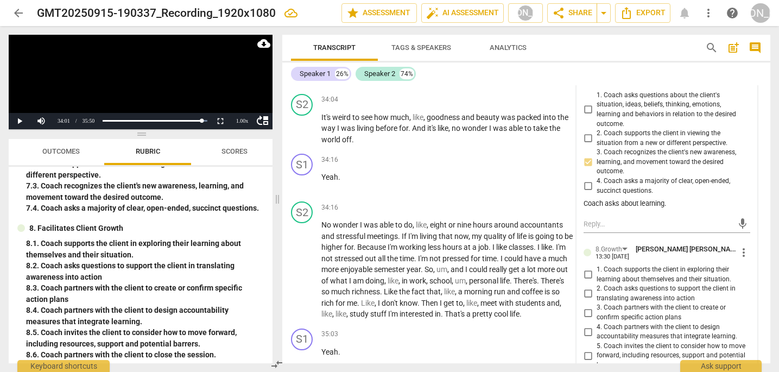
scroll to position [12992, 0]
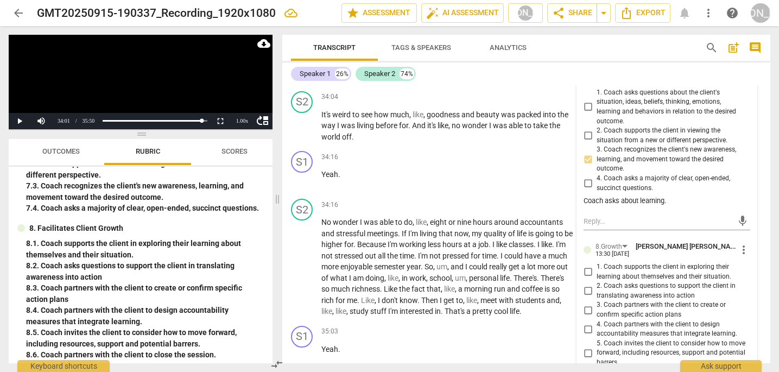
click at [584, 265] on input "1. Coach supports the client in exploring their learning about themselves and t…" at bounding box center [587, 271] width 17 height 13
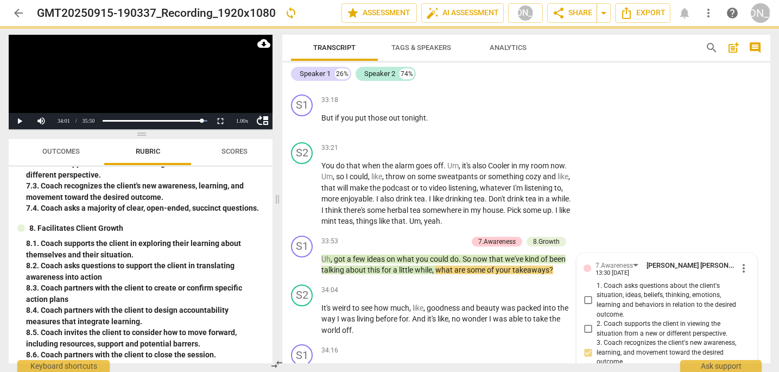
scroll to position [12833, 0]
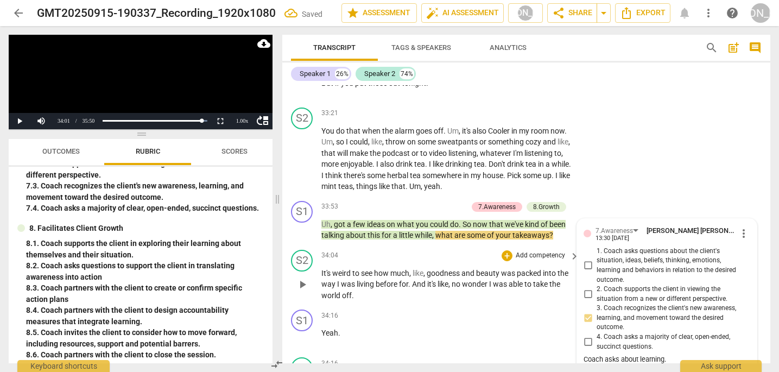
click at [302, 278] on span "play_arrow" at bounding box center [302, 284] width 13 height 13
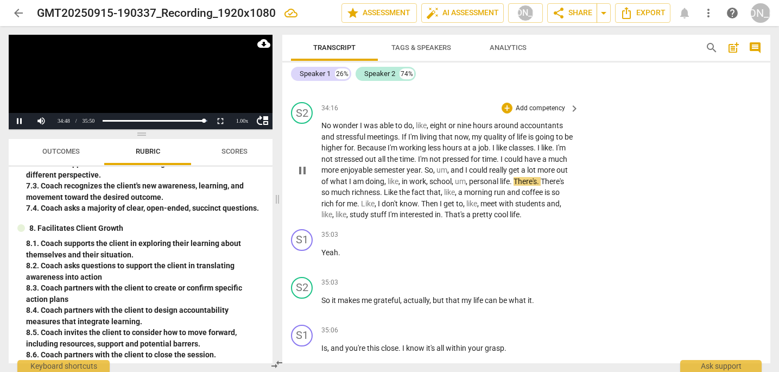
scroll to position [13079, 0]
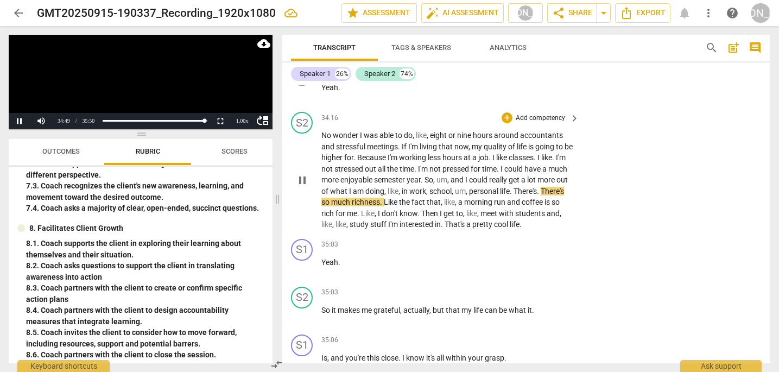
click at [588, 160] on div "S2 play_arrow pause 34:16 + Add competency keyboard_arrow_right No wonder I was…" at bounding box center [526, 170] width 488 height 127
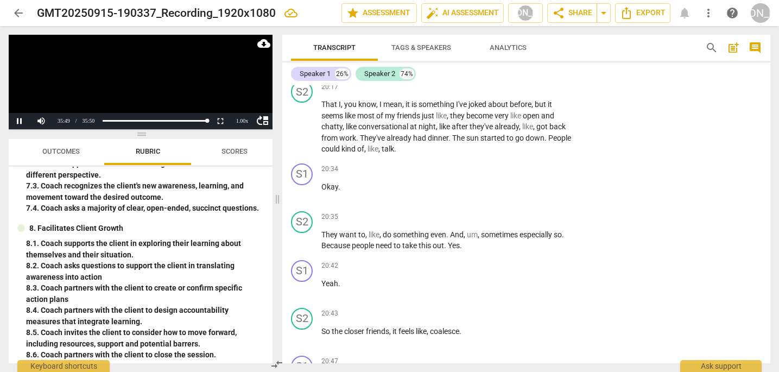
scroll to position [7945, 0]
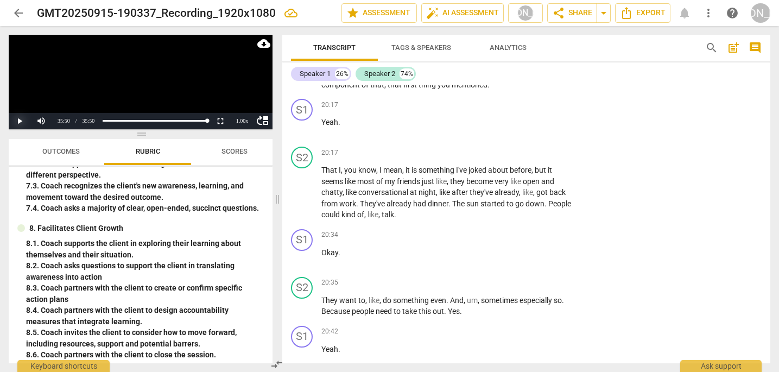
click at [18, 122] on button "Play" at bounding box center [20, 121] width 22 height 16
click at [18, 120] on button "Pause" at bounding box center [20, 121] width 22 height 16
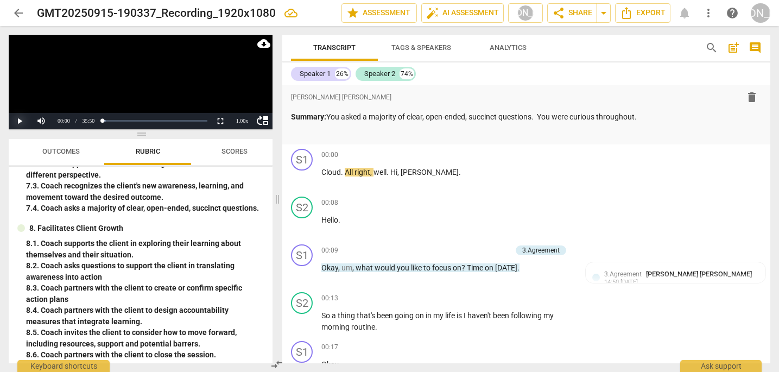
scroll to position [0, 0]
click at [649, 116] on p "Summary: You asked a majority of clear, open-ended, succinct questions. You wer…" at bounding box center [526, 116] width 471 height 11
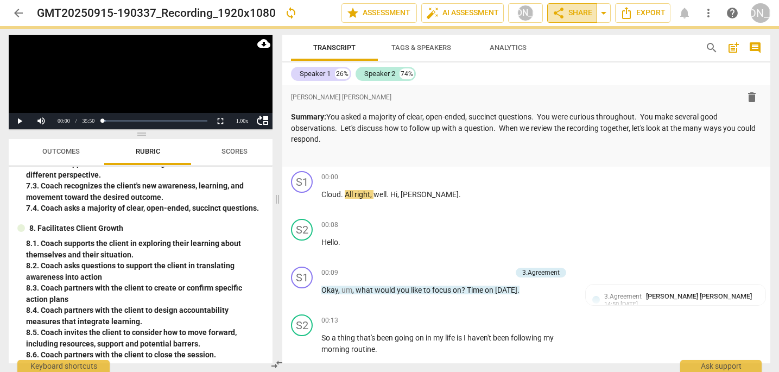
click at [580, 7] on span "share Share" at bounding box center [572, 13] width 40 height 13
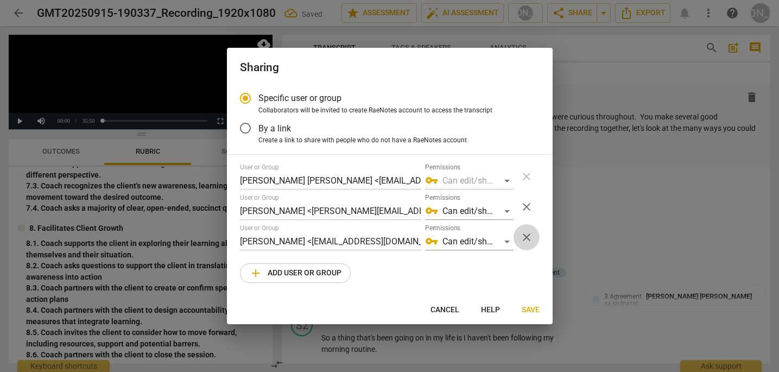
click at [526, 234] on span "close" at bounding box center [526, 237] width 13 height 13
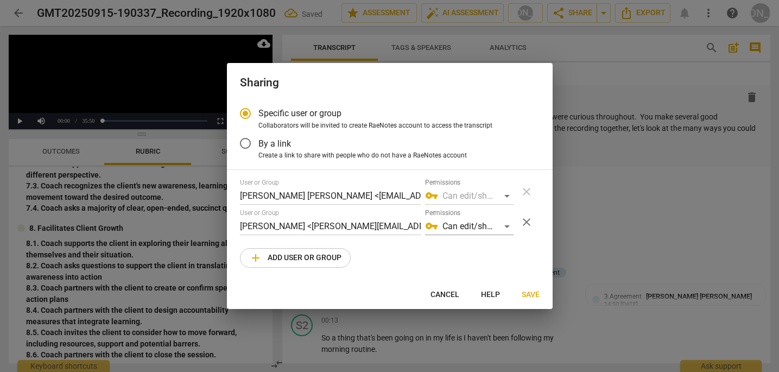
click at [524, 220] on span "close" at bounding box center [526, 221] width 13 height 13
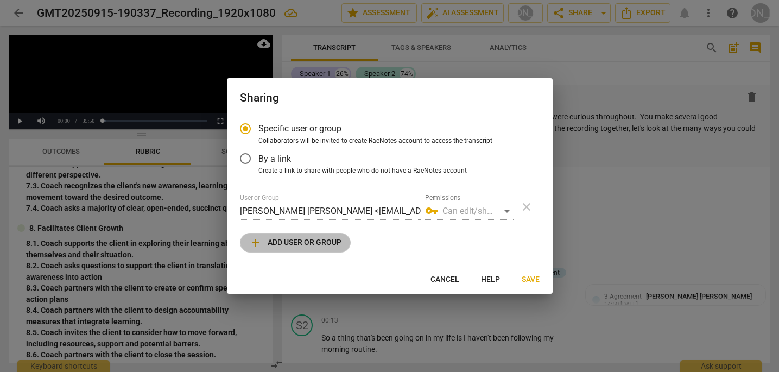
click at [289, 242] on span "add Add user or group" at bounding box center [295, 242] width 92 height 13
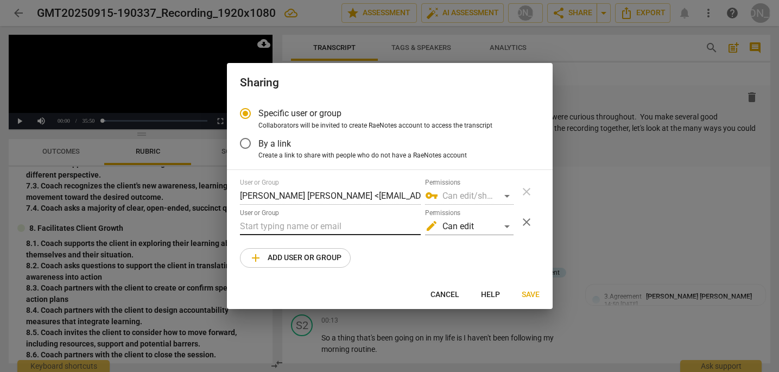
click at [258, 227] on input "text" at bounding box center [330, 226] width 181 height 17
click at [246, 228] on input "text" at bounding box center [330, 226] width 181 height 17
paste input ""Allison Gonzalez" <allisongonzalez@boisestate.edu>"
drag, startPoint x: 290, startPoint y: 226, endPoint x: 231, endPoint y: 225, distance: 58.6
click at [231, 225] on div "Specific user or group Collaborators will be invited to create RaeNotes account…" at bounding box center [390, 190] width 326 height 180
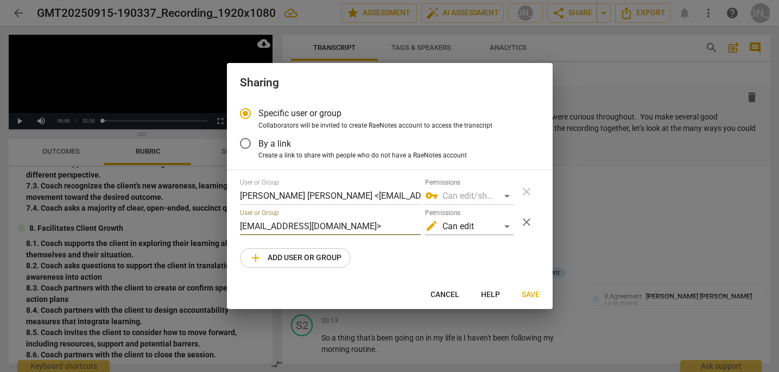
click at [375, 225] on input "allisongonzalez@boisestate.edu>" at bounding box center [330, 226] width 181 height 17
click at [529, 291] on span "Save" at bounding box center [531, 294] width 18 height 11
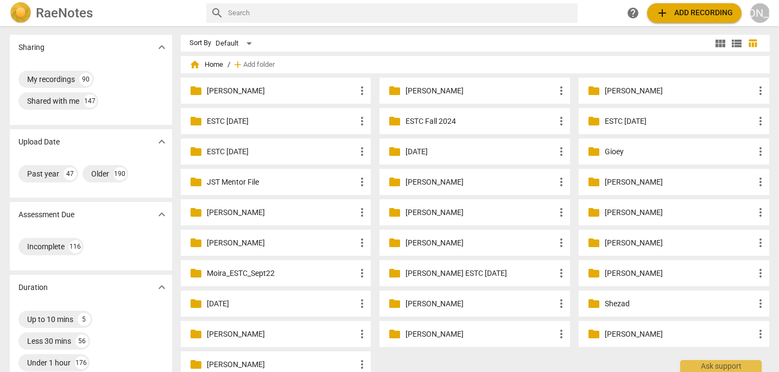
click at [263, 87] on p "[PERSON_NAME]" at bounding box center [281, 90] width 149 height 11
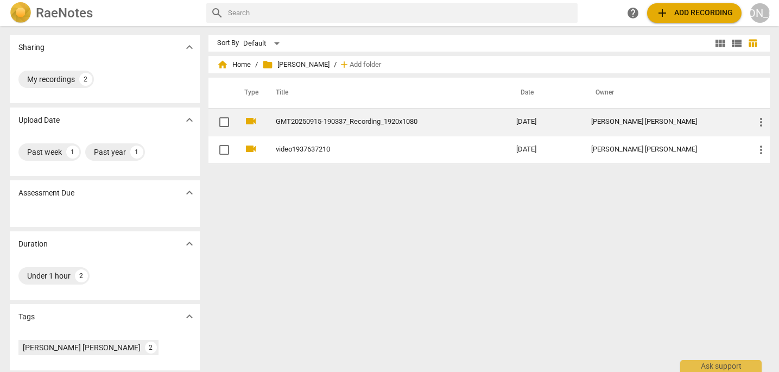
click at [655, 121] on div "[PERSON_NAME] [PERSON_NAME]" at bounding box center [664, 122] width 146 height 8
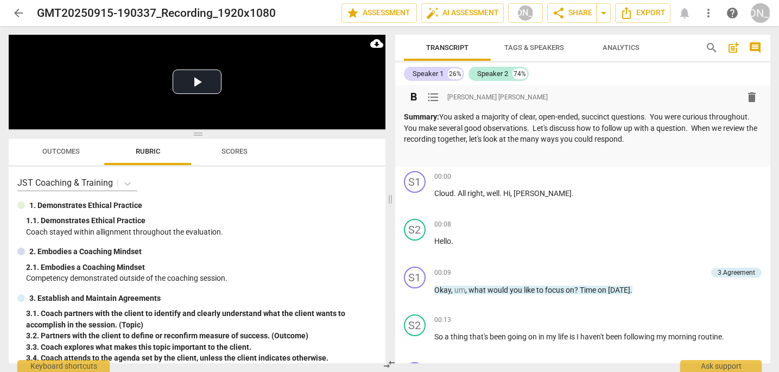
click at [559, 91] on div "format_bold format_list_bulleted Jo Ann Skinner delete" at bounding box center [583, 97] width 358 height 20
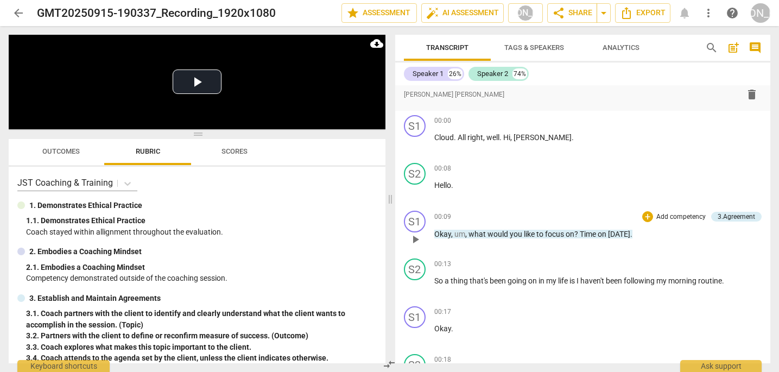
scroll to position [61, 0]
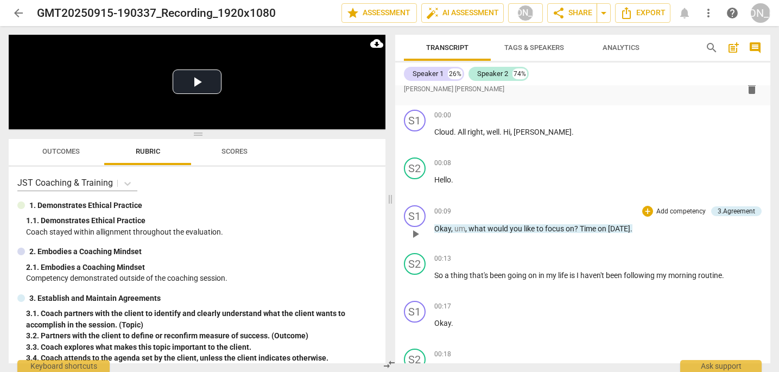
click at [512, 243] on div "S1 play_arrow pause 00:09 + Add competency 3.Agreement keyboard_arrow_right Oka…" at bounding box center [583, 225] width 376 height 48
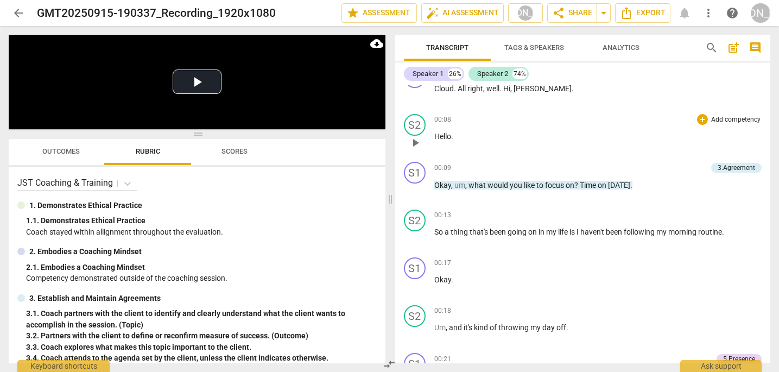
scroll to position [101, 0]
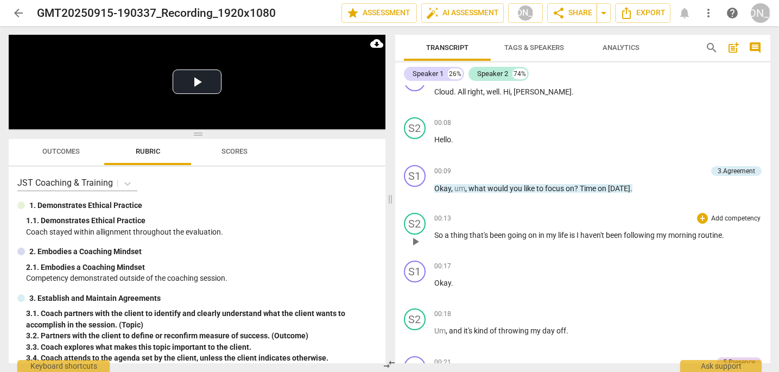
click at [415, 239] on span "play_arrow" at bounding box center [415, 241] width 13 height 13
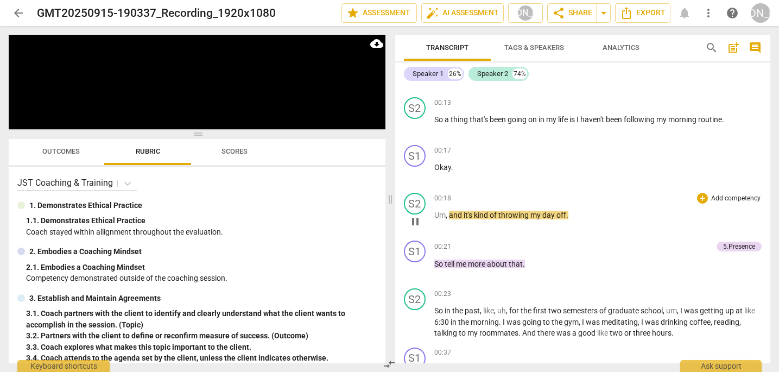
scroll to position [225, 0]
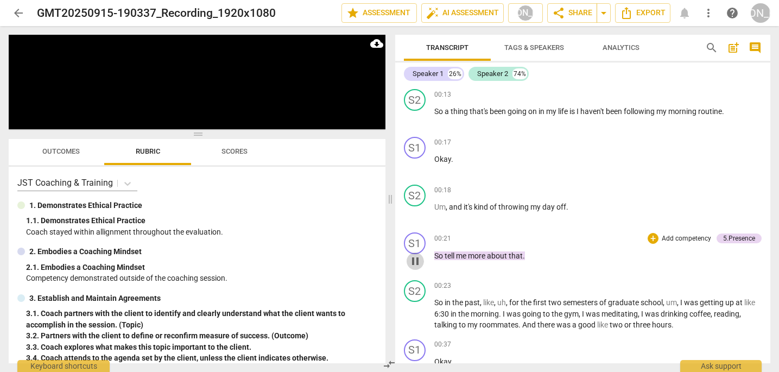
click at [415, 258] on span "pause" at bounding box center [415, 261] width 13 height 13
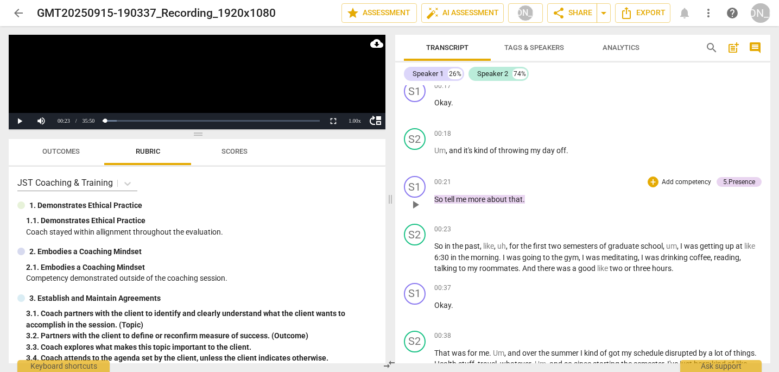
scroll to position [294, 0]
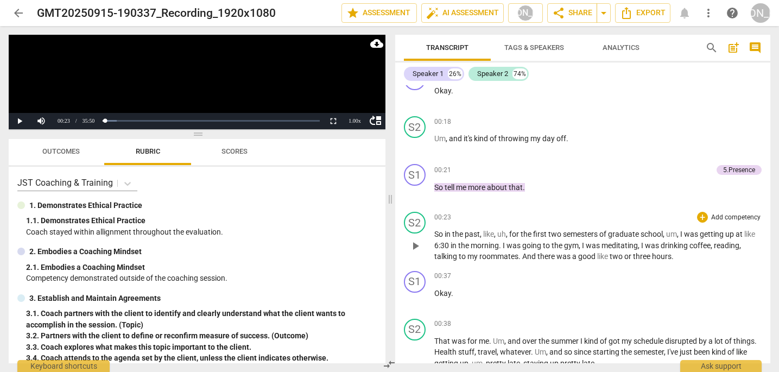
click at [414, 243] on span "play_arrow" at bounding box center [415, 245] width 13 height 13
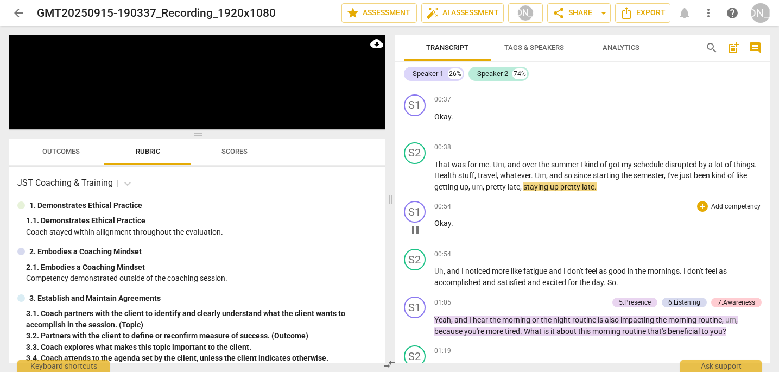
scroll to position [474, 0]
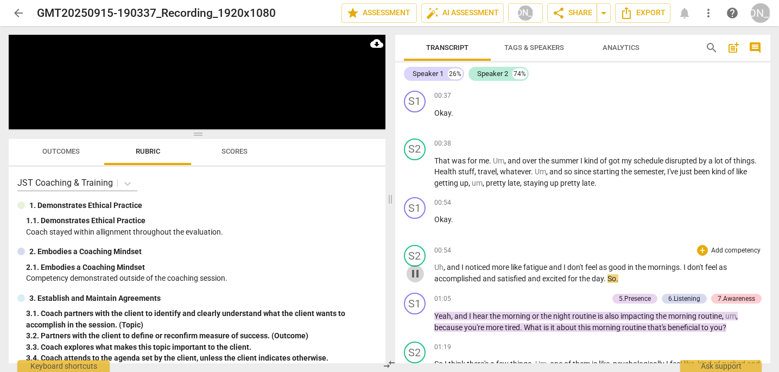
click at [414, 275] on span "pause" at bounding box center [415, 273] width 13 height 13
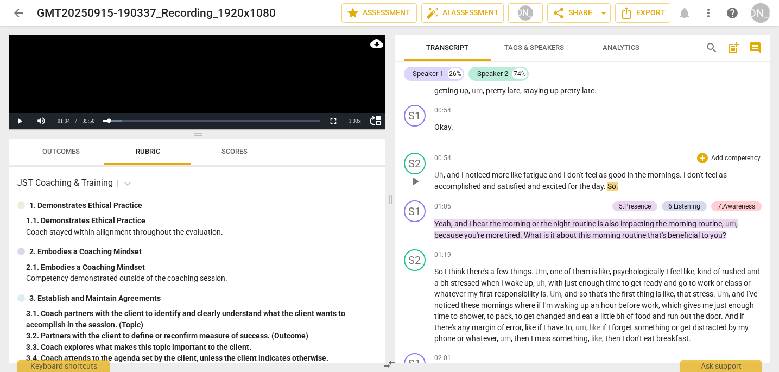
scroll to position [579, 0]
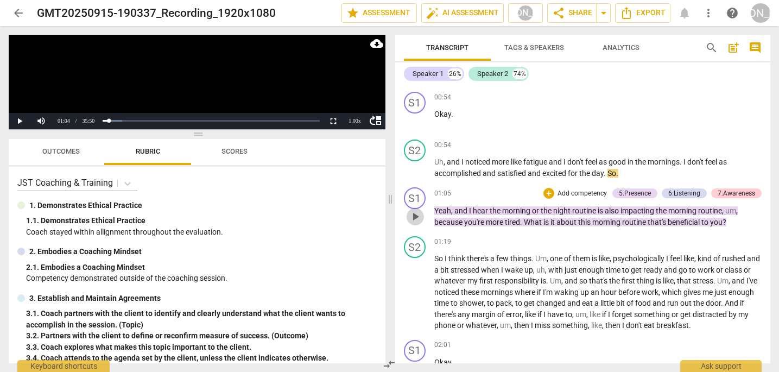
click at [414, 214] on span "play_arrow" at bounding box center [415, 216] width 13 height 13
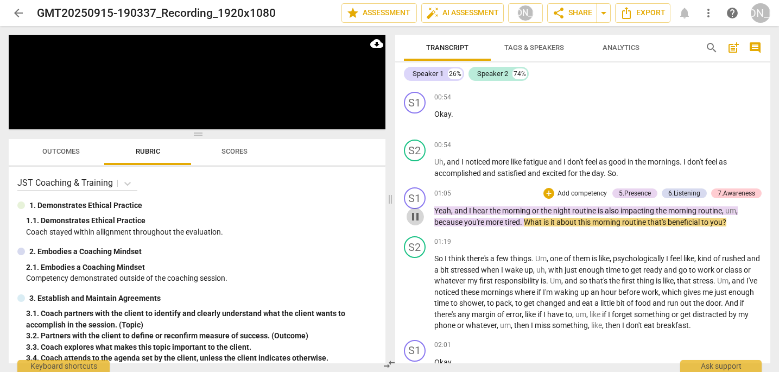
click at [414, 214] on span "pause" at bounding box center [415, 216] width 13 height 13
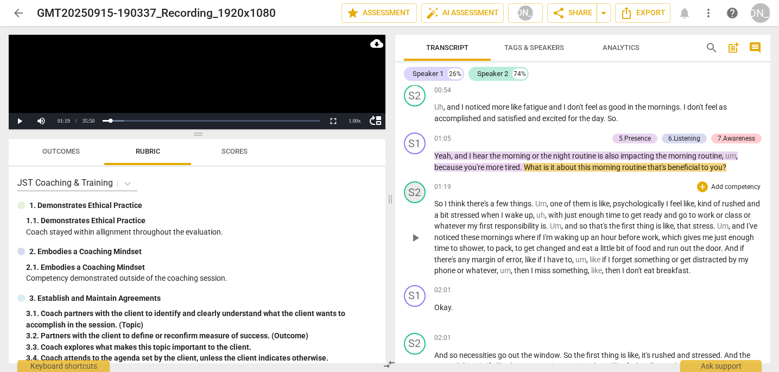
scroll to position [635, 0]
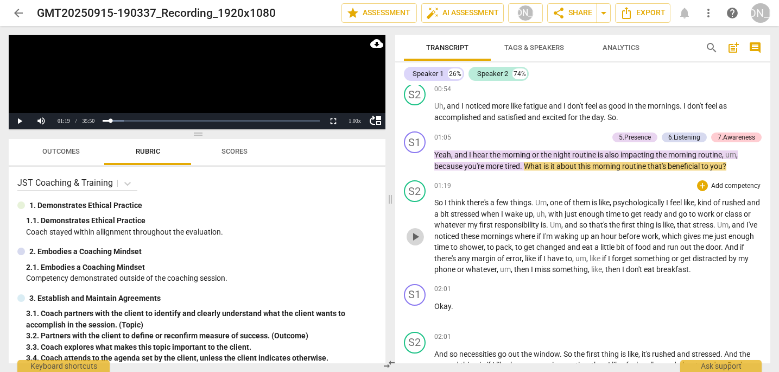
click at [414, 235] on span "play_arrow" at bounding box center [415, 236] width 13 height 13
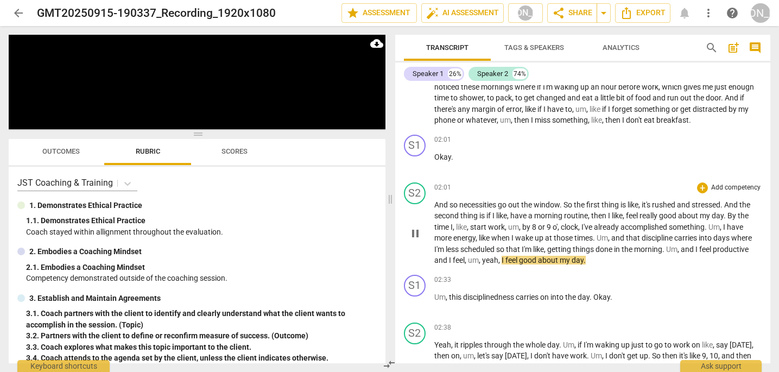
scroll to position [792, 0]
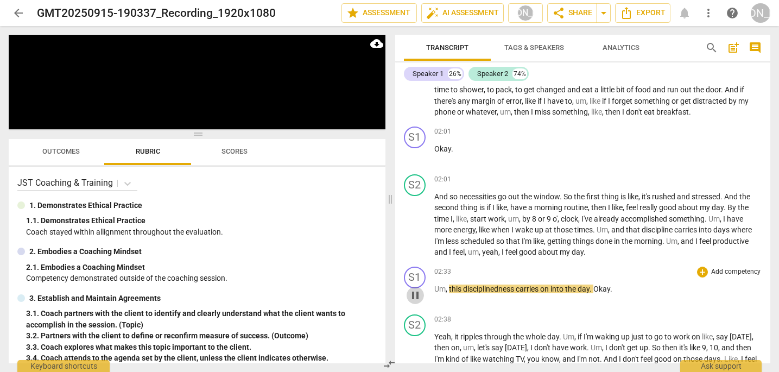
click at [411, 289] on span "pause" at bounding box center [415, 295] width 13 height 13
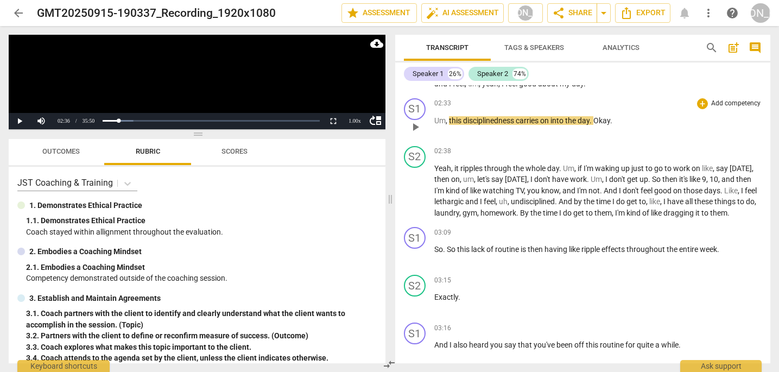
scroll to position [970, 0]
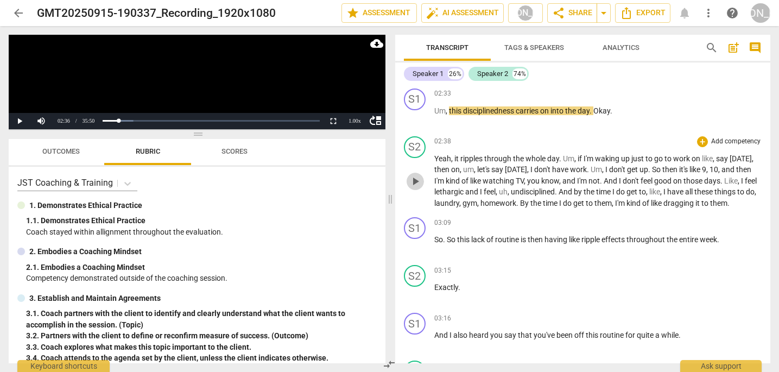
click at [416, 177] on span "play_arrow" at bounding box center [415, 181] width 13 height 13
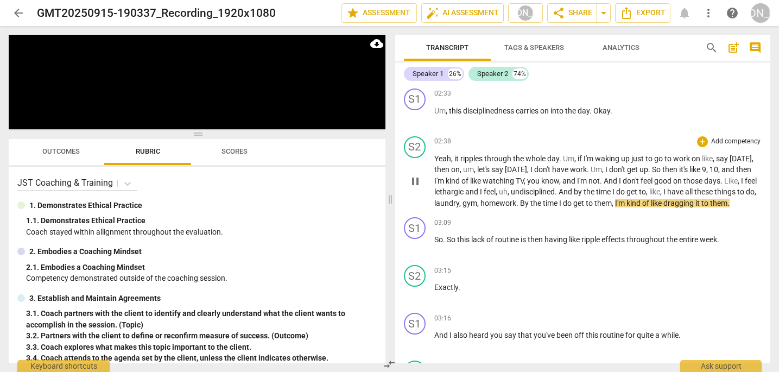
click at [417, 177] on span "pause" at bounding box center [415, 181] width 13 height 13
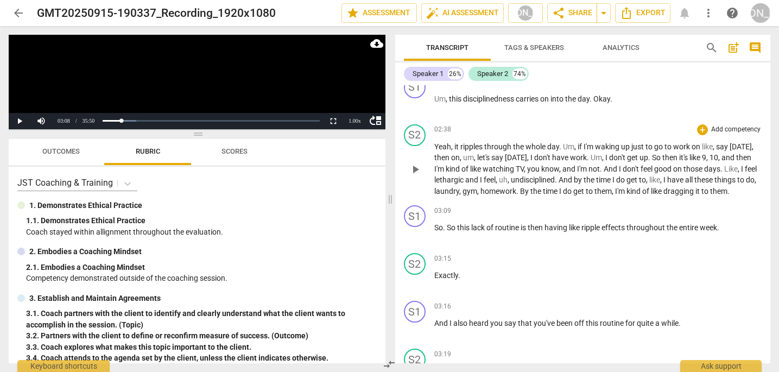
scroll to position [985, 0]
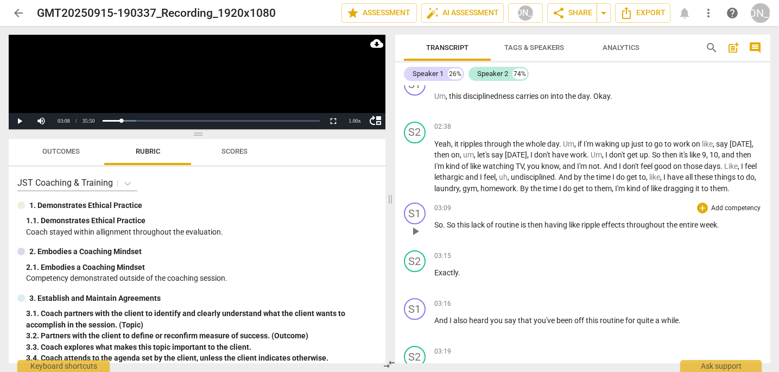
click at [417, 232] on span "play_arrow" at bounding box center [415, 231] width 13 height 13
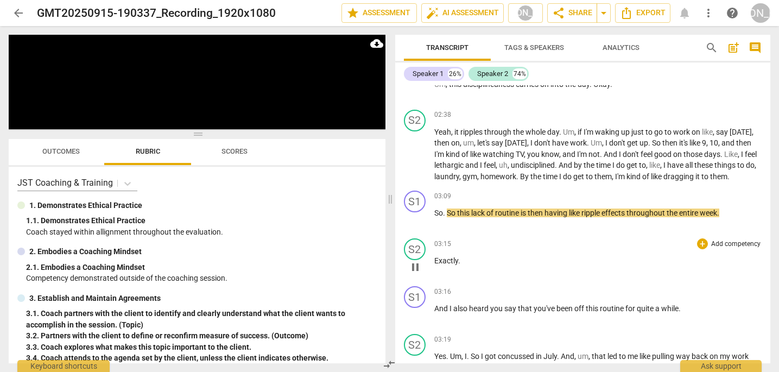
scroll to position [999, 0]
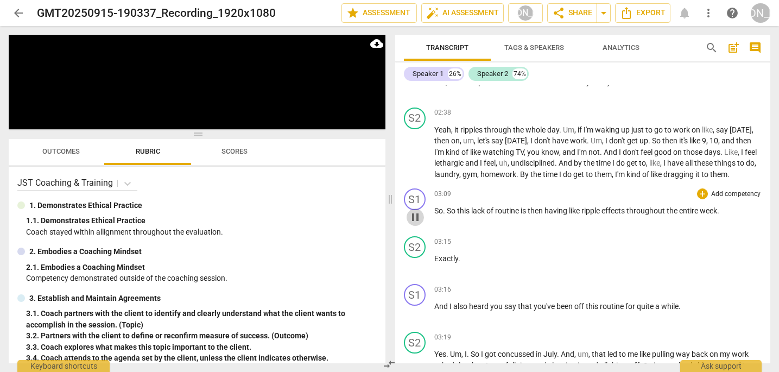
click at [413, 219] on span "pause" at bounding box center [415, 217] width 13 height 13
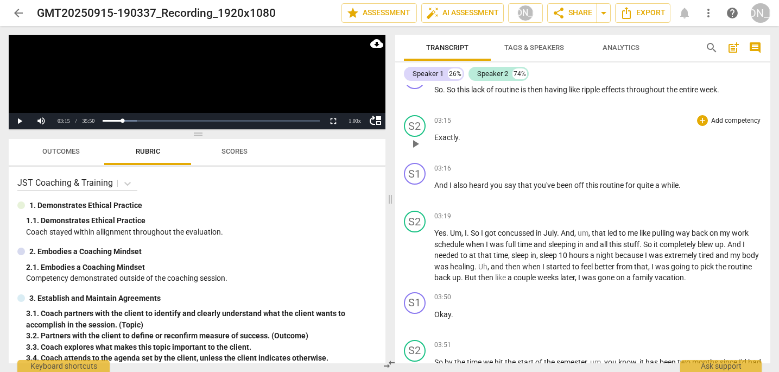
scroll to position [1127, 0]
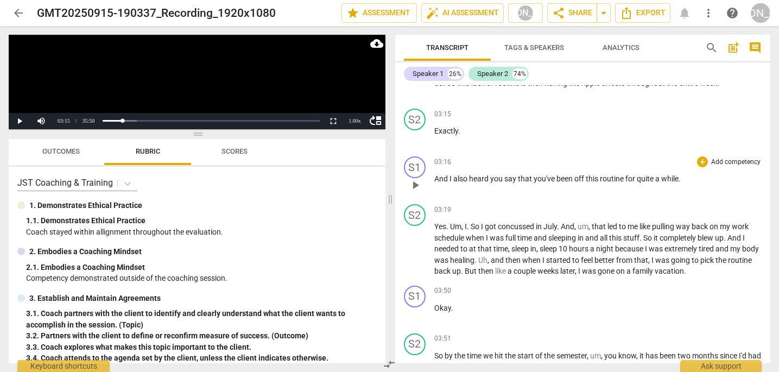
click at [416, 186] on span "play_arrow" at bounding box center [415, 185] width 13 height 13
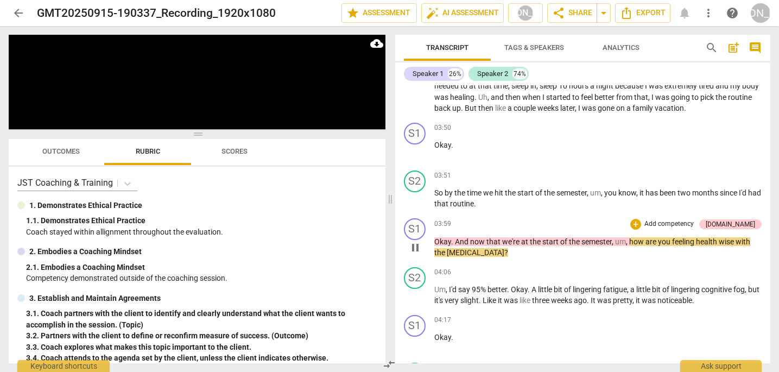
scroll to position [1289, 0]
click at [418, 247] on span "pause" at bounding box center [415, 248] width 13 height 13
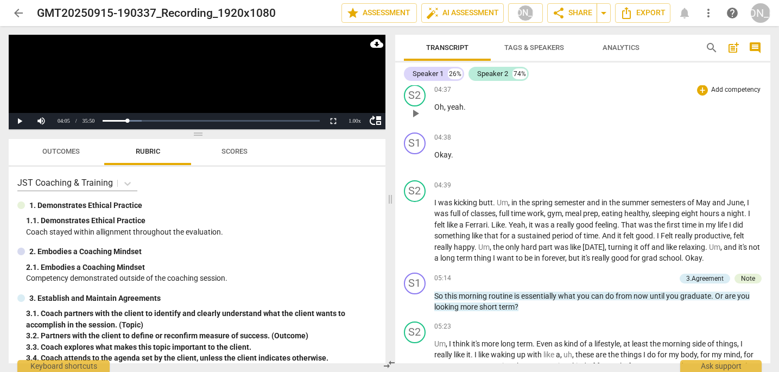
scroll to position [1760, 0]
click at [415, 229] on span "play_arrow" at bounding box center [415, 230] width 13 height 13
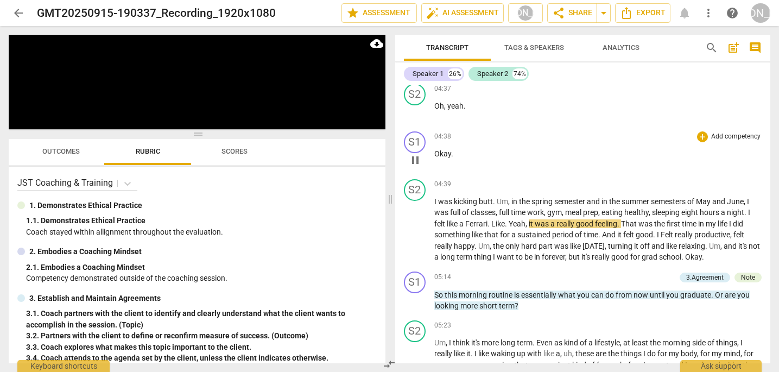
click at [602, 141] on div "04:38 + Add competency keyboard_arrow_right" at bounding box center [598, 136] width 328 height 11
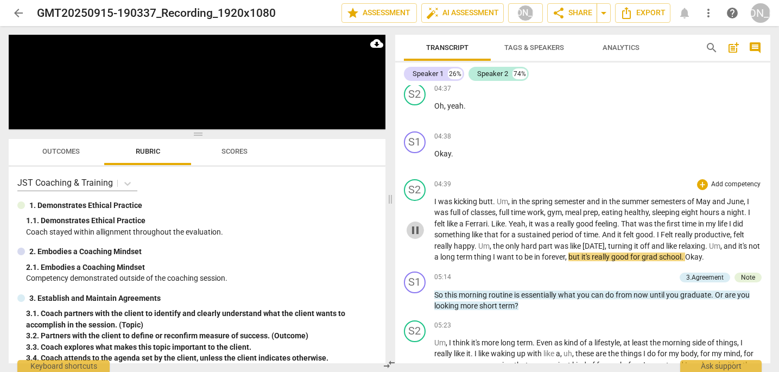
click at [412, 229] on span "pause" at bounding box center [415, 230] width 13 height 13
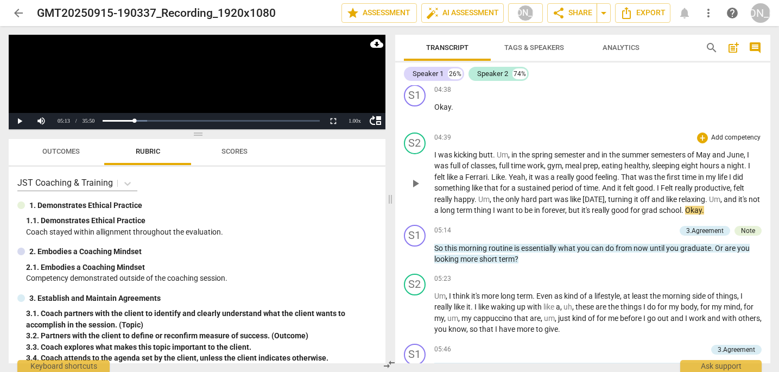
scroll to position [1810, 0]
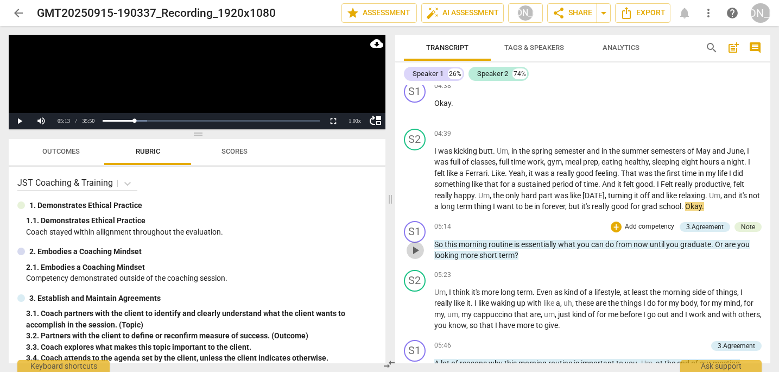
click at [412, 246] on span "play_arrow" at bounding box center [415, 250] width 13 height 13
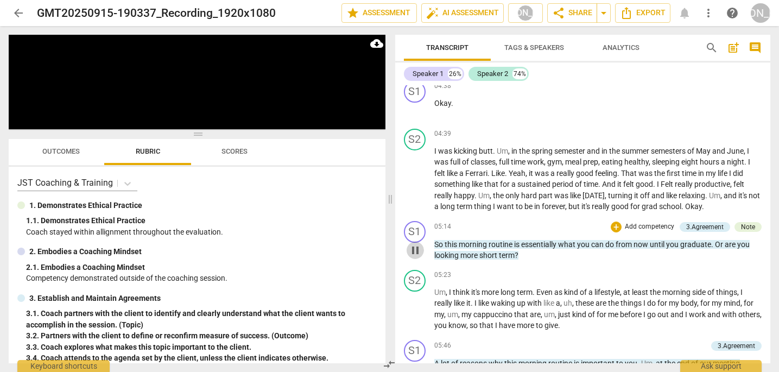
click at [412, 246] on span "pause" at bounding box center [415, 250] width 13 height 13
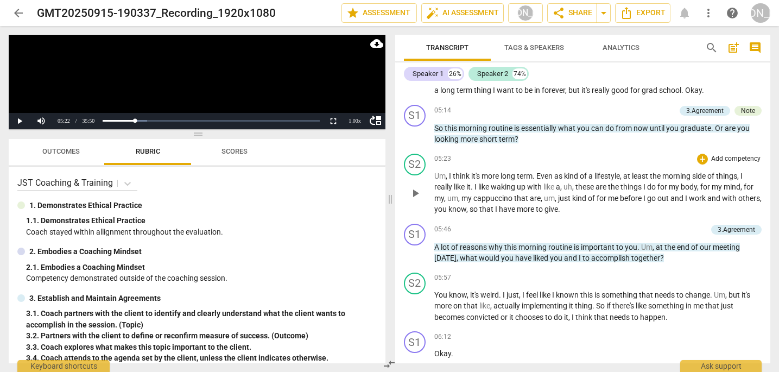
scroll to position [1933, 0]
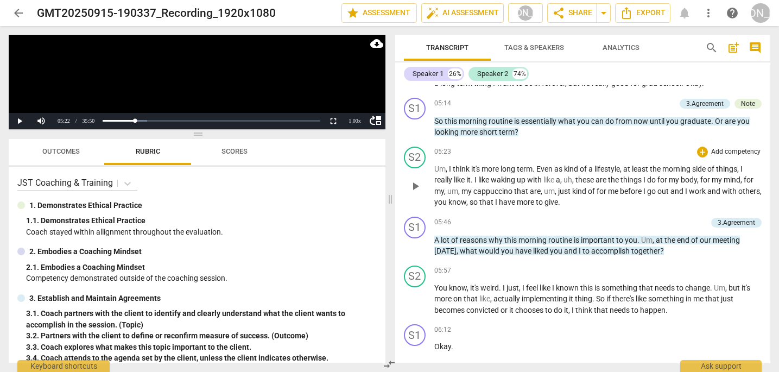
click at [413, 181] on span "play_arrow" at bounding box center [415, 186] width 13 height 13
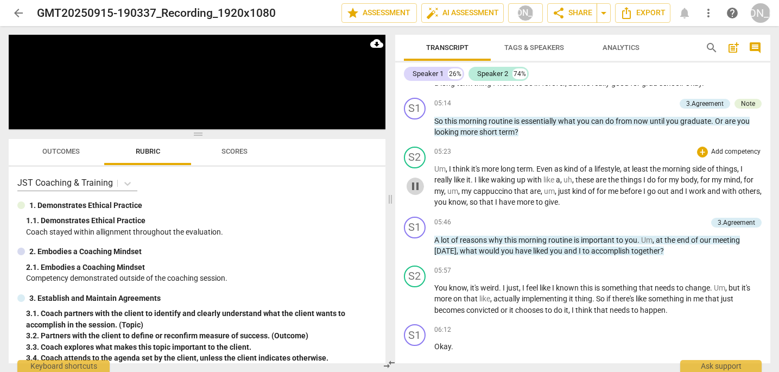
click at [414, 182] on span "pause" at bounding box center [415, 186] width 13 height 13
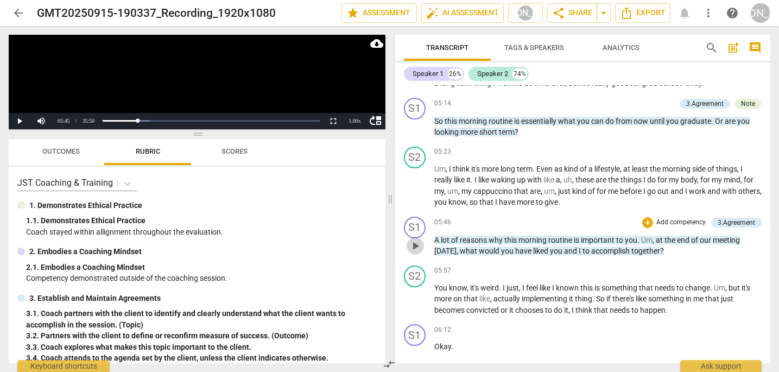
click at [419, 242] on span "play_arrow" at bounding box center [415, 245] width 13 height 13
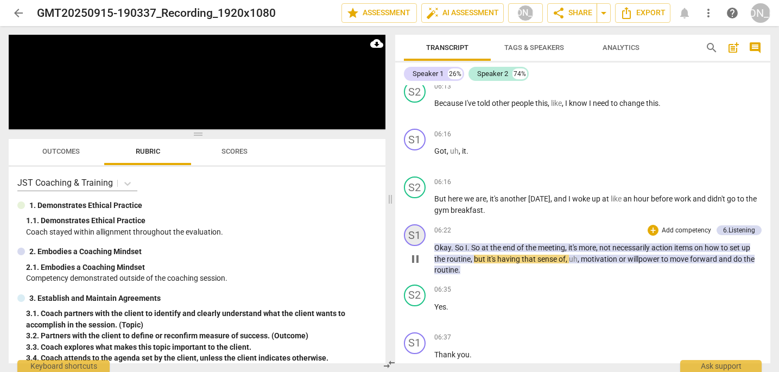
scroll to position [2229, 0]
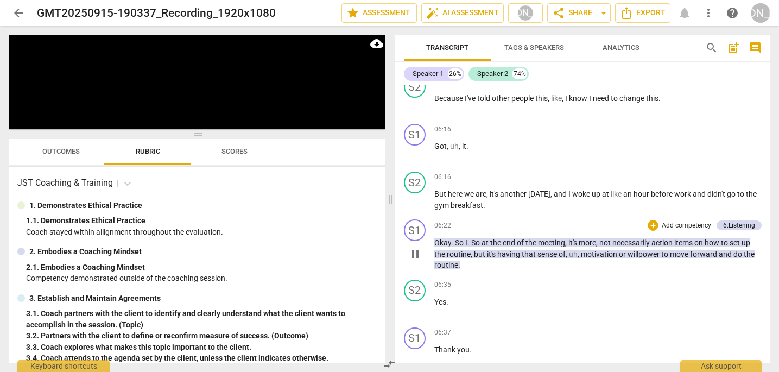
click at [415, 249] on span "pause" at bounding box center [415, 253] width 13 height 13
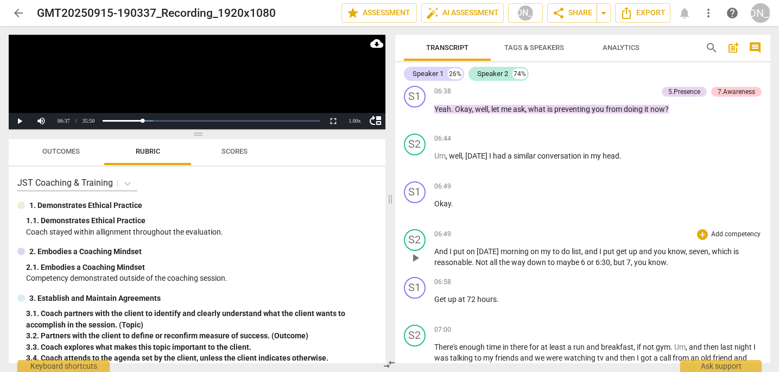
scroll to position [2570, 0]
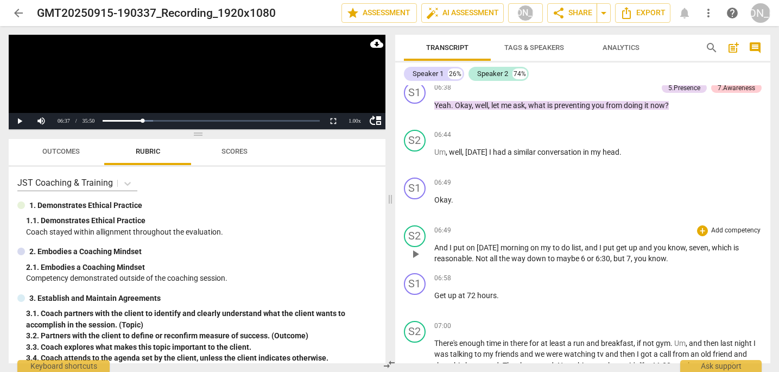
click at [414, 249] on span "play_arrow" at bounding box center [415, 253] width 13 height 13
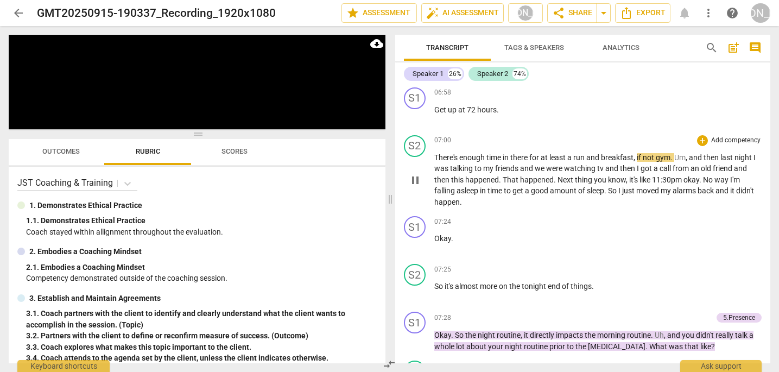
scroll to position [2760, 0]
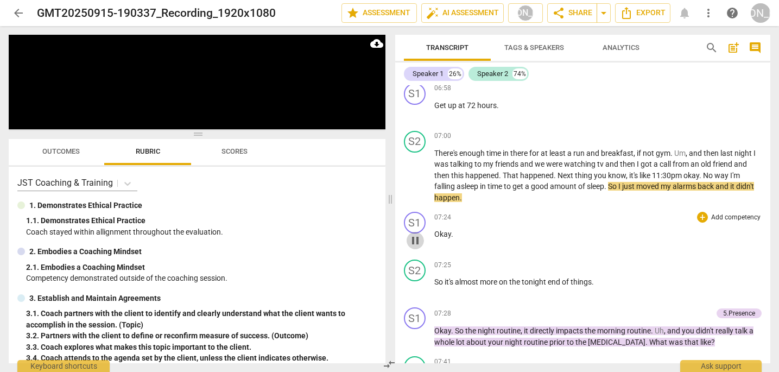
click at [412, 234] on span "pause" at bounding box center [415, 240] width 13 height 13
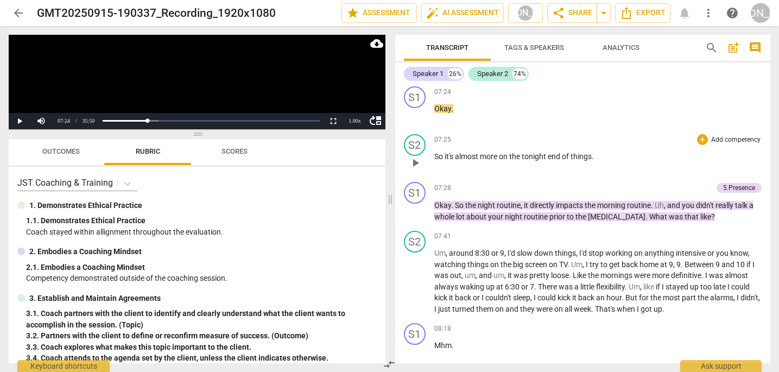
scroll to position [2886, 0]
click at [414, 204] on span "play_arrow" at bounding box center [415, 210] width 13 height 13
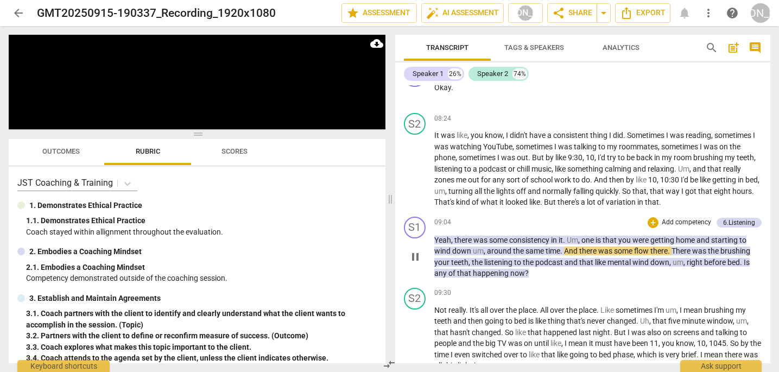
scroll to position [3238, 0]
click at [418, 251] on span "pause" at bounding box center [415, 257] width 13 height 13
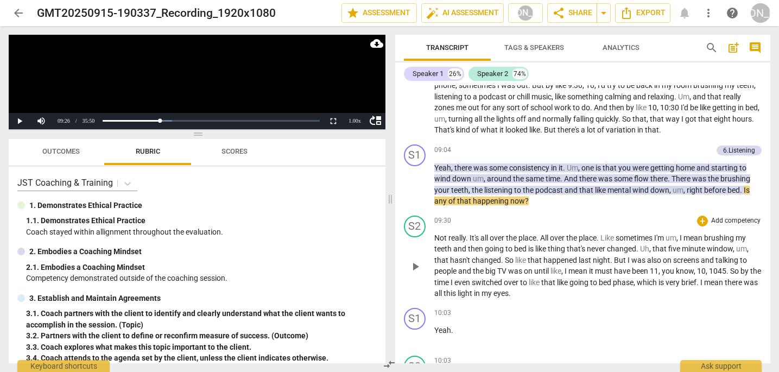
scroll to position [3312, 0]
click at [415, 259] on span "play_arrow" at bounding box center [415, 265] width 13 height 13
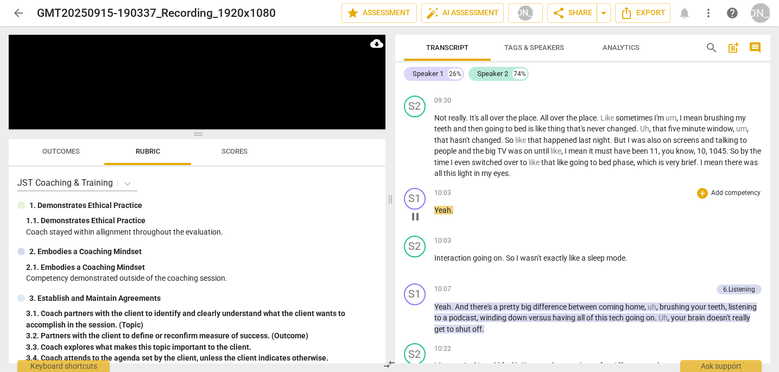
scroll to position [3433, 0]
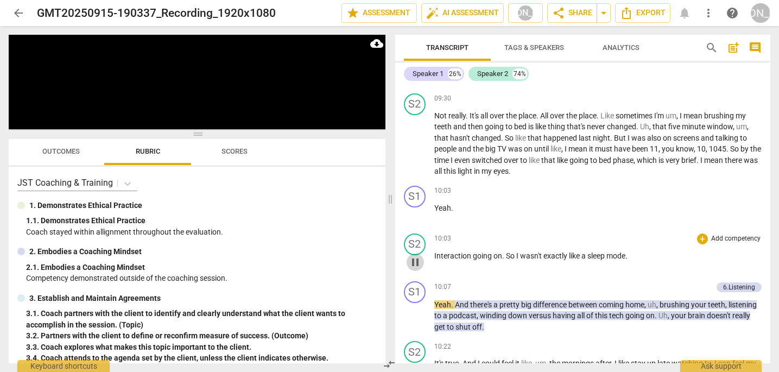
click at [413, 256] on span "pause" at bounding box center [415, 262] width 13 height 13
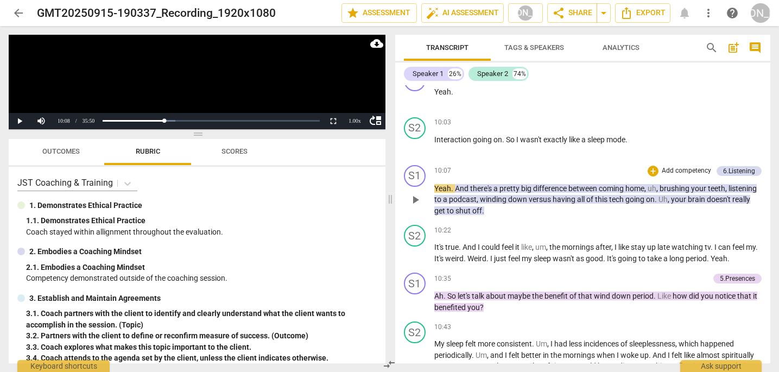
scroll to position [3551, 0]
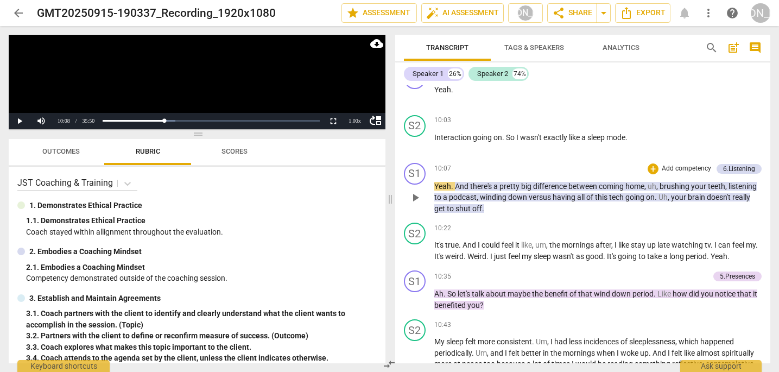
click at [415, 191] on span "play_arrow" at bounding box center [415, 197] width 13 height 13
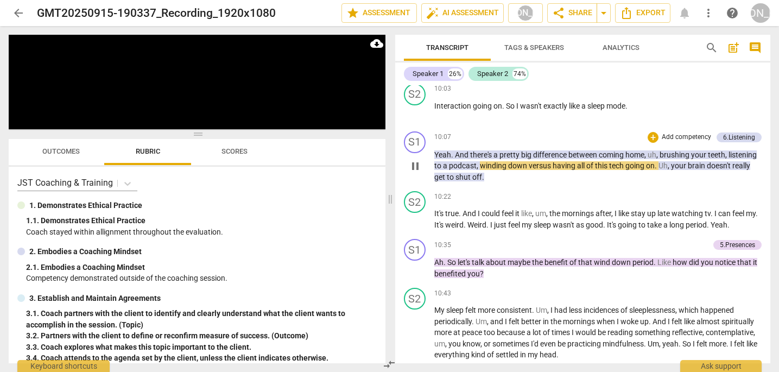
scroll to position [3584, 0]
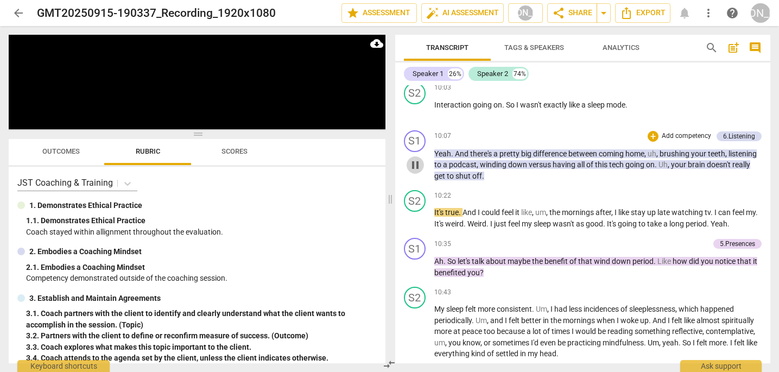
click at [417, 158] on span "pause" at bounding box center [415, 164] width 13 height 13
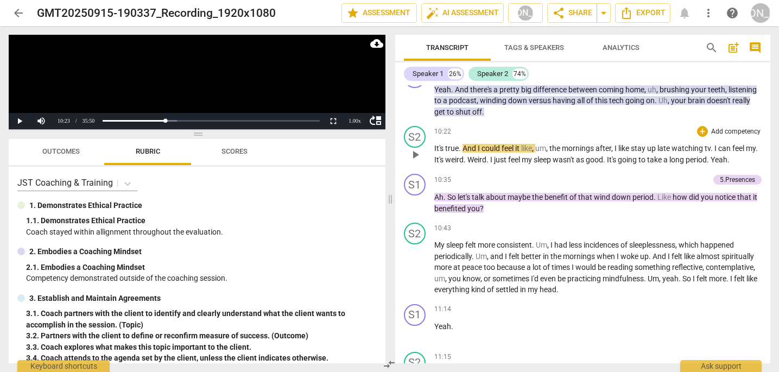
scroll to position [3651, 0]
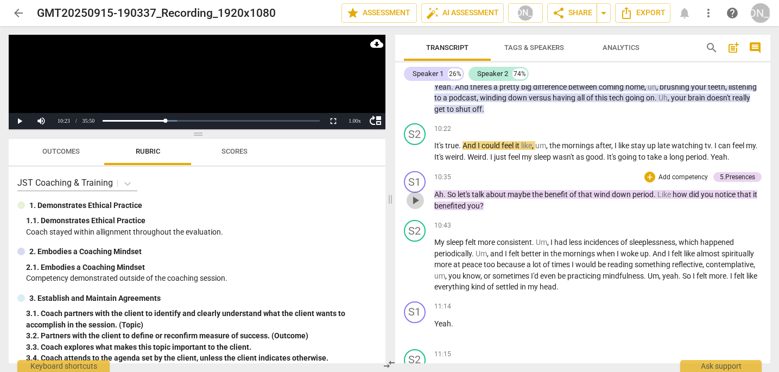
click at [415, 194] on span "play_arrow" at bounding box center [415, 200] width 13 height 13
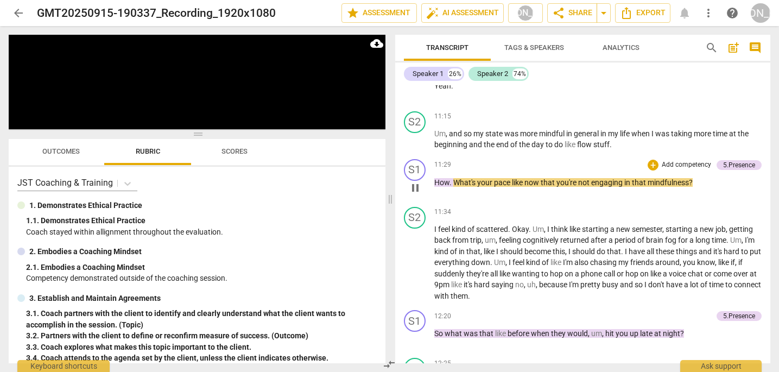
scroll to position [3890, 0]
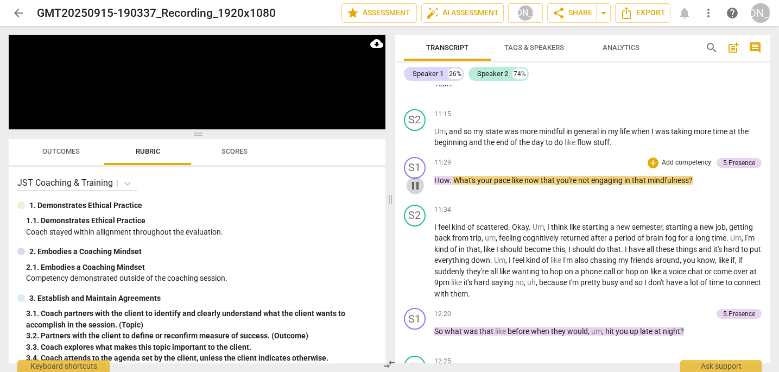
click at [412, 179] on span "pause" at bounding box center [415, 185] width 13 height 13
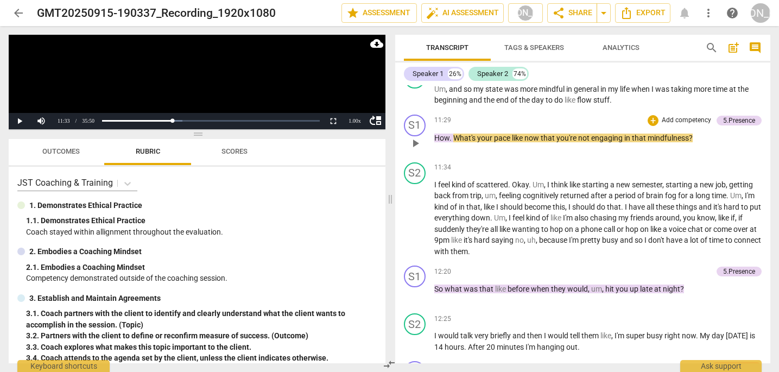
scroll to position [3940, 0]
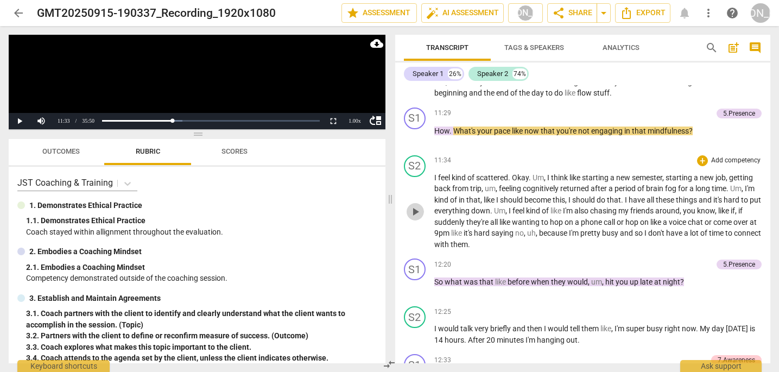
click at [414, 205] on span "play_arrow" at bounding box center [415, 211] width 13 height 13
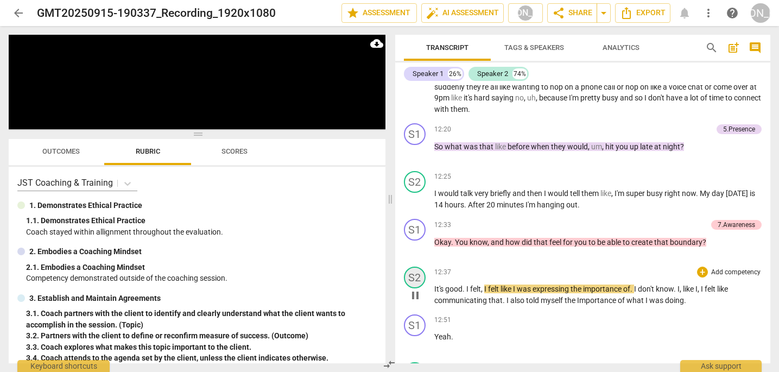
scroll to position [4080, 0]
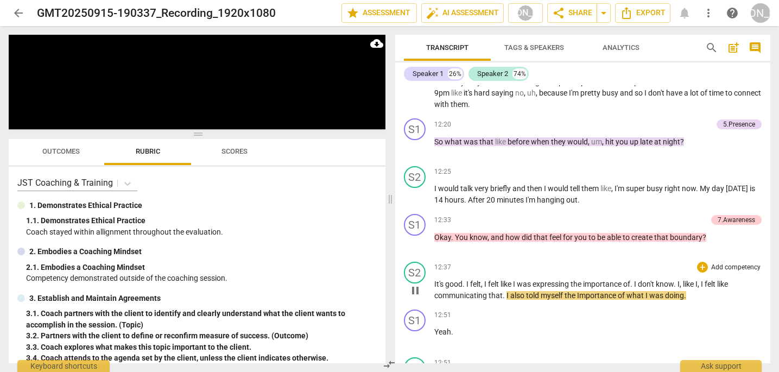
click at [414, 284] on span "pause" at bounding box center [415, 290] width 13 height 13
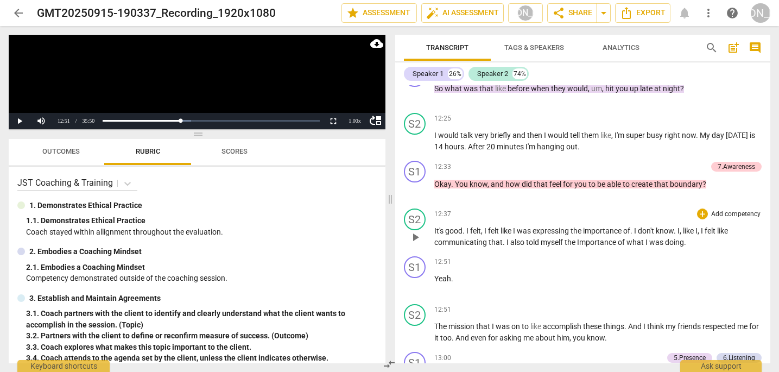
scroll to position [4134, 0]
click at [414, 230] on span "play_arrow" at bounding box center [415, 236] width 13 height 13
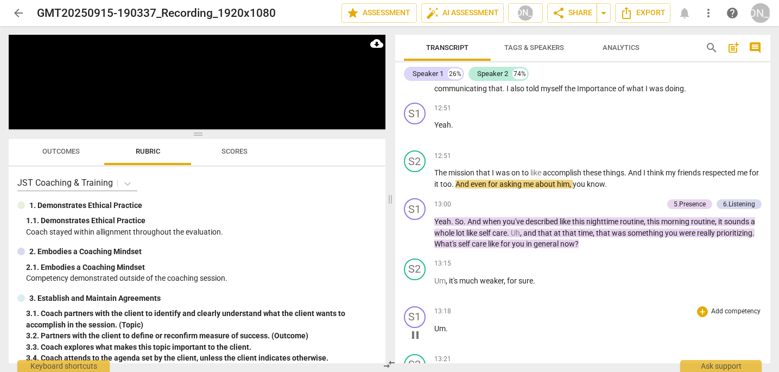
scroll to position [4288, 0]
click at [594, 315] on div "13:18 + Add competency keyboard_arrow_right Um ." at bounding box center [598, 324] width 328 height 39
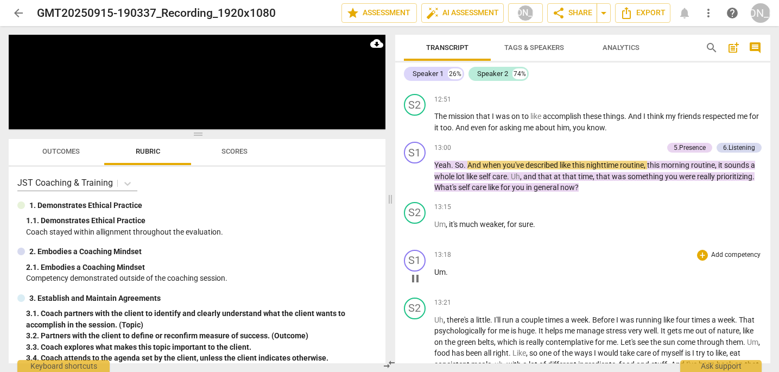
scroll to position [4353, 0]
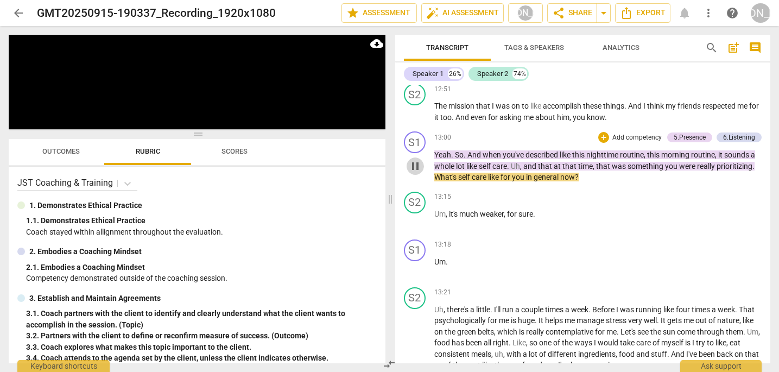
click at [414, 160] on span "pause" at bounding box center [415, 166] width 13 height 13
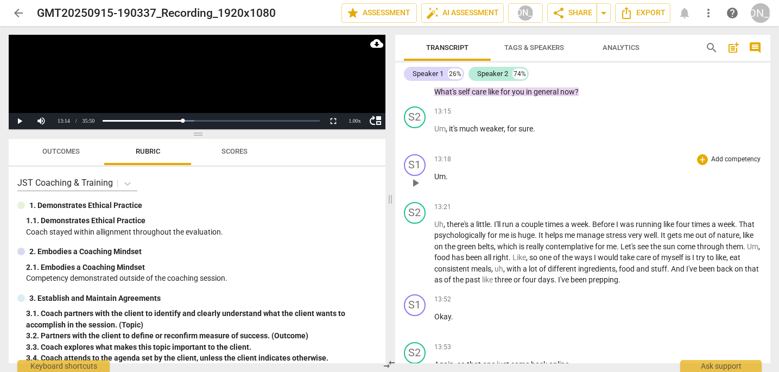
scroll to position [4441, 0]
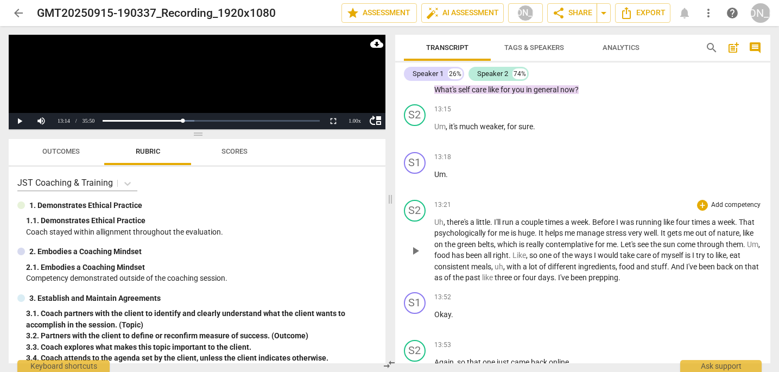
click at [414, 244] on span "play_arrow" at bounding box center [415, 250] width 13 height 13
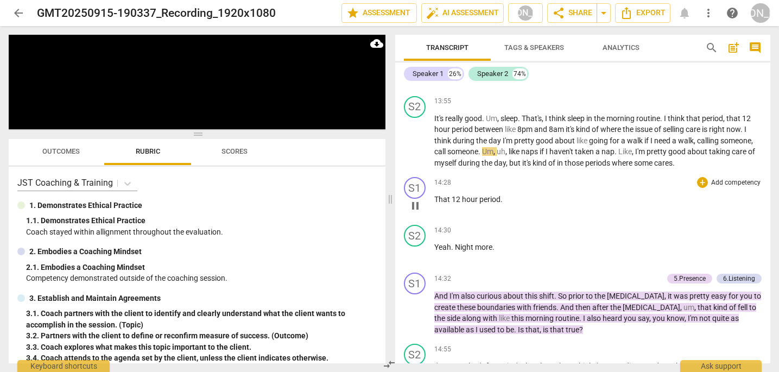
scroll to position [4784, 0]
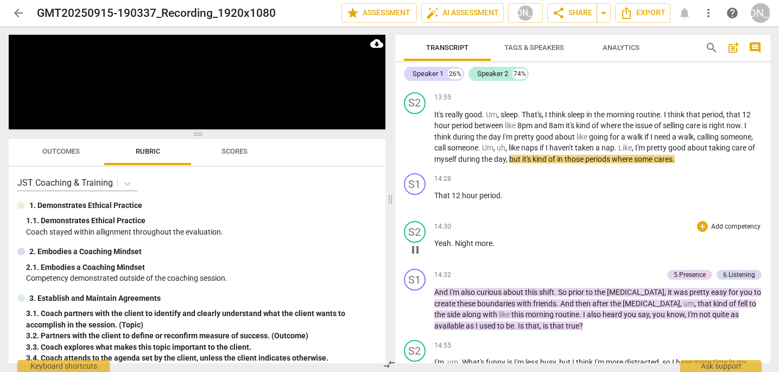
click at [564, 239] on div "S2 play_arrow pause 14:30 + Add competency keyboard_arrow_right Yeah . Night mo…" at bounding box center [583, 241] width 376 height 48
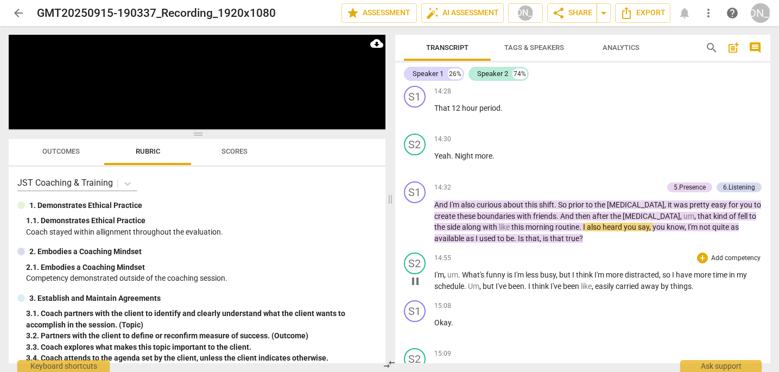
scroll to position [0, 0]
click at [417, 275] on span "pause" at bounding box center [415, 281] width 13 height 13
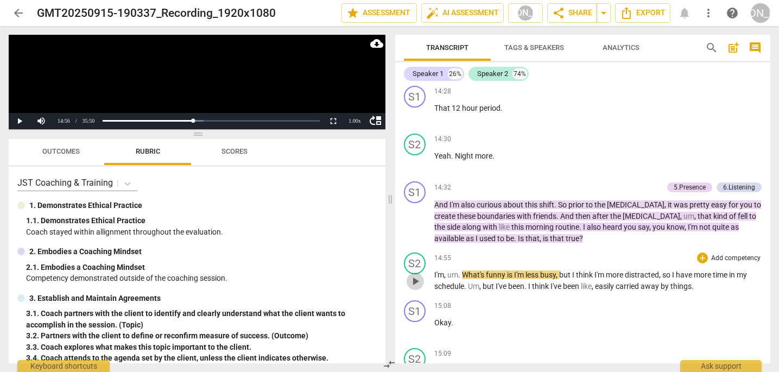
click at [417, 275] on span "play_arrow" at bounding box center [415, 281] width 13 height 13
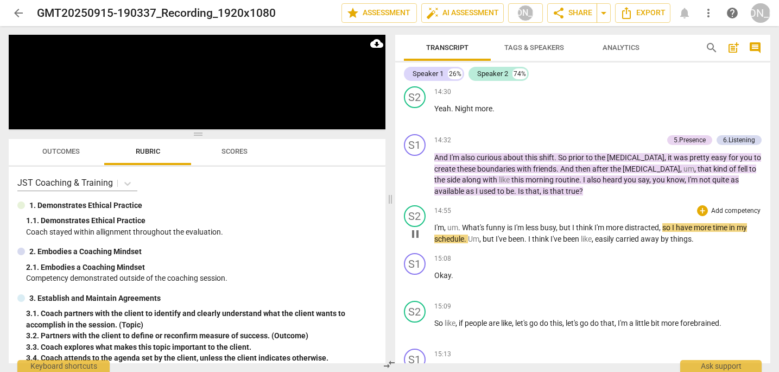
scroll to position [4920, 0]
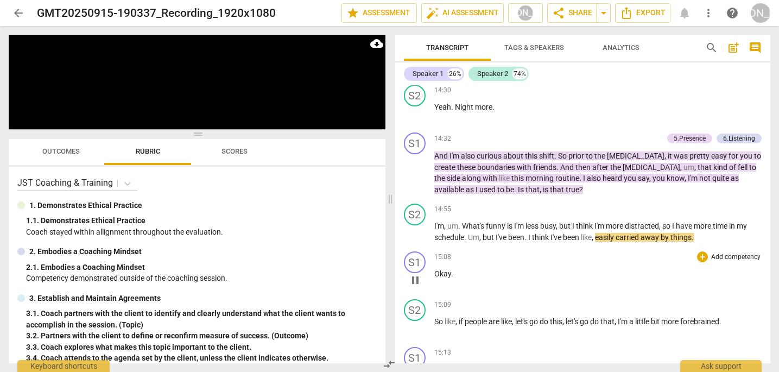
click at [417, 274] on span "pause" at bounding box center [415, 280] width 13 height 13
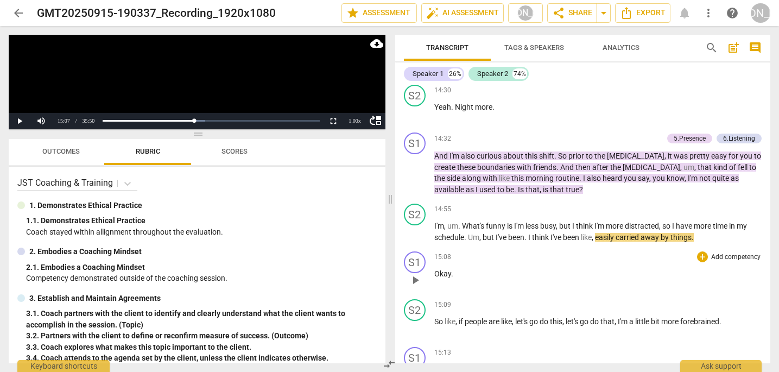
click at [574, 268] on p "Okay ." at bounding box center [598, 273] width 328 height 11
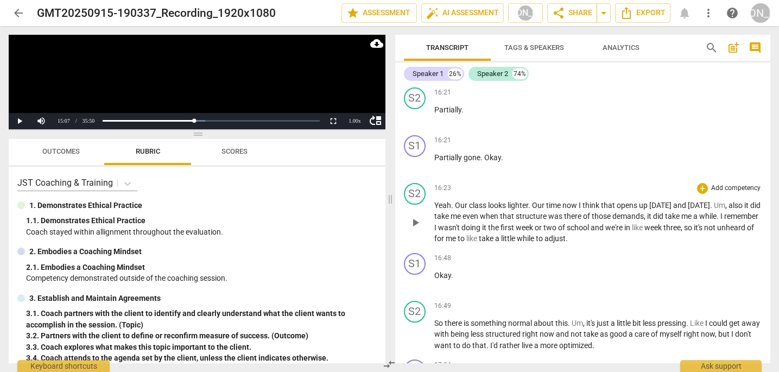
scroll to position [5578, 0]
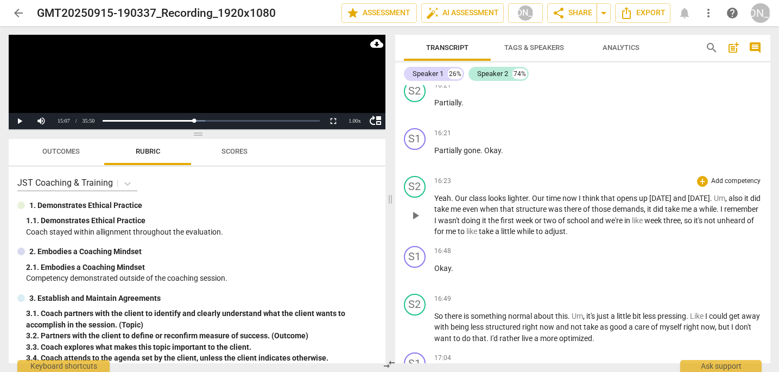
click at [418, 209] on span "play_arrow" at bounding box center [415, 215] width 13 height 13
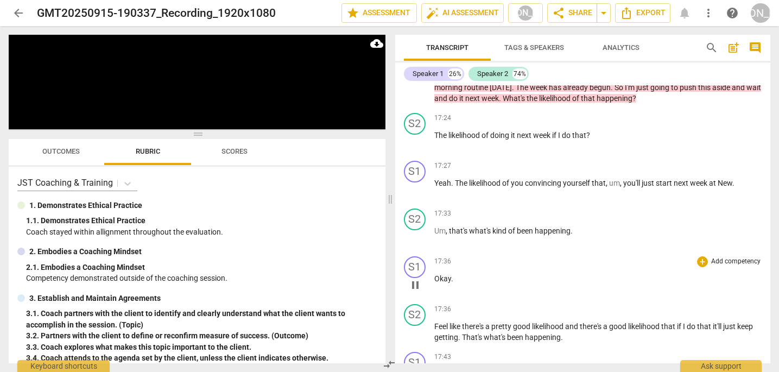
scroll to position [5972, 0]
click at [414, 327] on span "pause" at bounding box center [415, 333] width 13 height 13
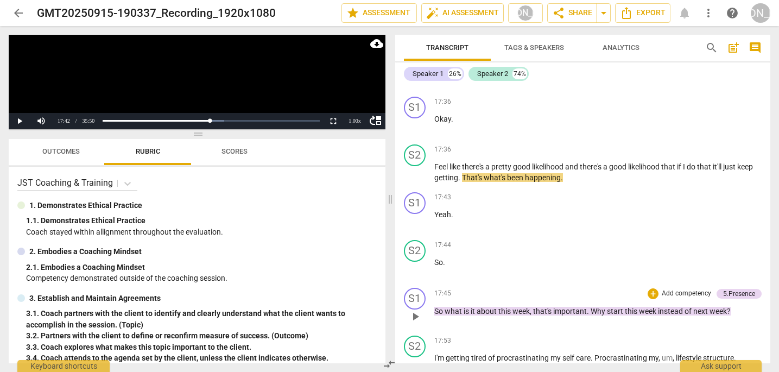
scroll to position [6136, 0]
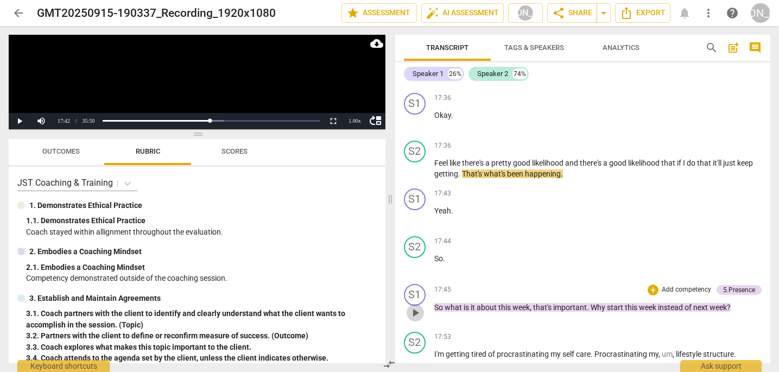
click at [415, 306] on span "play_arrow" at bounding box center [415, 312] width 13 height 13
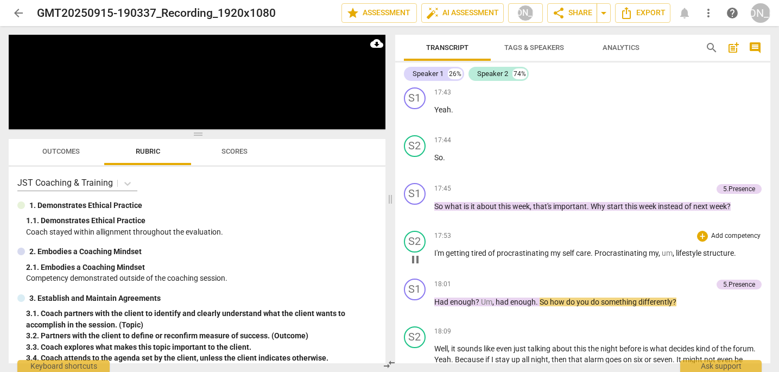
scroll to position [6262, 0]
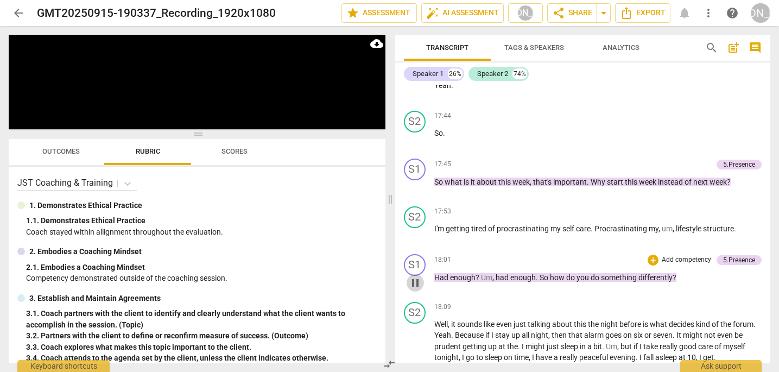
click at [416, 276] on span "pause" at bounding box center [415, 282] width 13 height 13
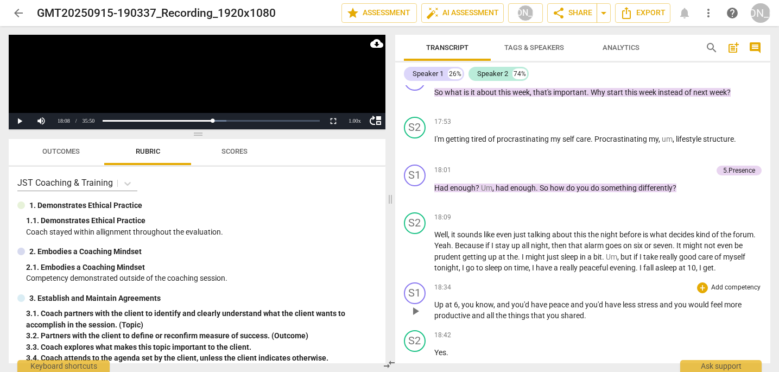
scroll to position [6363, 0]
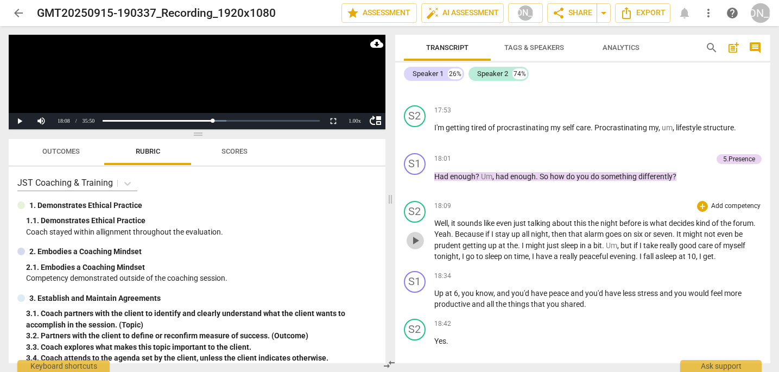
click at [416, 234] on span "play_arrow" at bounding box center [415, 240] width 13 height 13
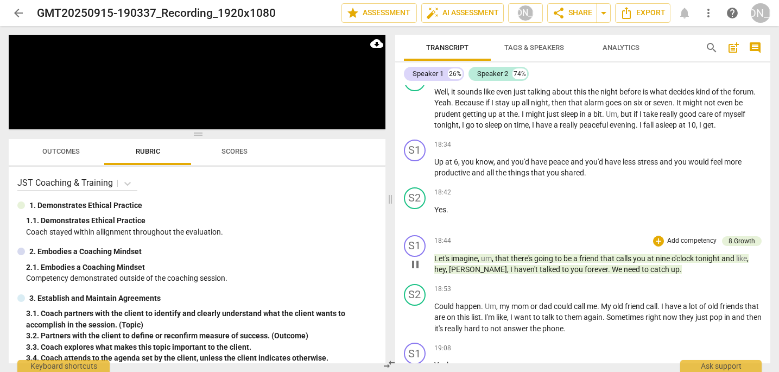
scroll to position [6497, 0]
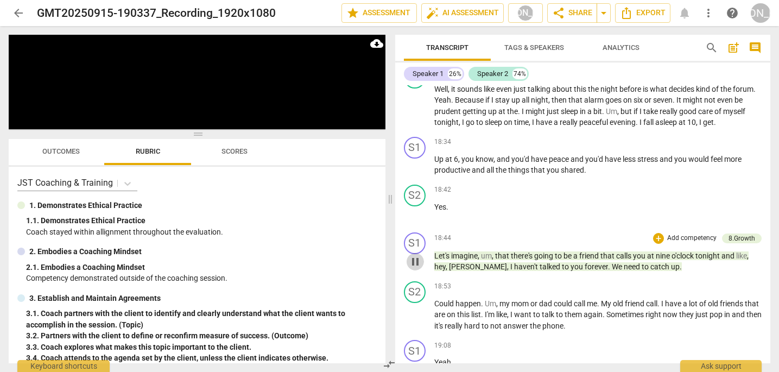
click at [416, 255] on span "pause" at bounding box center [415, 261] width 13 height 13
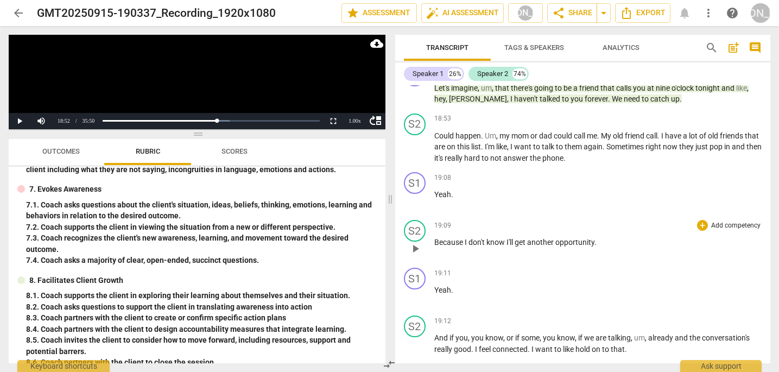
scroll to position [6657, 0]
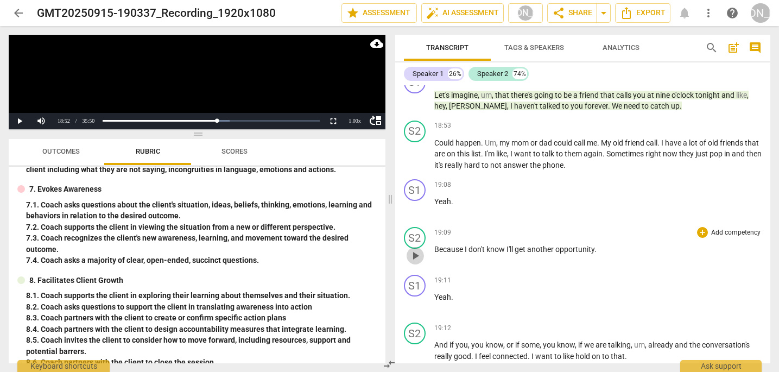
click at [415, 249] on span "play_arrow" at bounding box center [415, 255] width 13 height 13
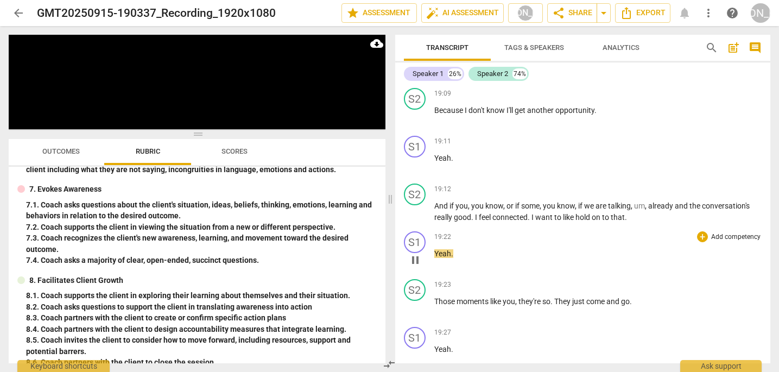
scroll to position [6799, 0]
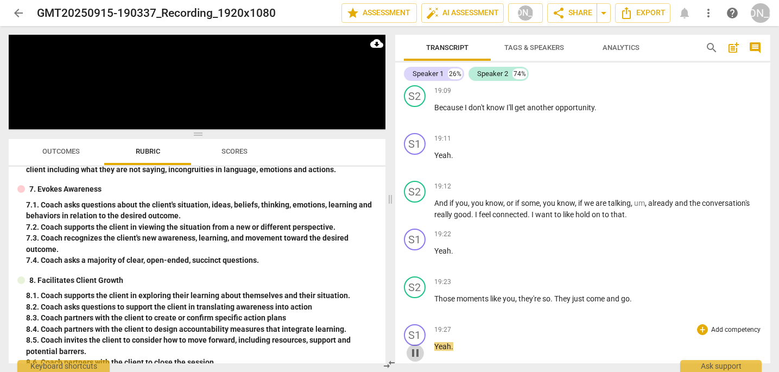
click at [416, 346] on span "pause" at bounding box center [415, 352] width 13 height 13
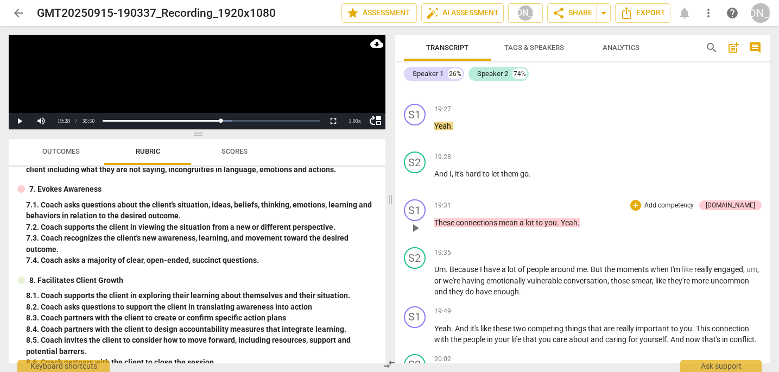
scroll to position [7022, 0]
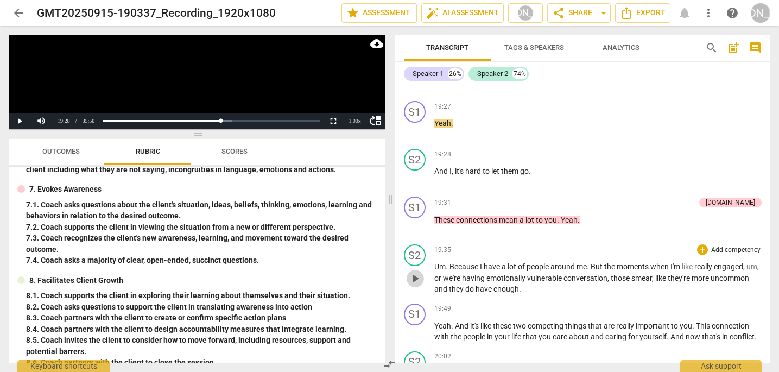
click at [414, 272] on span "play_arrow" at bounding box center [415, 278] width 13 height 13
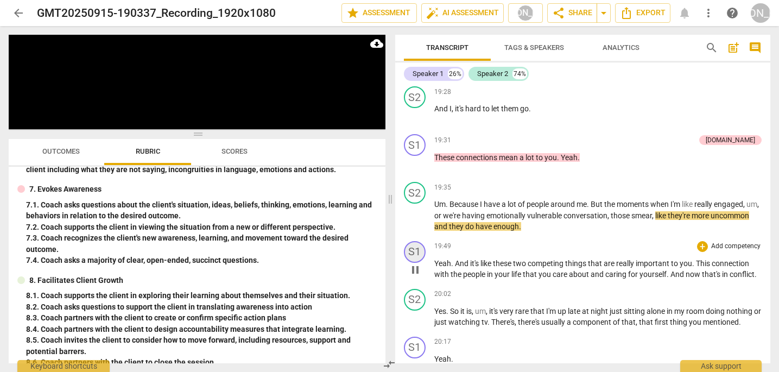
scroll to position [7085, 0]
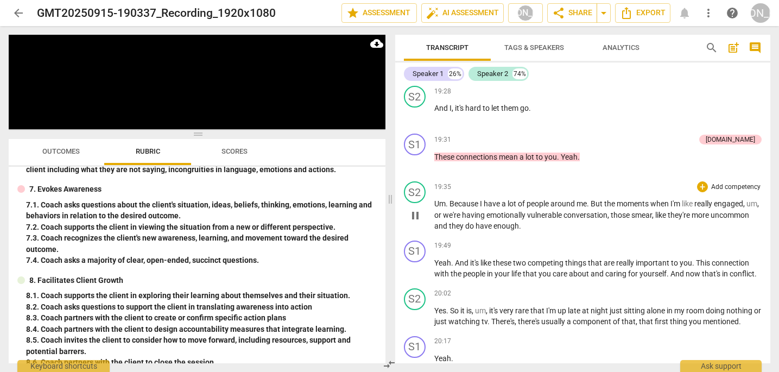
click at [417, 209] on span "pause" at bounding box center [415, 215] width 13 height 13
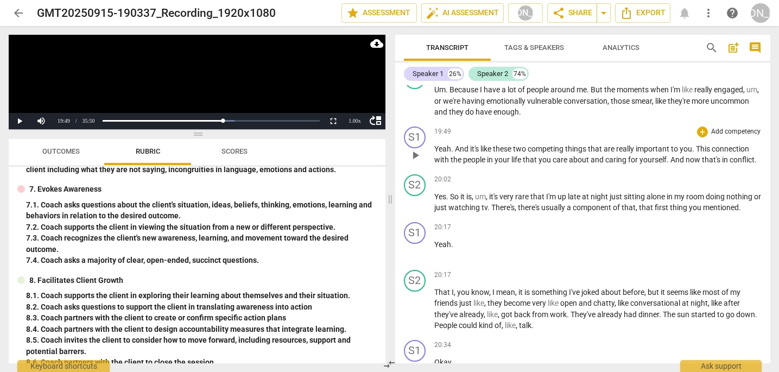
scroll to position [7200, 0]
click at [414, 148] on span "play_arrow" at bounding box center [415, 154] width 13 height 13
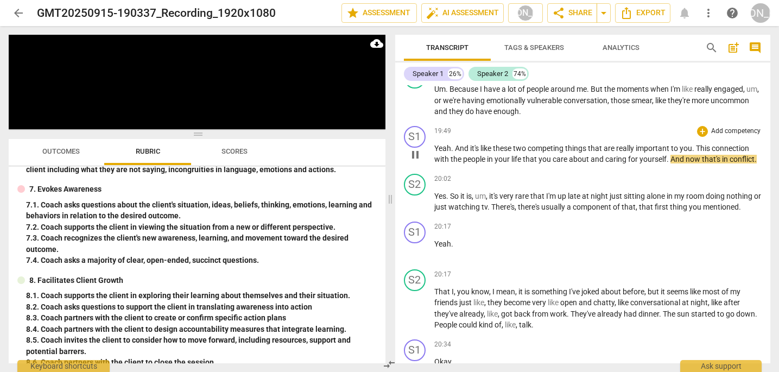
click at [417, 148] on span "pause" at bounding box center [415, 154] width 13 height 13
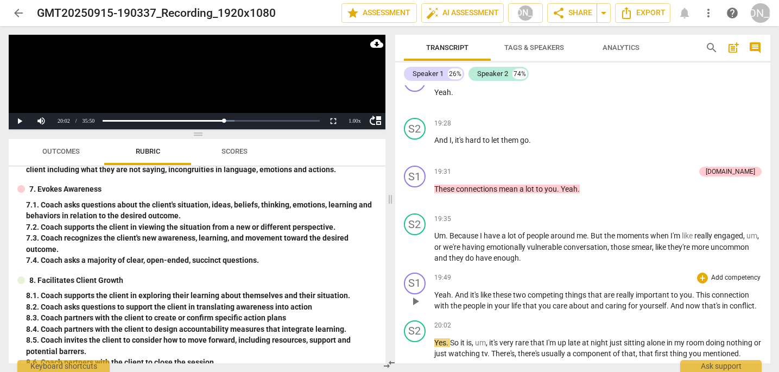
scroll to position [6895, 0]
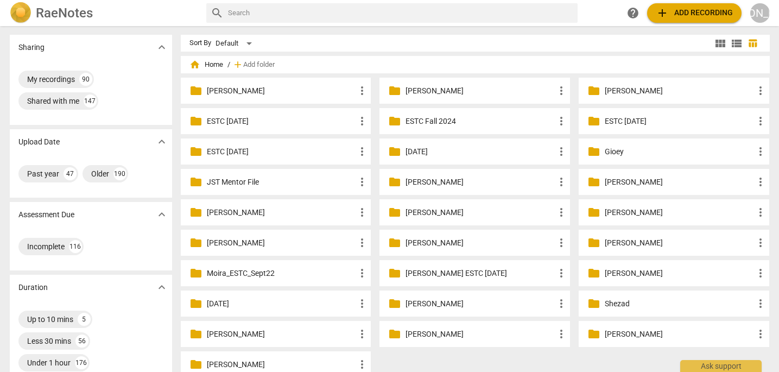
click at [245, 91] on p "[PERSON_NAME]" at bounding box center [281, 90] width 149 height 11
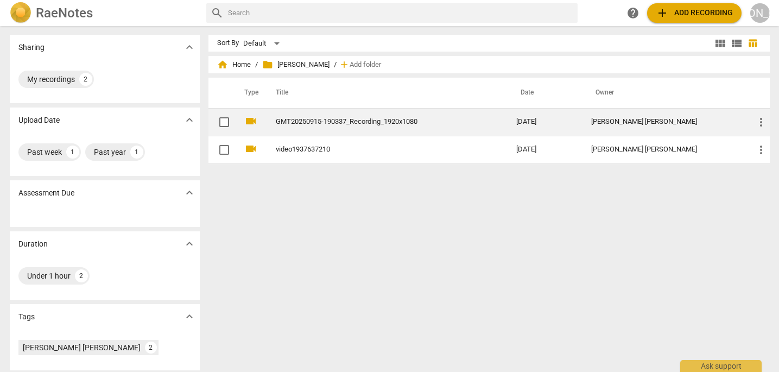
click at [394, 121] on link "GMT20250915-190337_Recording_1920x1080" at bounding box center [377, 122] width 202 height 8
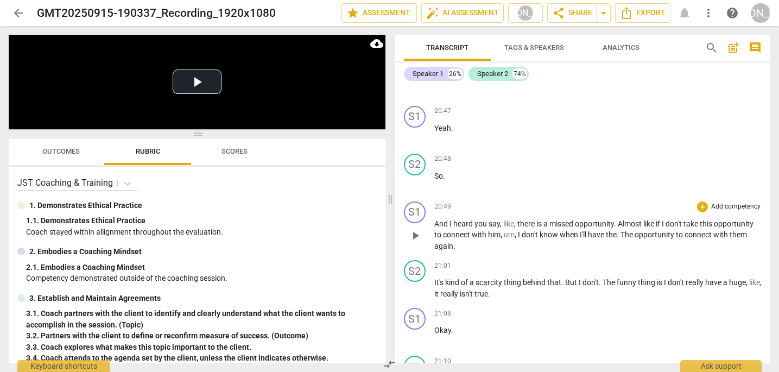
scroll to position [7625, 0]
click at [417, 281] on span "play_arrow" at bounding box center [415, 287] width 13 height 13
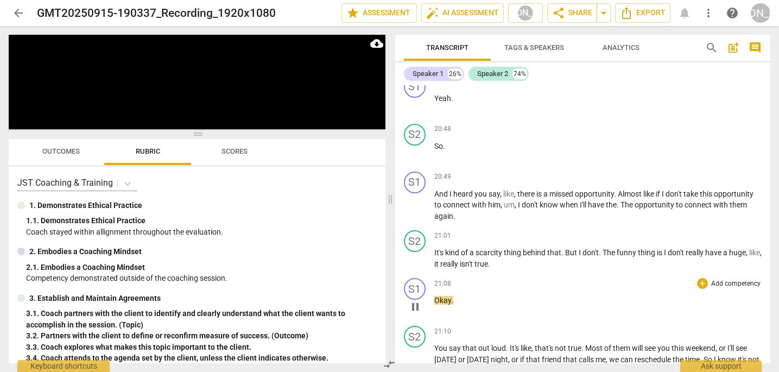
scroll to position [7660, 0]
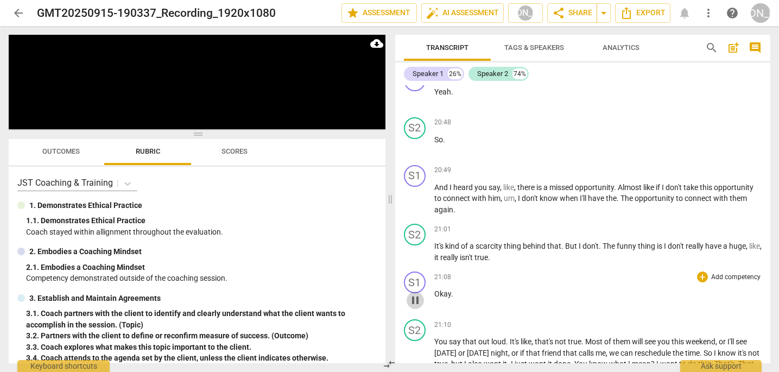
click at [412, 294] on span "pause" at bounding box center [415, 300] width 13 height 13
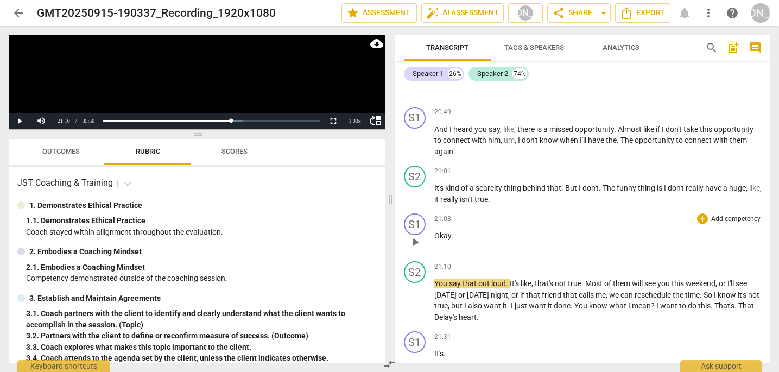
scroll to position [7727, 0]
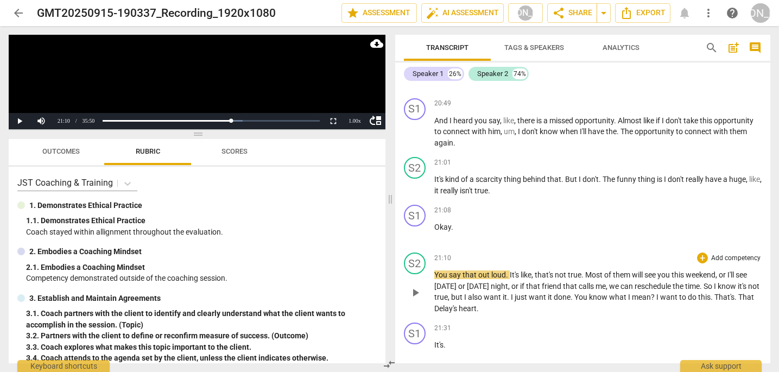
click at [415, 286] on span "play_arrow" at bounding box center [415, 292] width 13 height 13
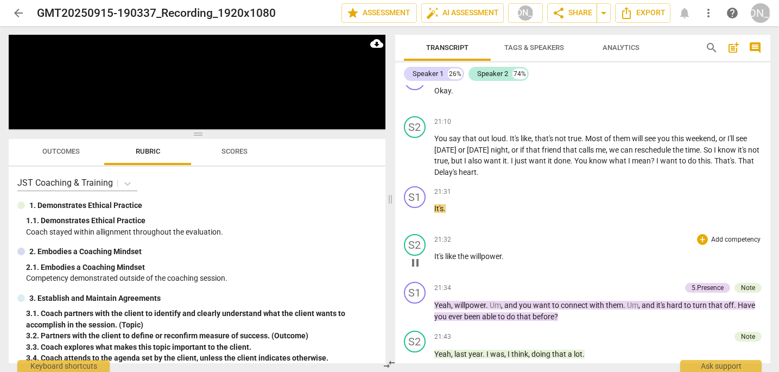
scroll to position [7865, 0]
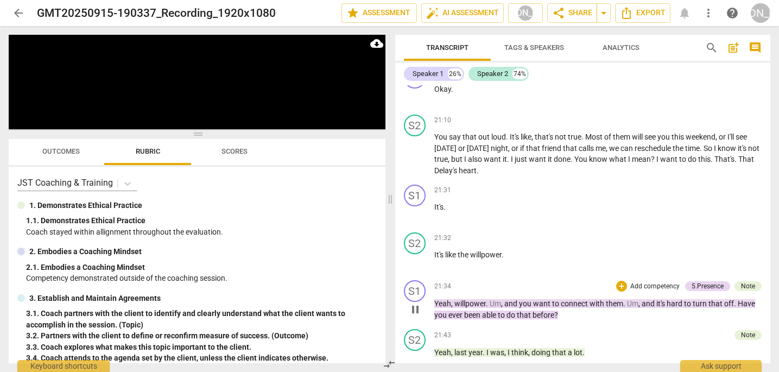
click at [414, 303] on span "pause" at bounding box center [415, 309] width 13 height 13
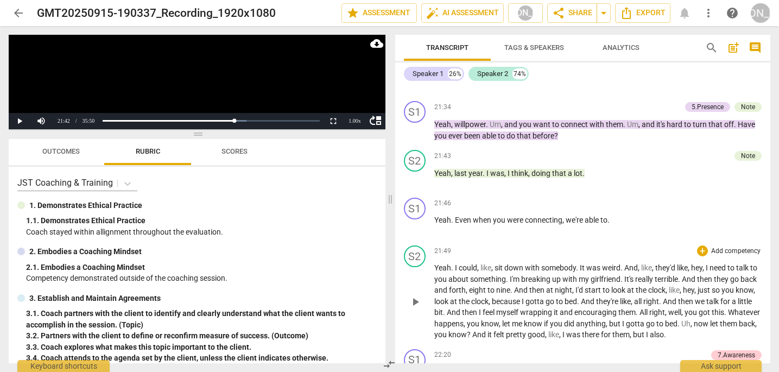
scroll to position [8043, 0]
click at [414, 296] on span "play_arrow" at bounding box center [415, 302] width 13 height 13
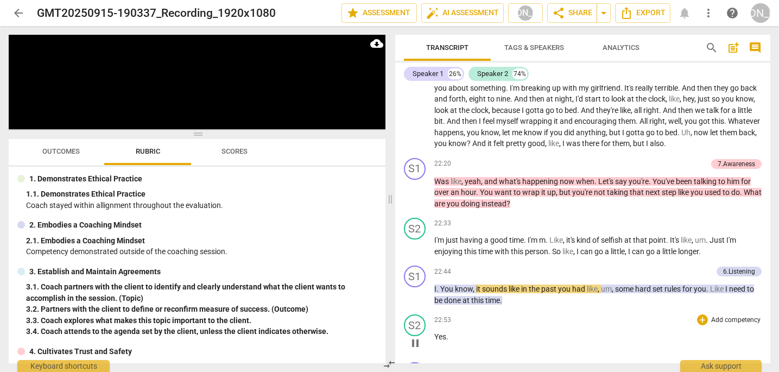
scroll to position [8241, 0]
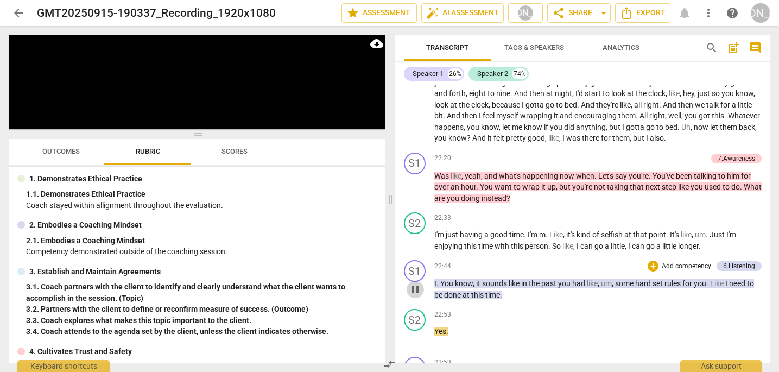
click at [416, 283] on span "pause" at bounding box center [415, 289] width 13 height 13
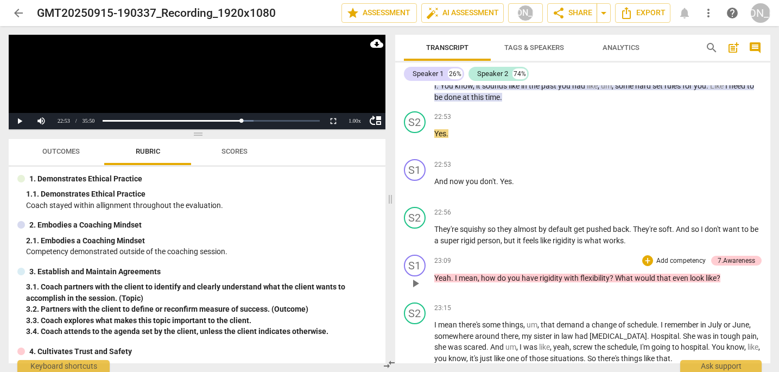
scroll to position [8438, 0]
click at [414, 277] on span "play_arrow" at bounding box center [415, 283] width 13 height 13
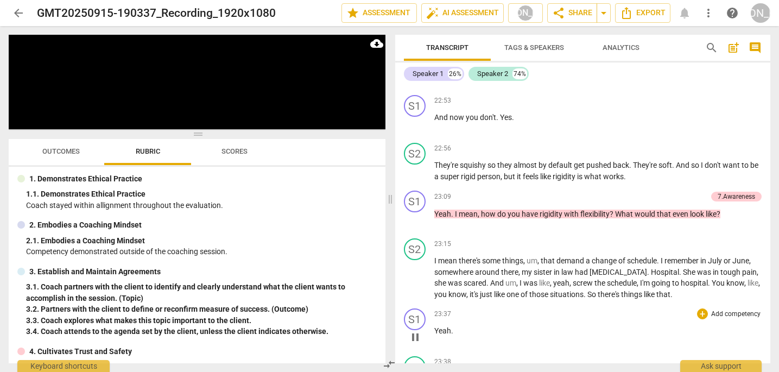
scroll to position [8505, 0]
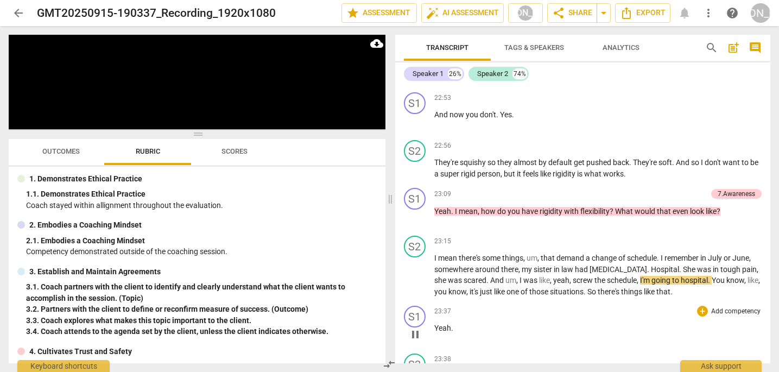
click at [468, 322] on p "Yeah ." at bounding box center [598, 327] width 328 height 11
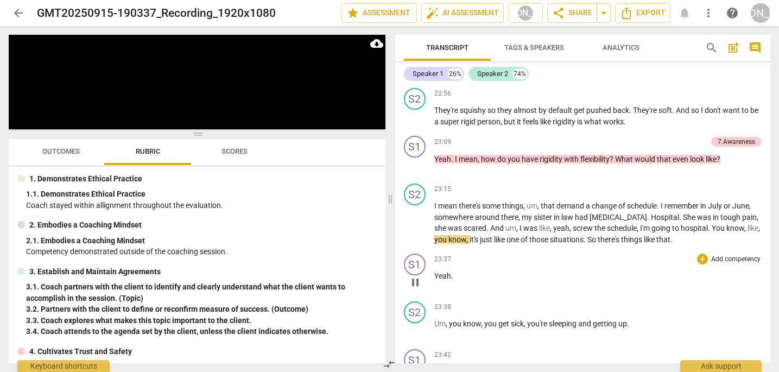
scroll to position [8560, 0]
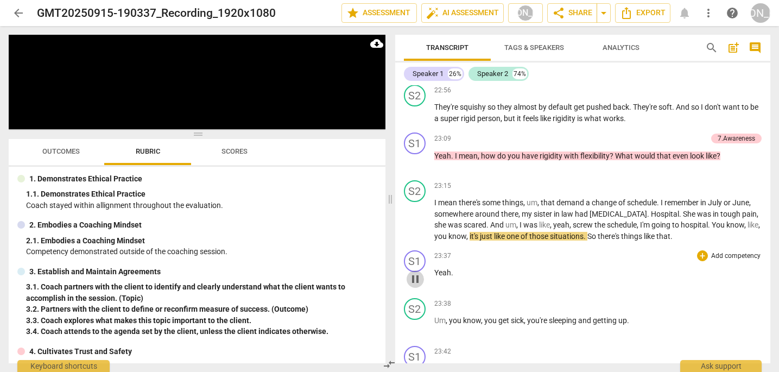
click at [414, 272] on span "pause" at bounding box center [415, 278] width 13 height 13
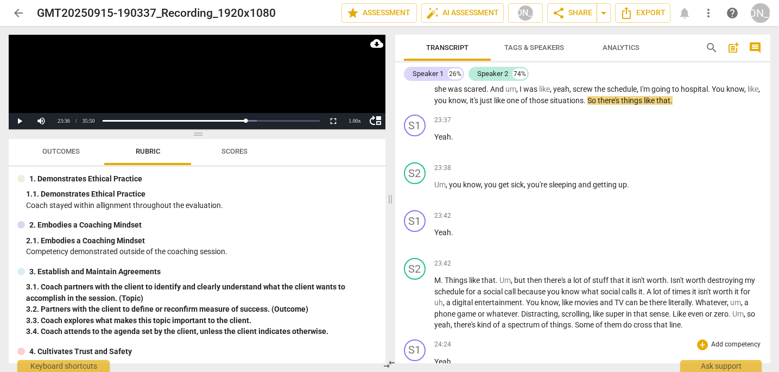
scroll to position [8706, 0]
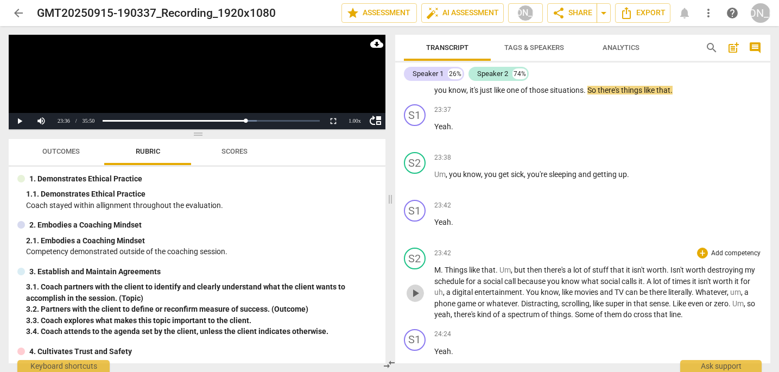
click at [415, 287] on span "play_arrow" at bounding box center [415, 293] width 13 height 13
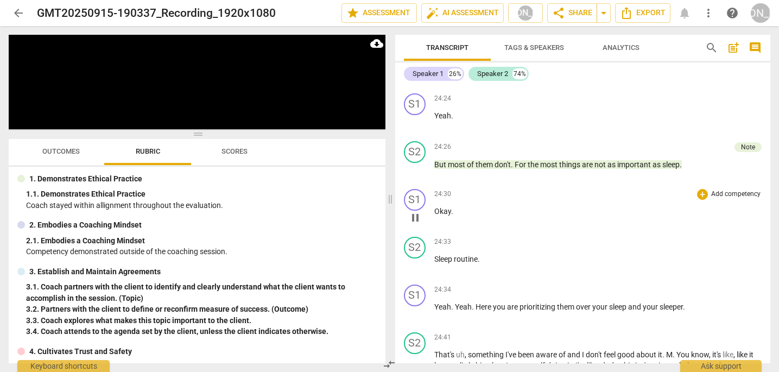
scroll to position [8943, 0]
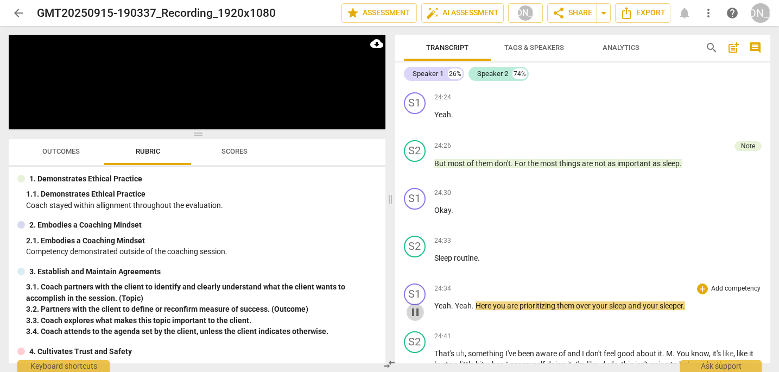
click at [412, 306] on span "pause" at bounding box center [415, 312] width 13 height 13
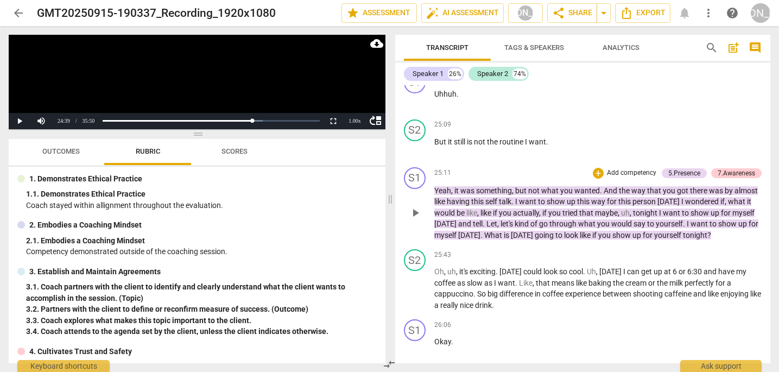
scroll to position [9373, 0]
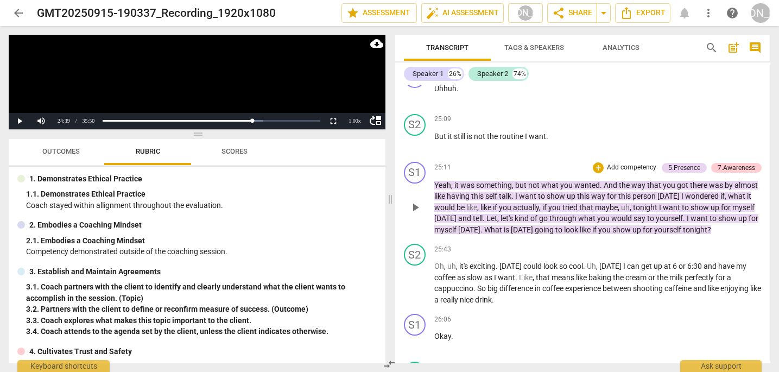
click at [415, 201] on span "play_arrow" at bounding box center [415, 207] width 13 height 13
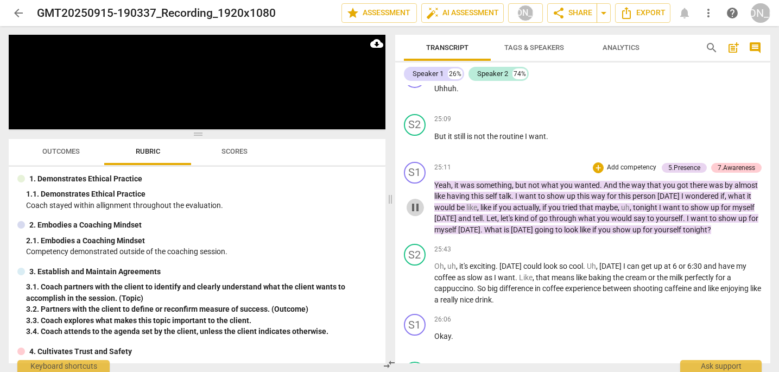
click at [415, 201] on span "pause" at bounding box center [415, 207] width 13 height 13
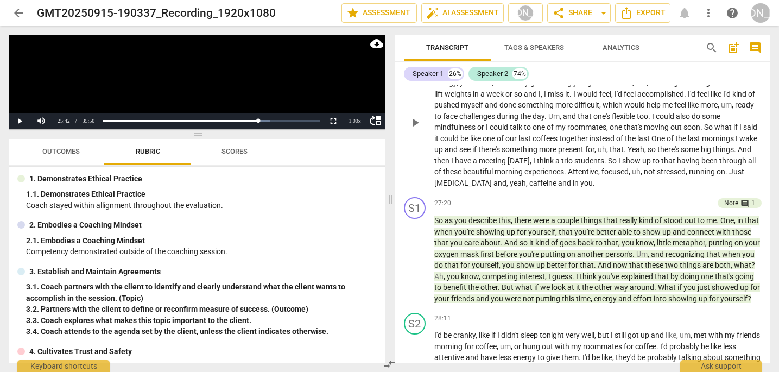
scroll to position [9700, 0]
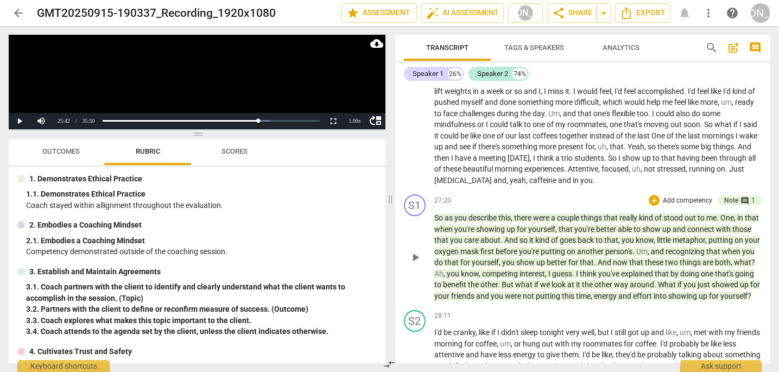
click at [418, 251] on span "play_arrow" at bounding box center [415, 257] width 13 height 13
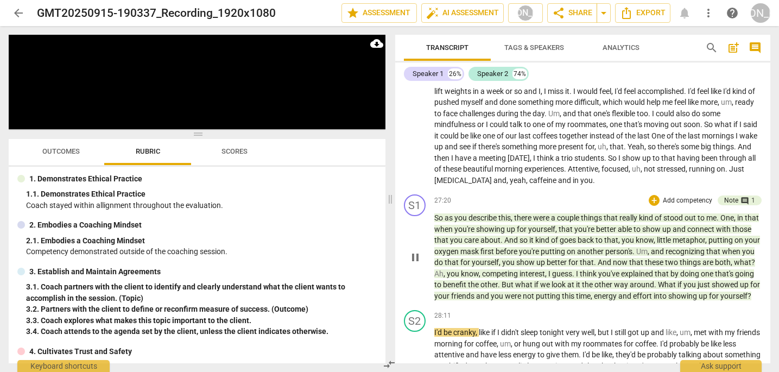
click at [412, 251] on span "pause" at bounding box center [415, 257] width 13 height 13
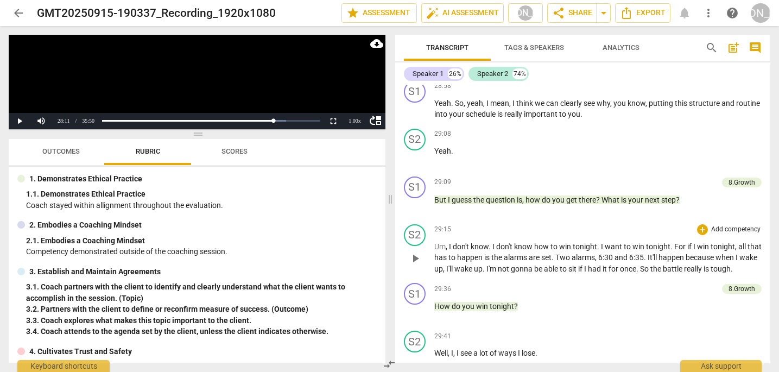
scroll to position [10229, 0]
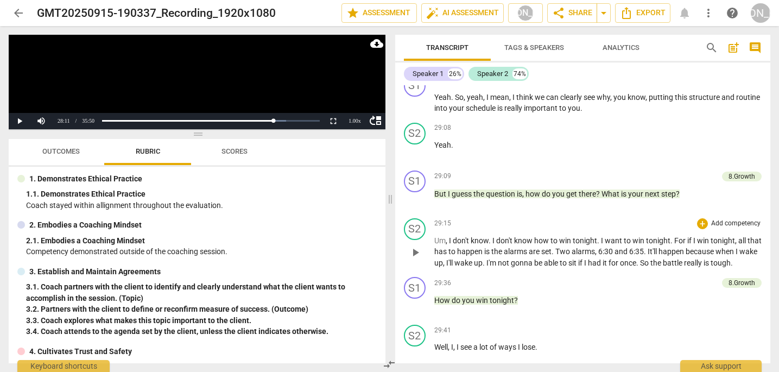
click at [412, 246] on span "play_arrow" at bounding box center [415, 252] width 13 height 13
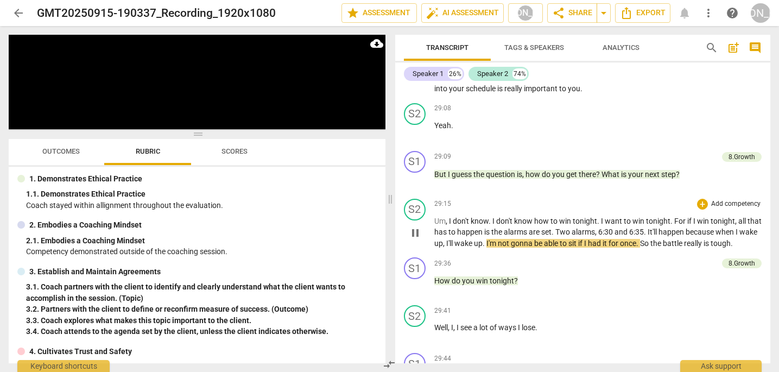
scroll to position [10260, 0]
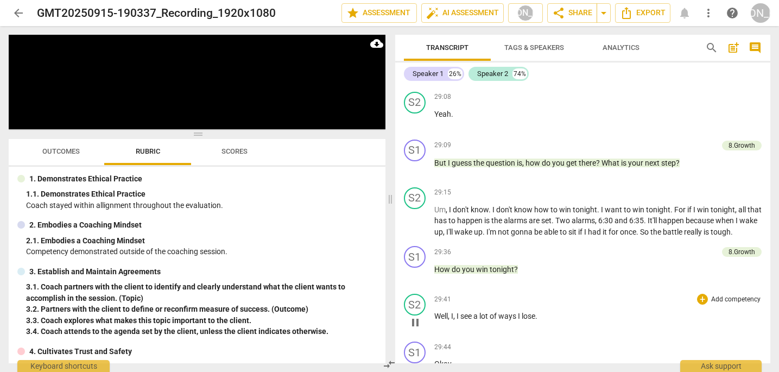
click at [573, 294] on div "29:41 + Add competency keyboard_arrow_right" at bounding box center [598, 299] width 328 height 11
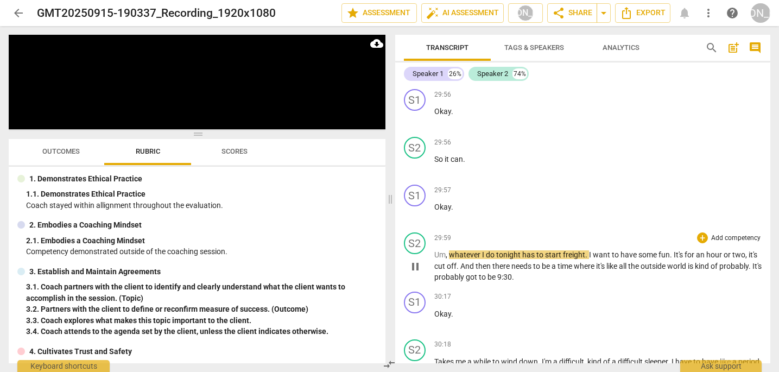
scroll to position [10618, 0]
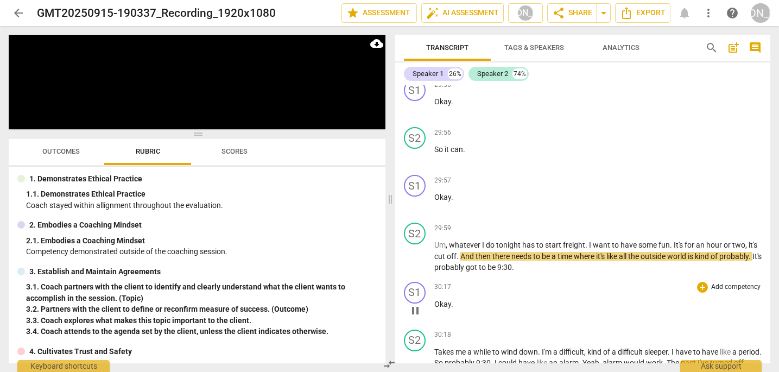
click at [601, 282] on div "30:17 + Add competency keyboard_arrow_right Okay ." at bounding box center [598, 301] width 328 height 39
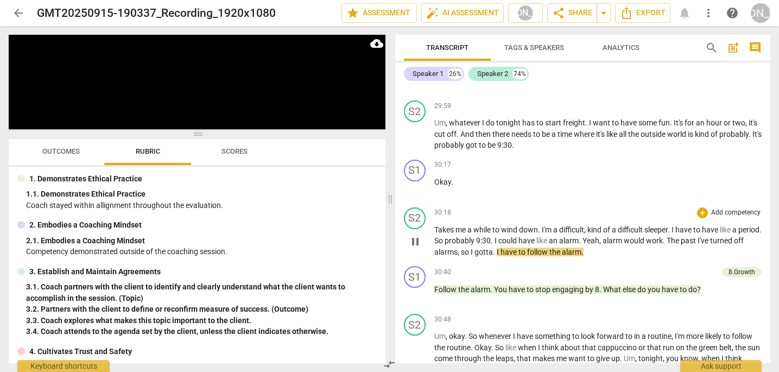
scroll to position [10742, 0]
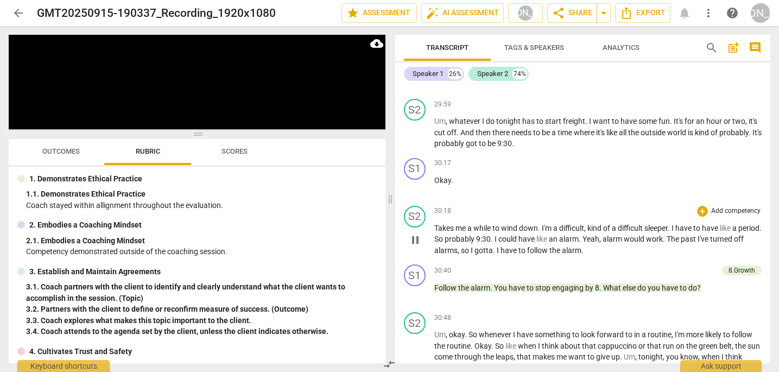
click at [549, 246] on span "follow" at bounding box center [538, 250] width 22 height 9
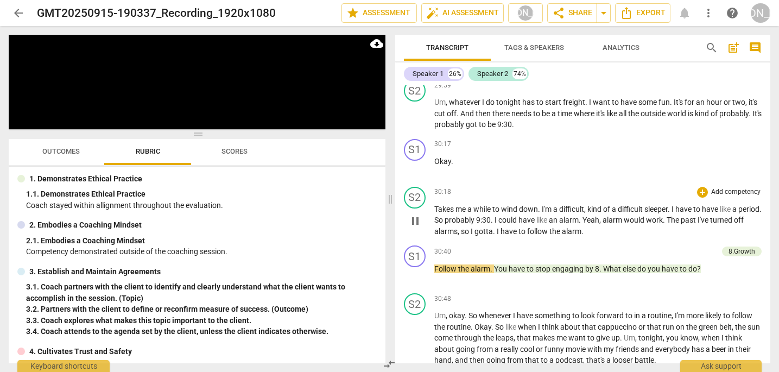
scroll to position [10771, 0]
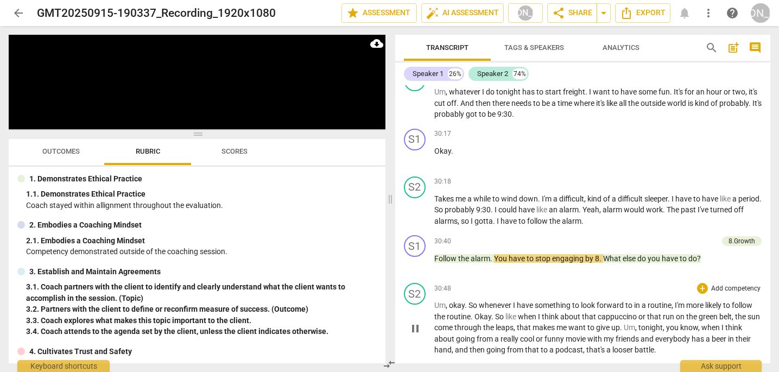
click at [575, 278] on div "S2 play_arrow pause 30:48 + Add competency keyboard_arrow_right Um , okay . So …" at bounding box center [583, 318] width 376 height 81
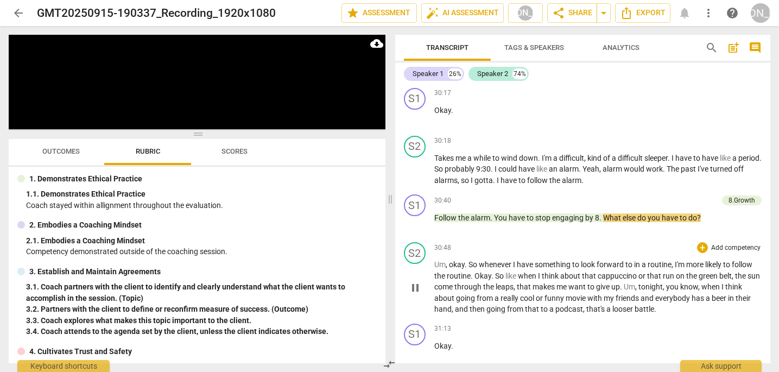
scroll to position [10820, 0]
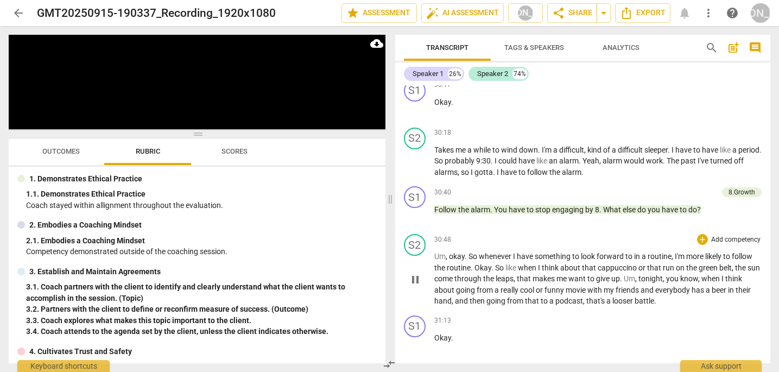
click at [412, 273] on span "pause" at bounding box center [415, 279] width 13 height 13
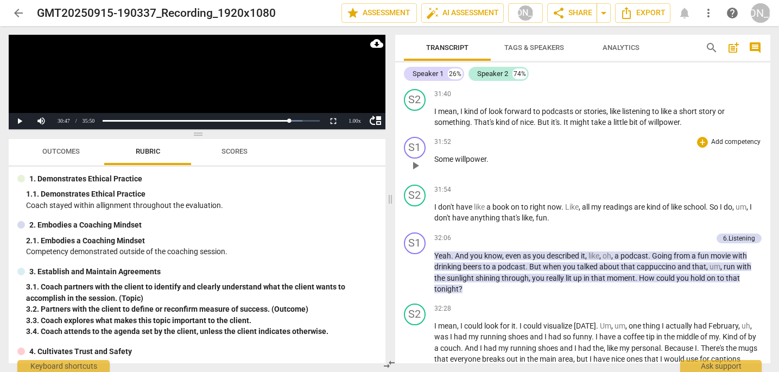
scroll to position [11379, 0]
click at [418, 267] on span "play_arrow" at bounding box center [415, 273] width 13 height 13
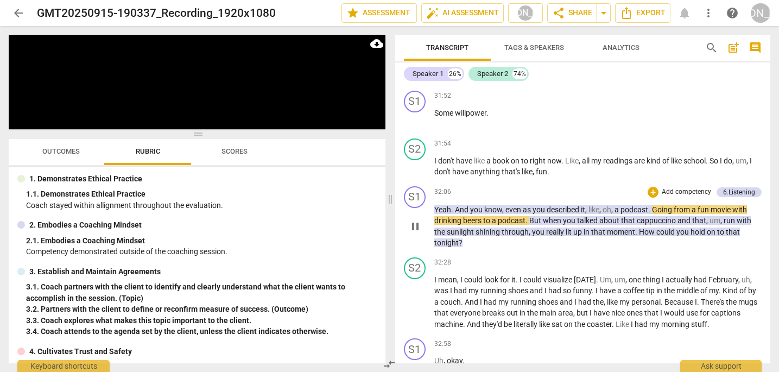
scroll to position [11439, 0]
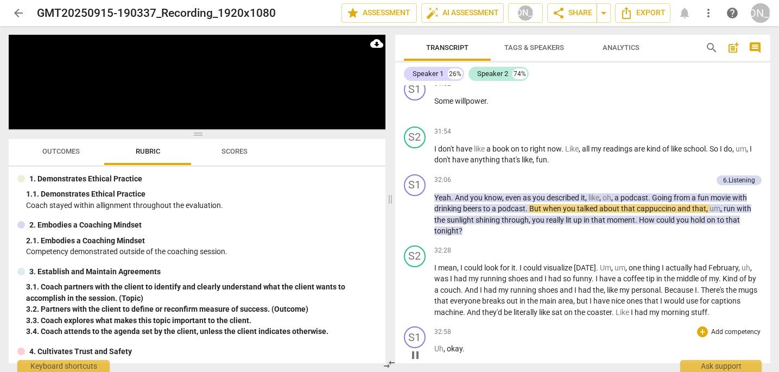
click at [564, 341] on div "S1 play_arrow pause 32:58 + Add competency keyboard_arrow_right Uh , okay ." at bounding box center [583, 346] width 376 height 48
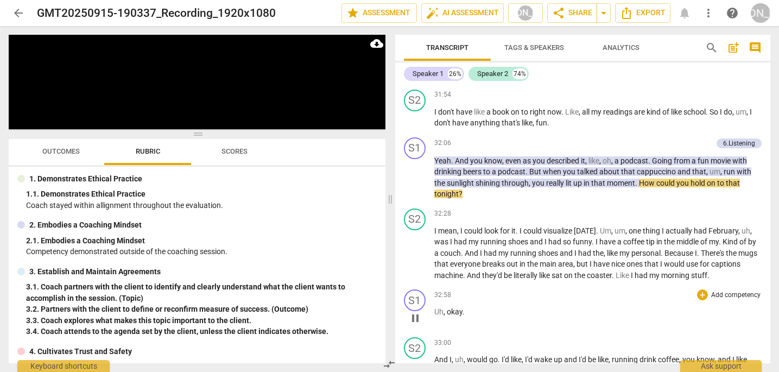
scroll to position [11476, 0]
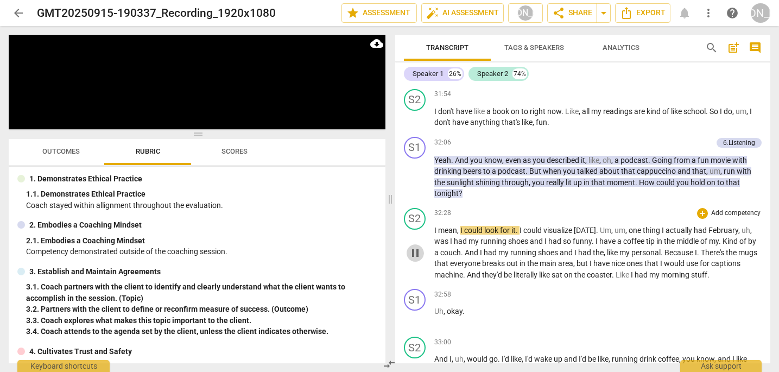
click at [411, 246] on span "pause" at bounding box center [415, 252] width 13 height 13
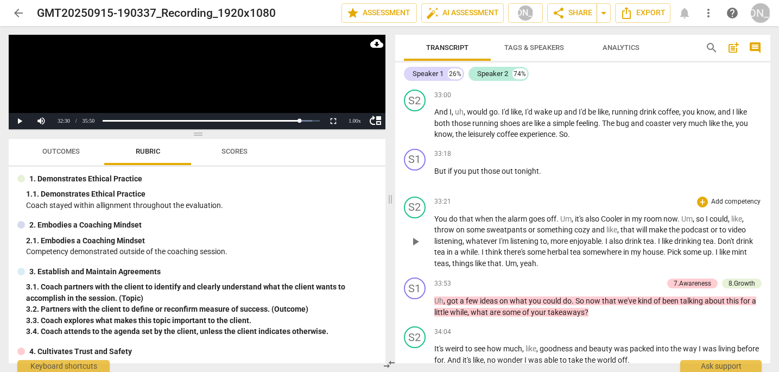
scroll to position [11729, 0]
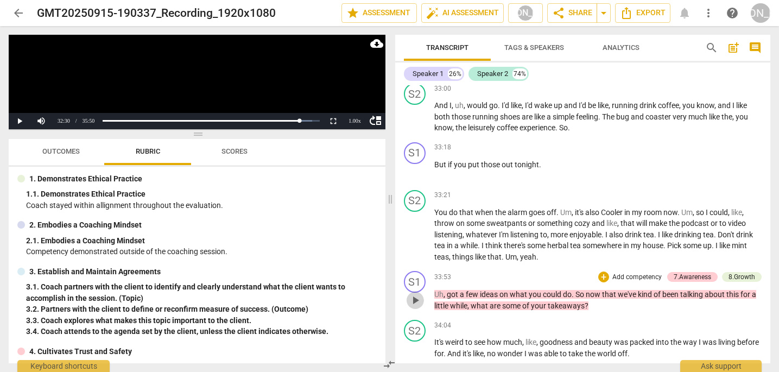
click at [414, 294] on span "play_arrow" at bounding box center [415, 300] width 13 height 13
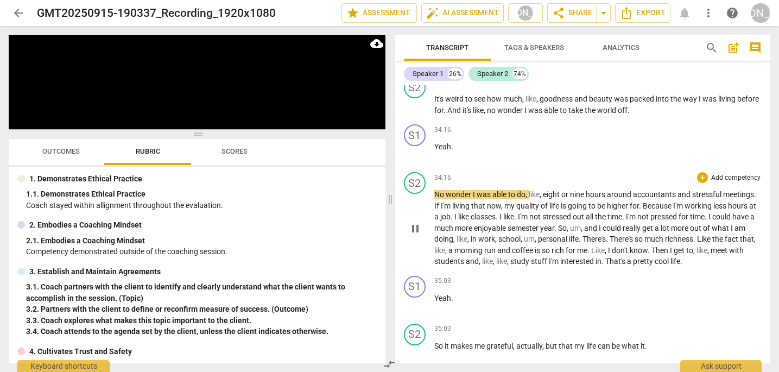
scroll to position [11983, 0]
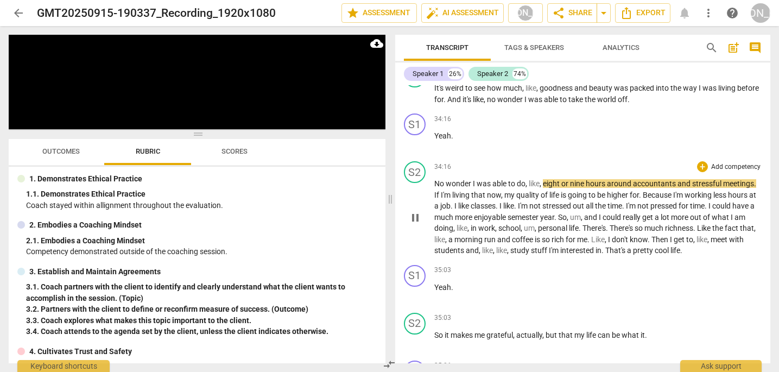
click at [416, 211] on span "pause" at bounding box center [415, 217] width 13 height 13
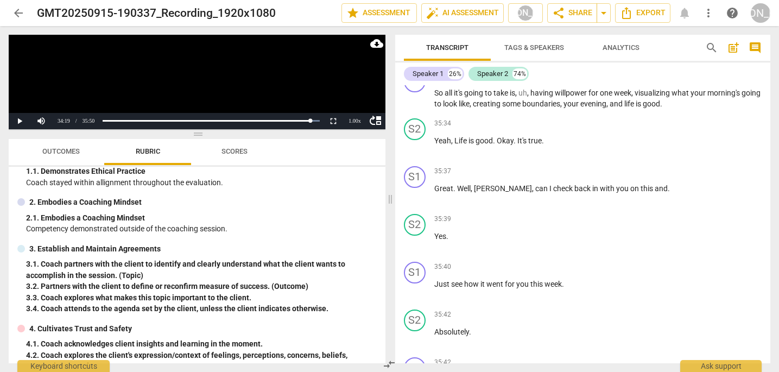
scroll to position [23, 0]
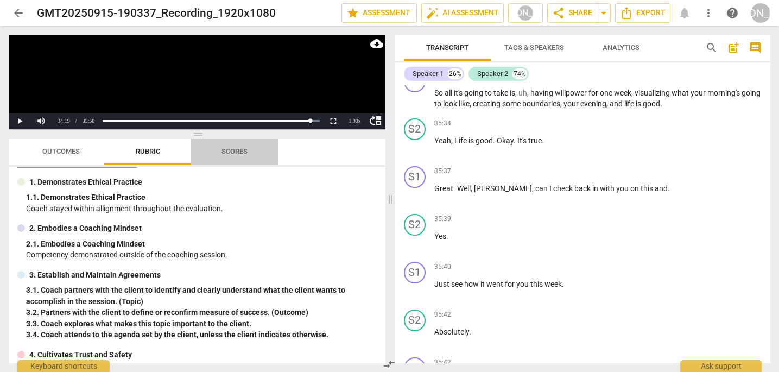
click at [238, 150] on span "Scores" at bounding box center [234, 151] width 26 height 8
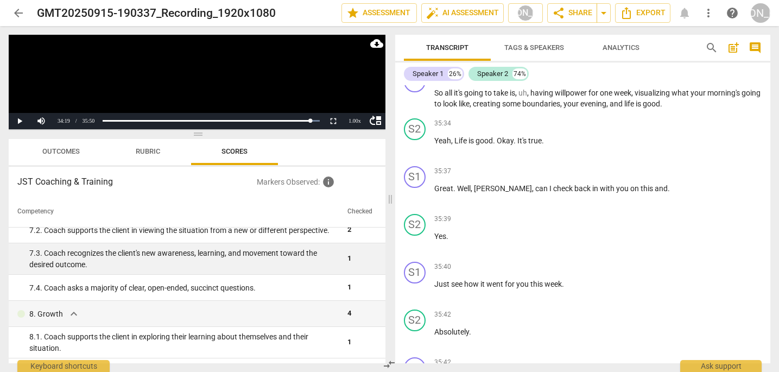
scroll to position [747, 0]
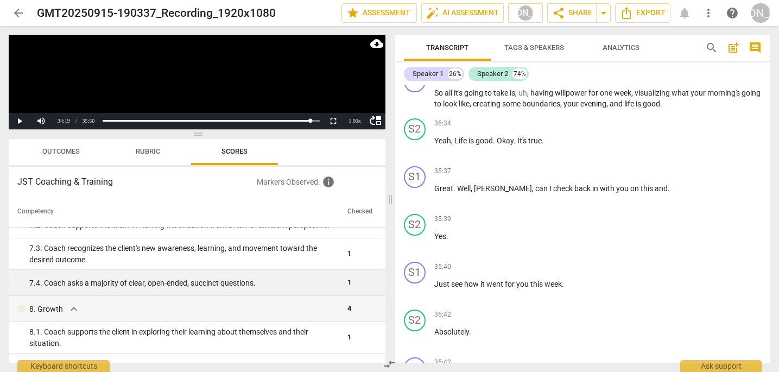
click at [99, 286] on td "7. 4. Coach asks a majority of clear, open-ended, succinct questions." at bounding box center [176, 283] width 334 height 26
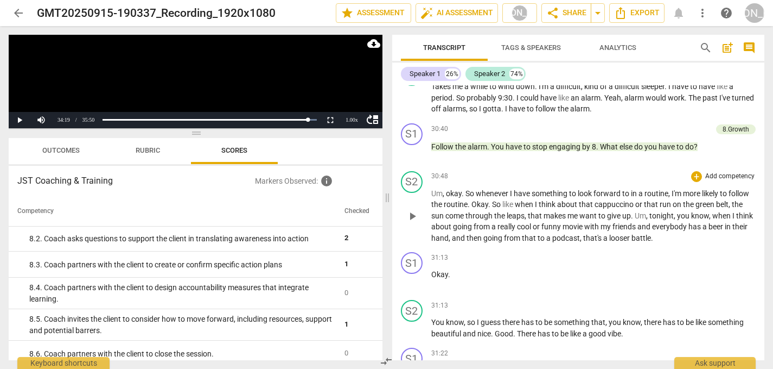
scroll to position [10844, 0]
